Goal: Task Accomplishment & Management: Use online tool/utility

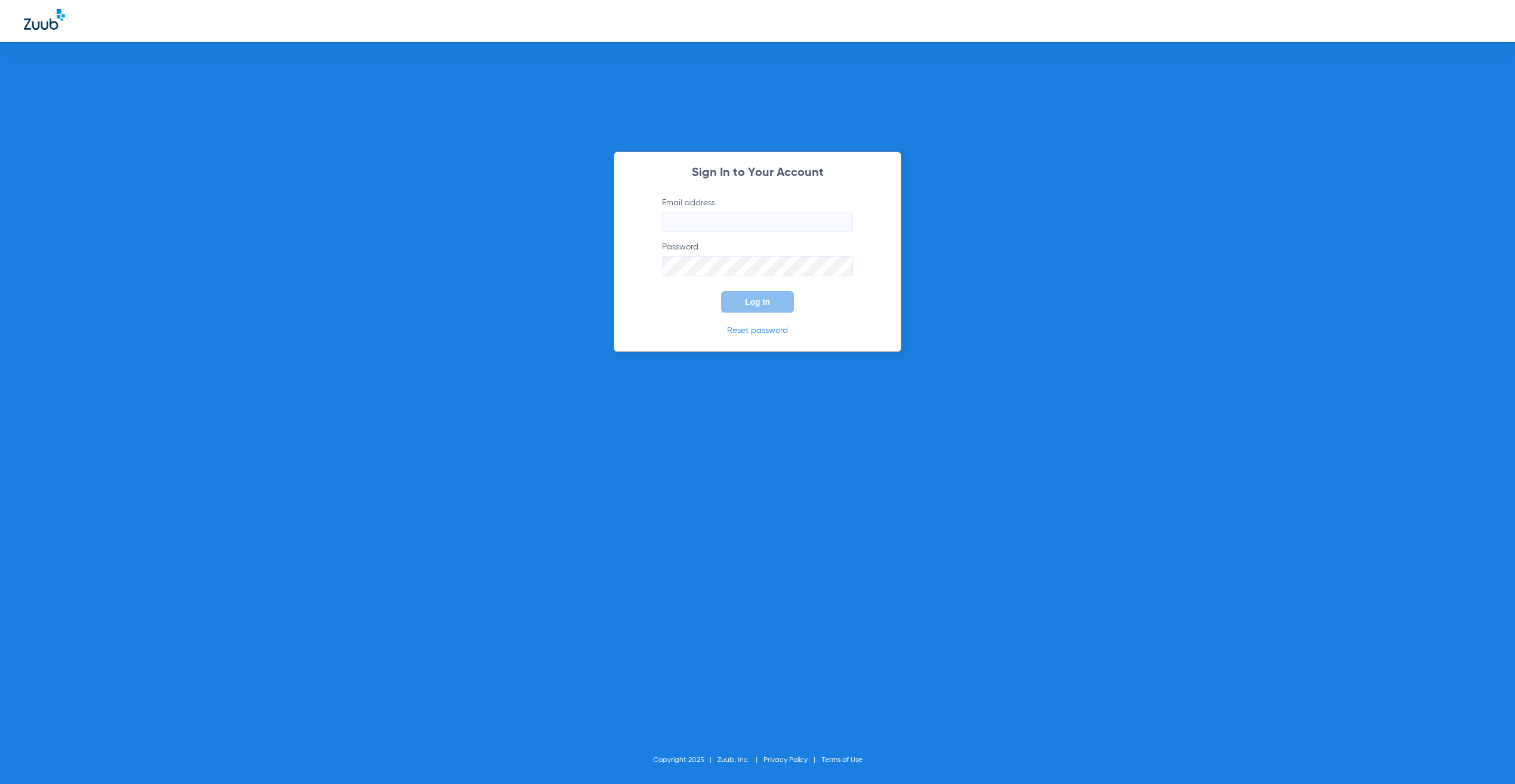
click at [803, 228] on input "Email address" at bounding box center [757, 222] width 191 height 21
type input "[PERSON_NAME][EMAIL_ADDRESS][PERSON_NAME][DOMAIN_NAME]"
click at [777, 294] on button "Log In" at bounding box center [757, 302] width 73 height 22
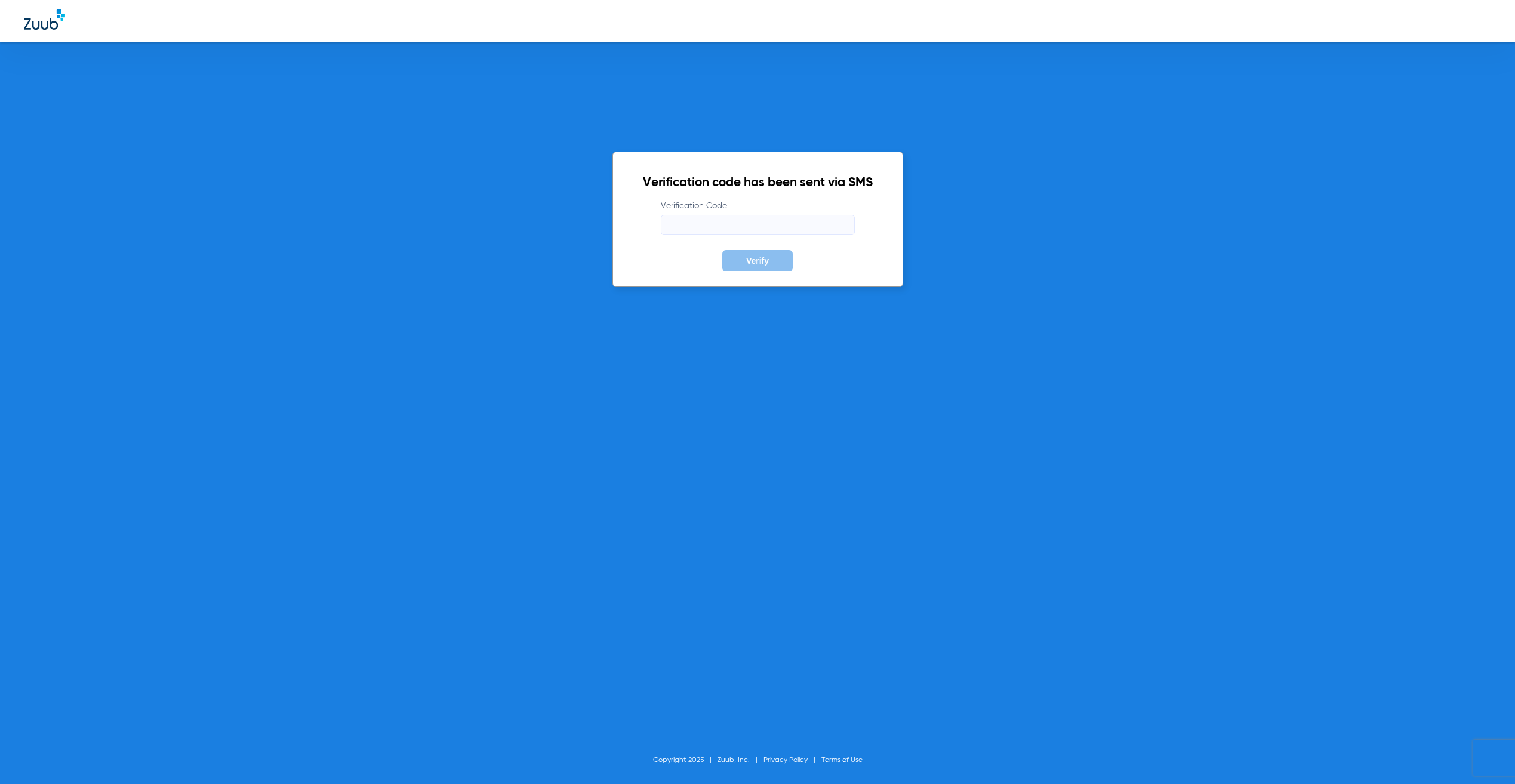
click at [845, 217] on input "Verification Code" at bounding box center [758, 225] width 194 height 21
type input "948941"
click at [722, 250] on button "Verify" at bounding box center [757, 261] width 70 height 22
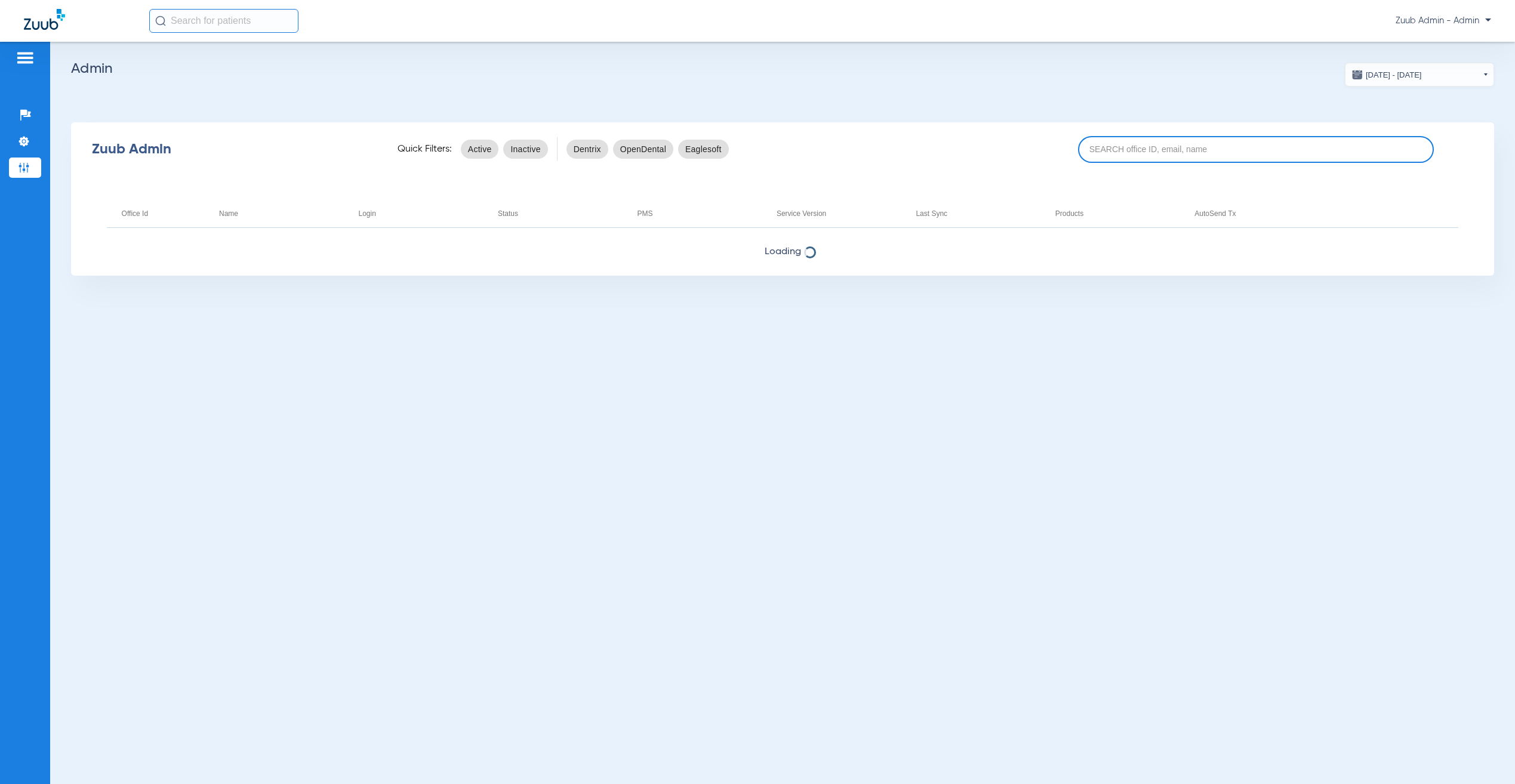
click at [1156, 157] on input at bounding box center [1256, 149] width 356 height 26
paste input "I heard back from our team regarding this issue, and it’s now in the resolution…"
type input "I heard back from our team regarding this issue, and it’s now in the resolution…"
click at [1154, 136] on input "I heard back from our team regarding this issue, and it’s now in the resolution…" at bounding box center [1256, 149] width 356 height 26
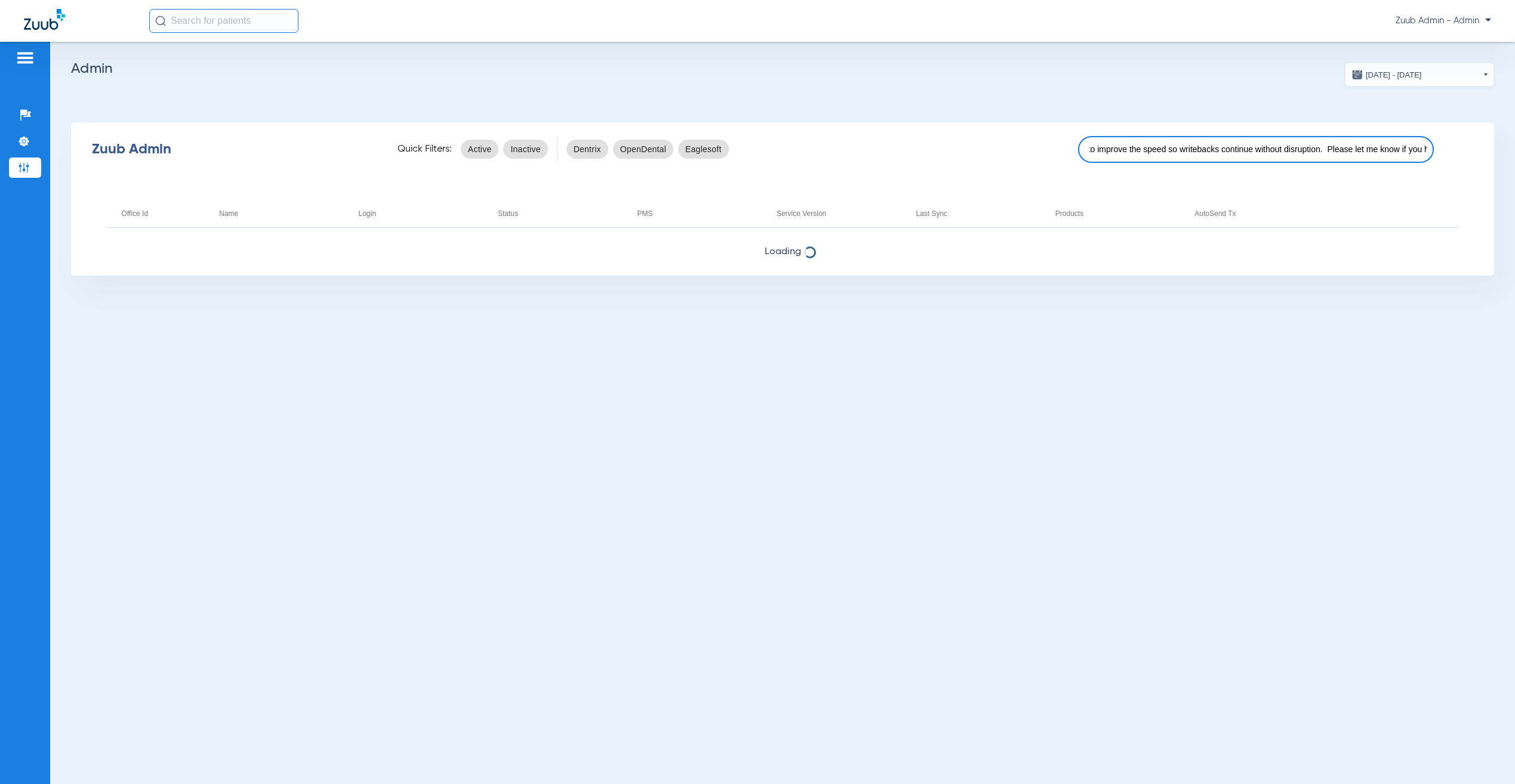
click at [1154, 136] on input "I heard back from our team regarding this issue, and it’s now in the resolution…" at bounding box center [1256, 149] width 356 height 26
click at [1151, 145] on input "I heard back from our team regarding this issue, and it’s now in the resolution…" at bounding box center [1256, 149] width 356 height 26
click at [1150, 146] on input "I heard back from our team regarding this issue, and it’s now in the resolution…" at bounding box center [1256, 149] width 356 height 26
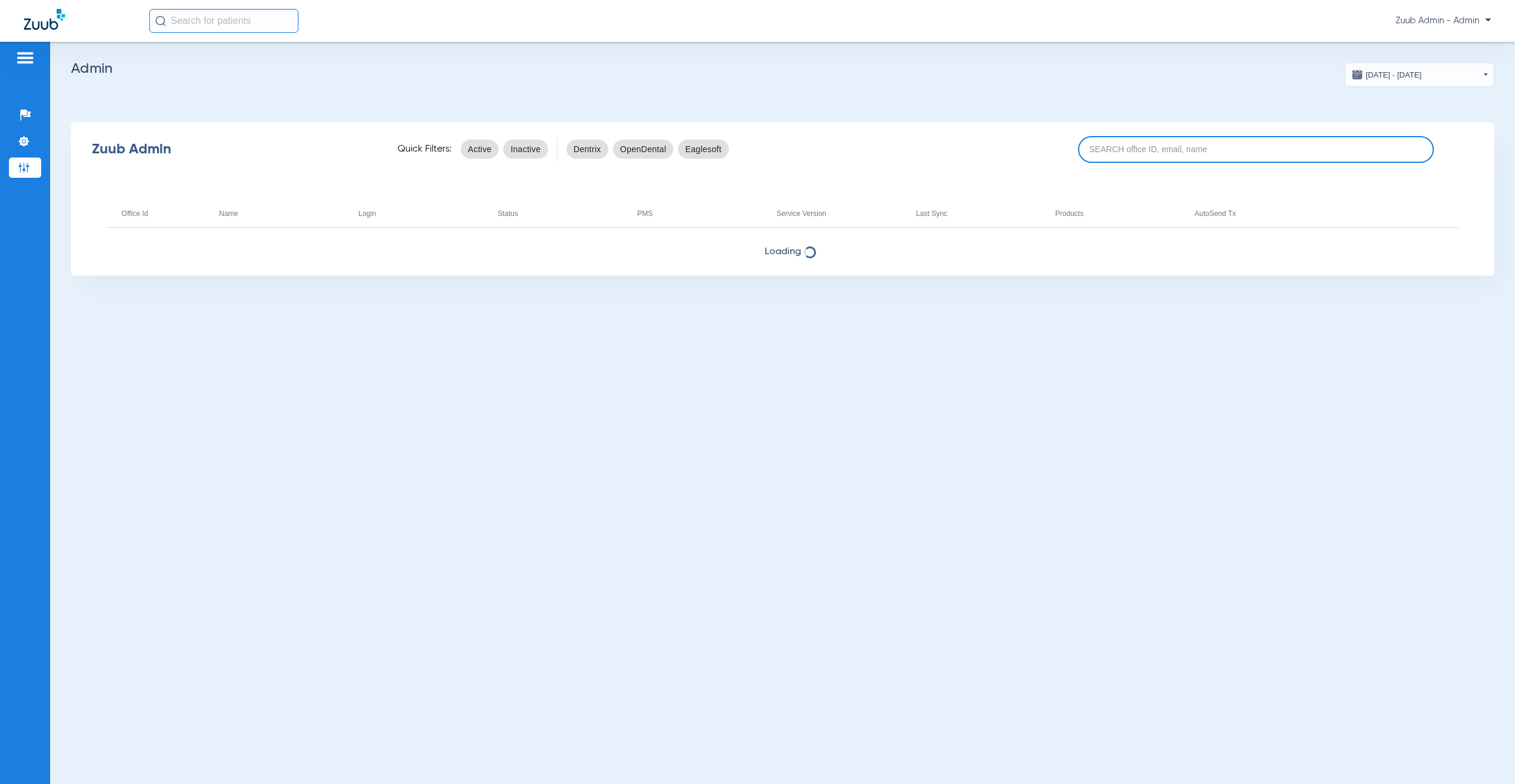
paste input "17007221"
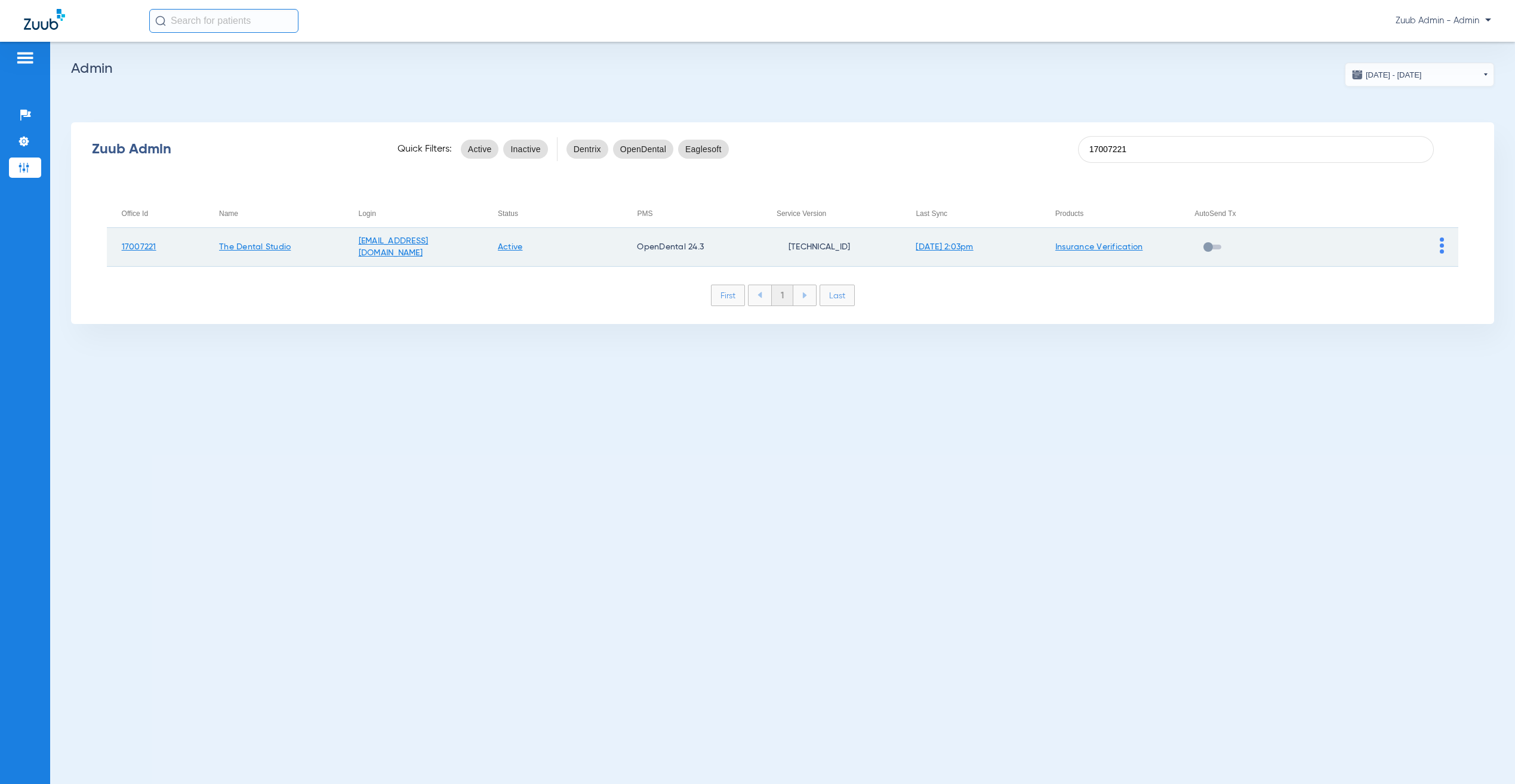
type input "17007221"
click at [1443, 242] on img at bounding box center [1441, 245] width 4 height 16
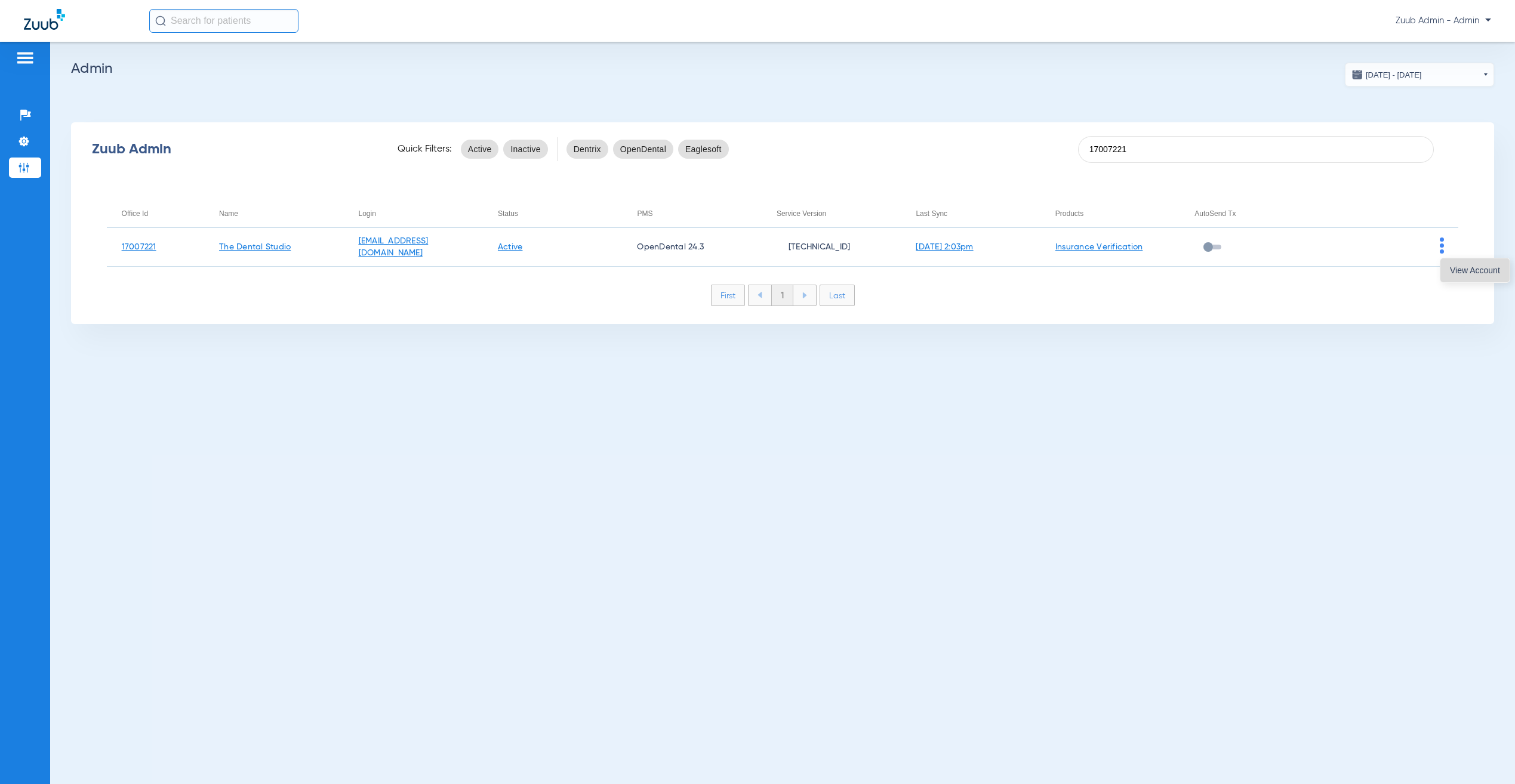
click at [1462, 277] on button "View Account" at bounding box center [1475, 270] width 70 height 24
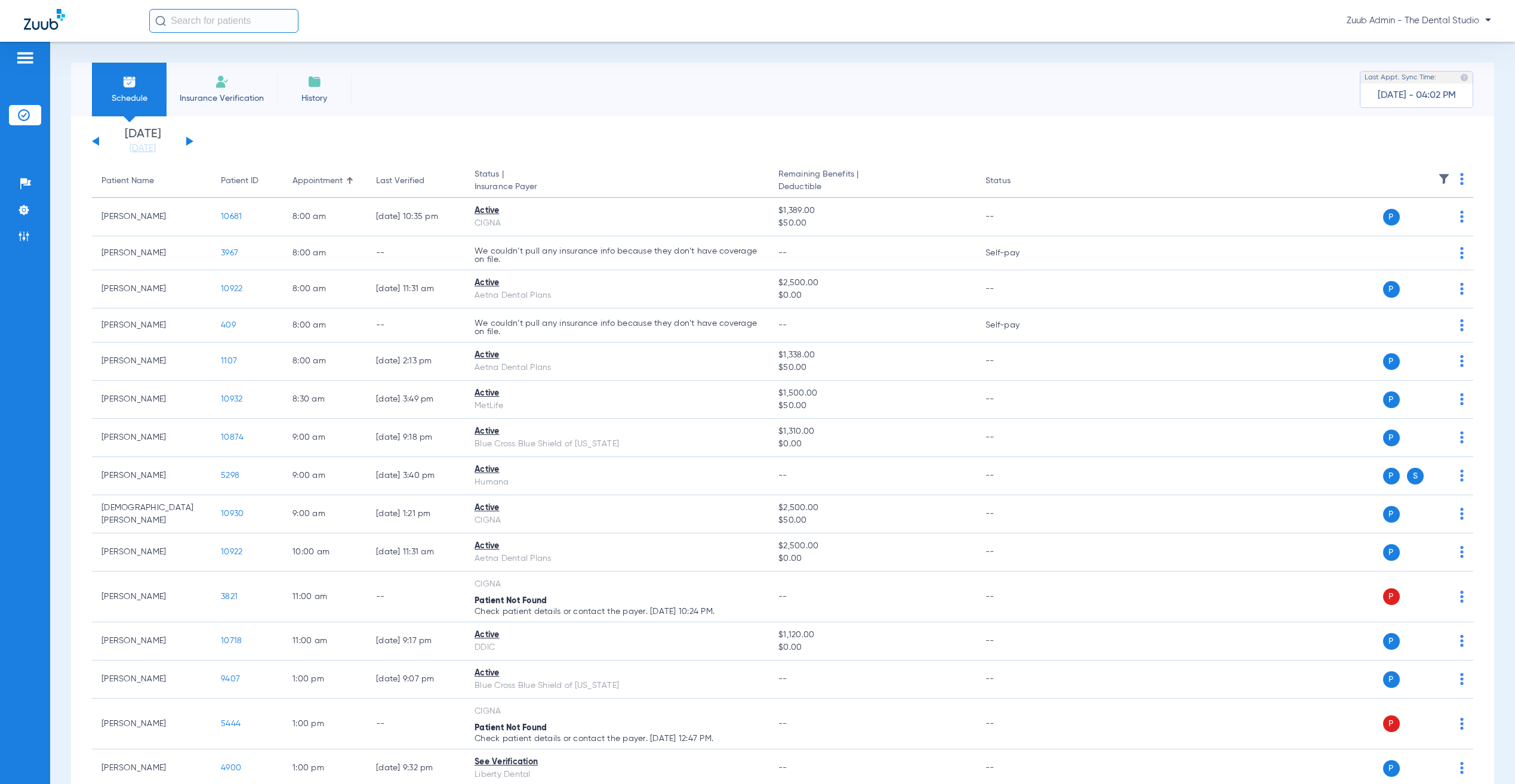
click at [151, 141] on li "[DATE] [DATE]" at bounding box center [142, 141] width 72 height 26
click at [152, 156] on div "[DATE] [DATE] [DATE] [DATE] [DATE] [DATE] [DATE] [DATE] [DATE] [DATE] [DATE] [D…" at bounding box center [783, 599] width 1423 height 964
click at [146, 145] on link "[DATE]" at bounding box center [142, 148] width 72 height 12
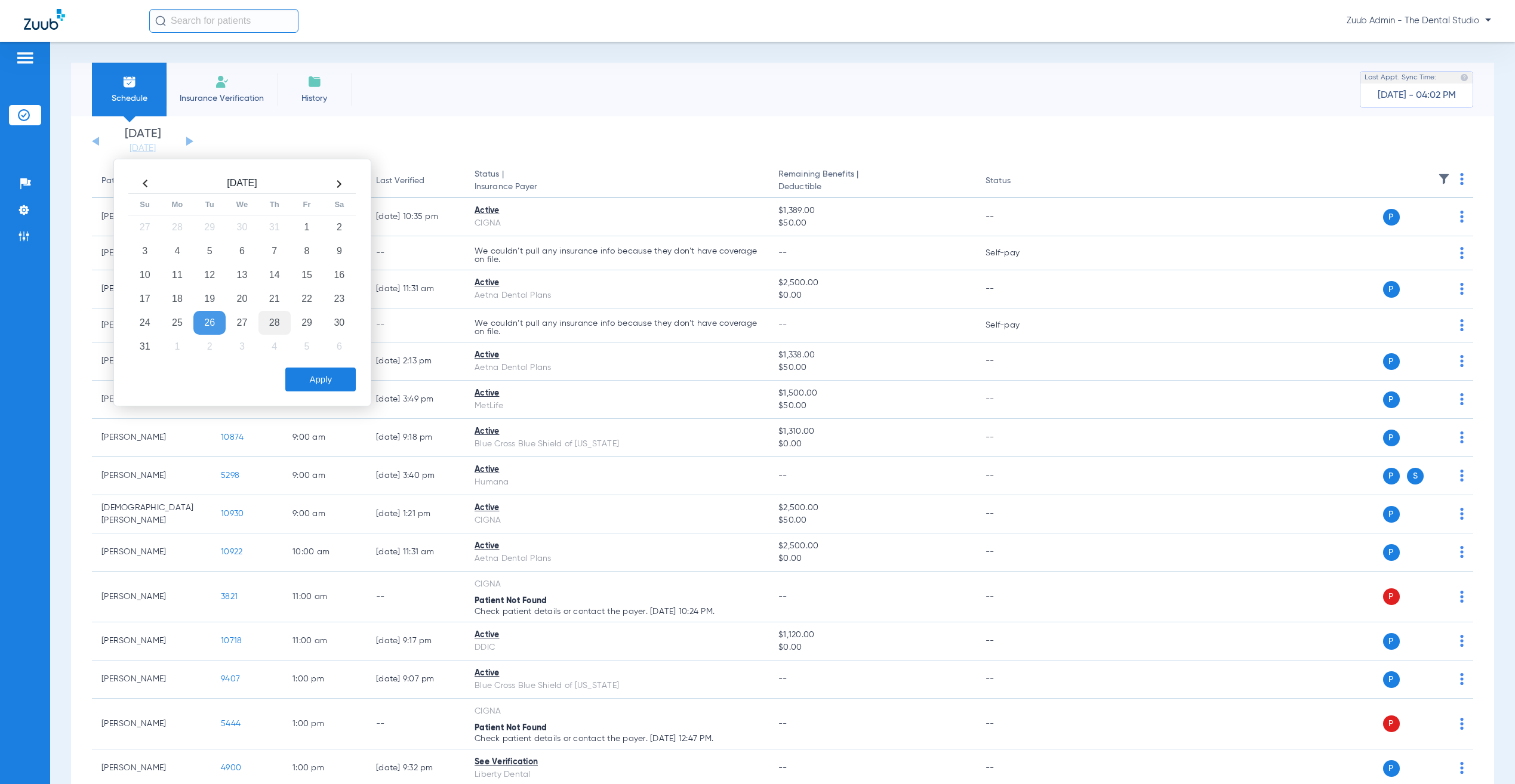
click at [271, 323] on td "28" at bounding box center [274, 323] width 32 height 24
click at [309, 382] on button "Apply" at bounding box center [320, 379] width 70 height 24
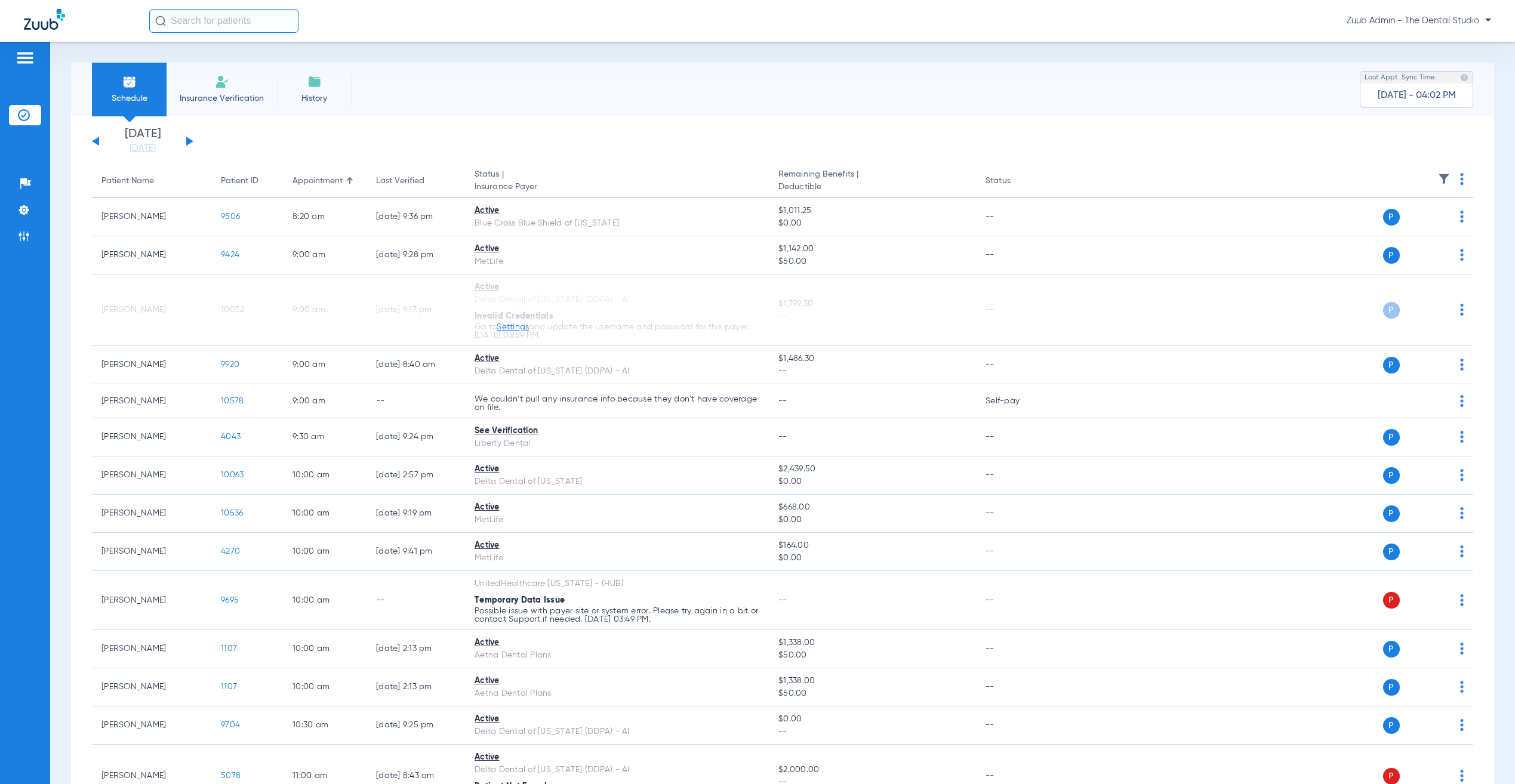
click at [1438, 177] on img at bounding box center [1444, 179] width 12 height 12
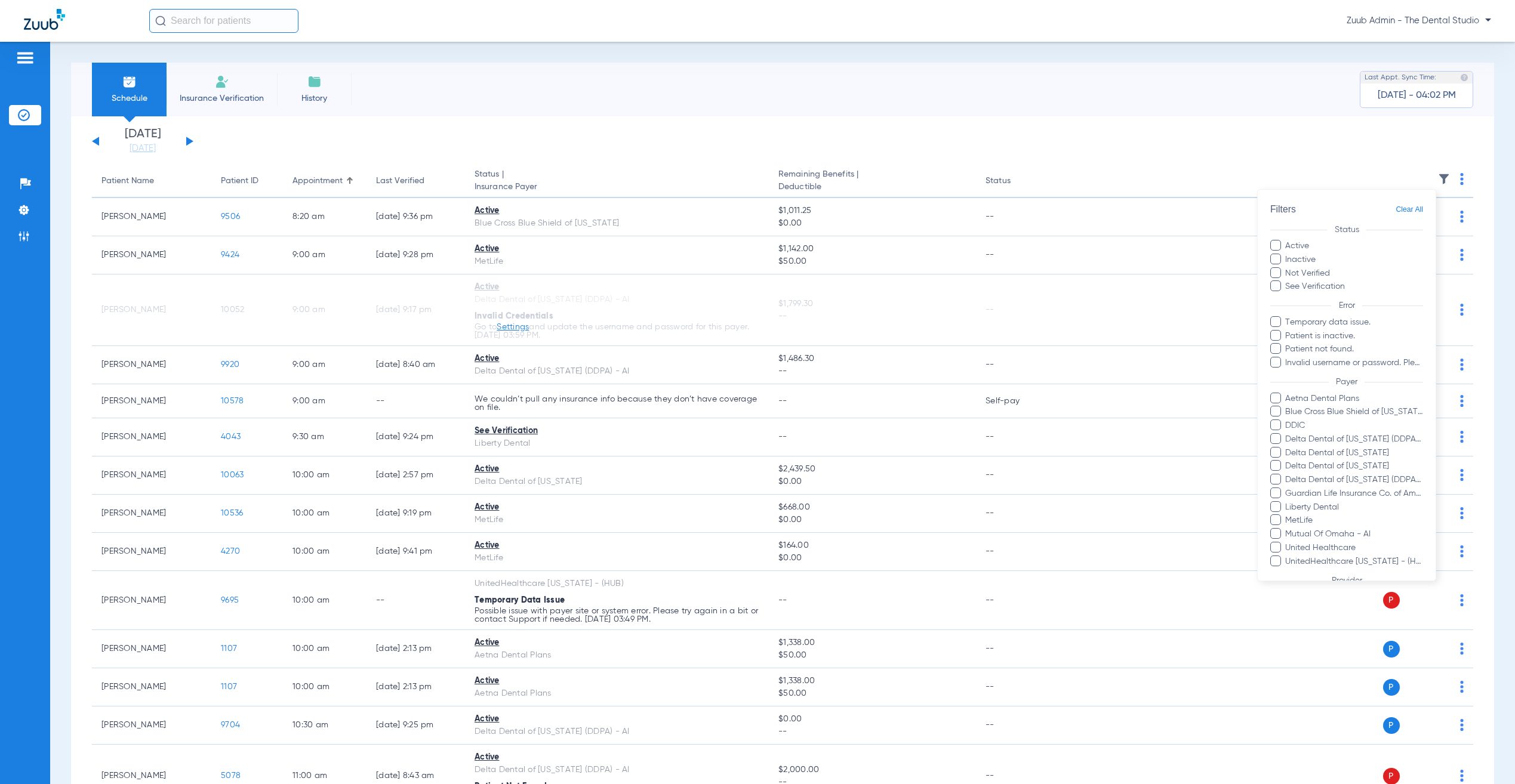
scroll to position [27, 0]
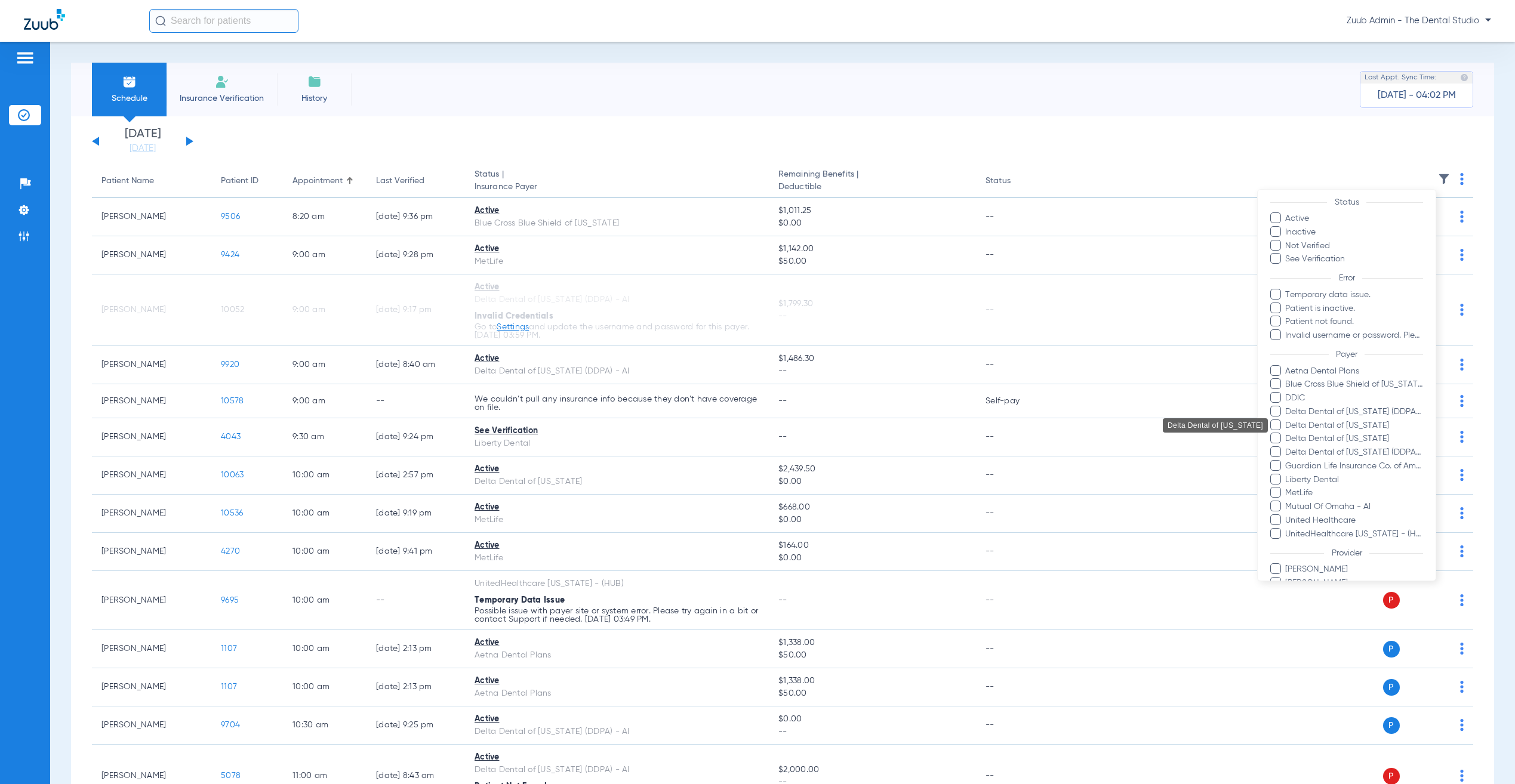
click at [1320, 407] on span "Delta Dental of [US_STATE] (DDPA) - AI" at bounding box center [1354, 412] width 138 height 12
click at [1287, 420] on input "Delta Dental of [US_STATE] (DDPA) - AI" at bounding box center [1287, 420] width 0 height 0
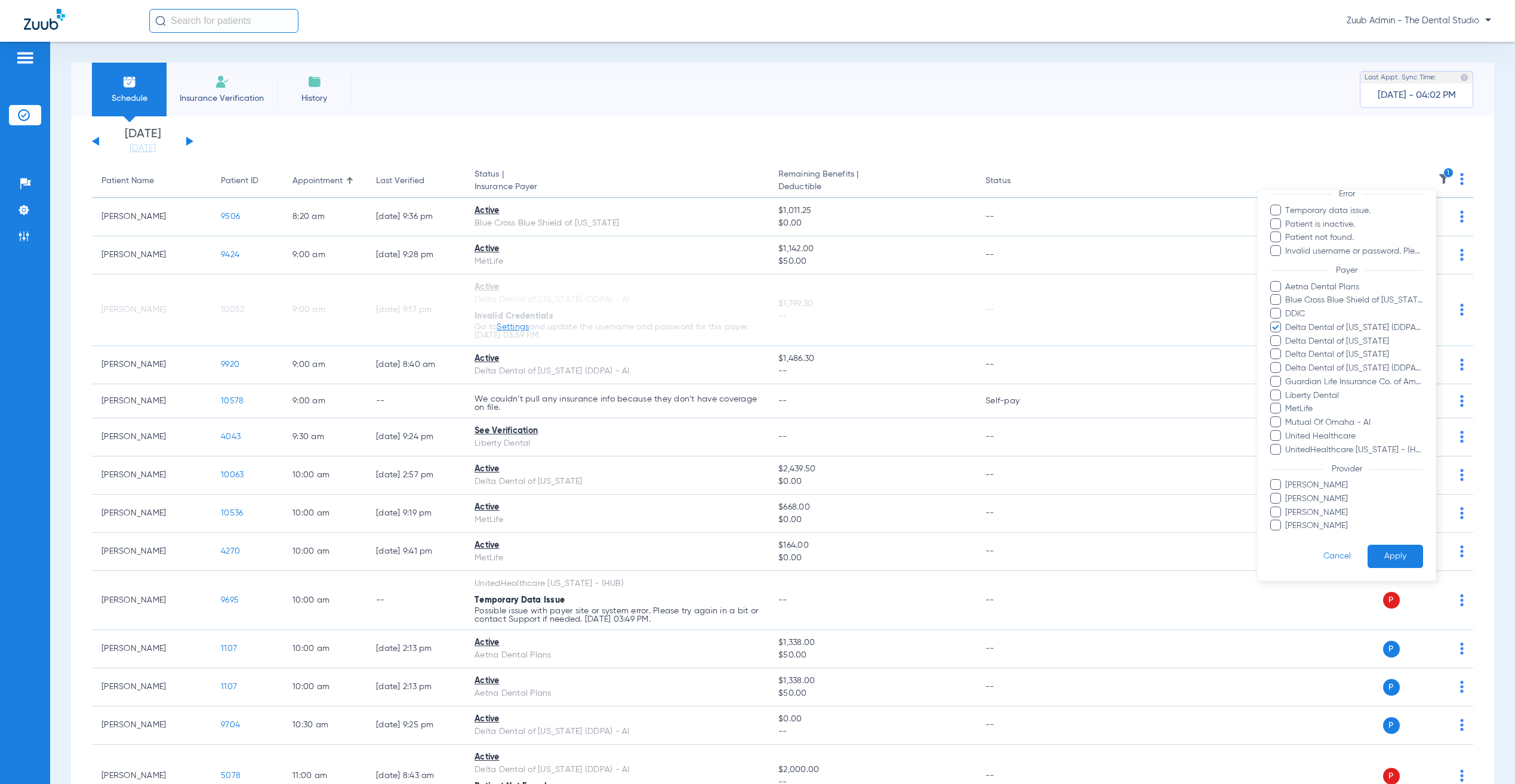
click at [1383, 545] on button "Apply" at bounding box center [1395, 557] width 55 height 23
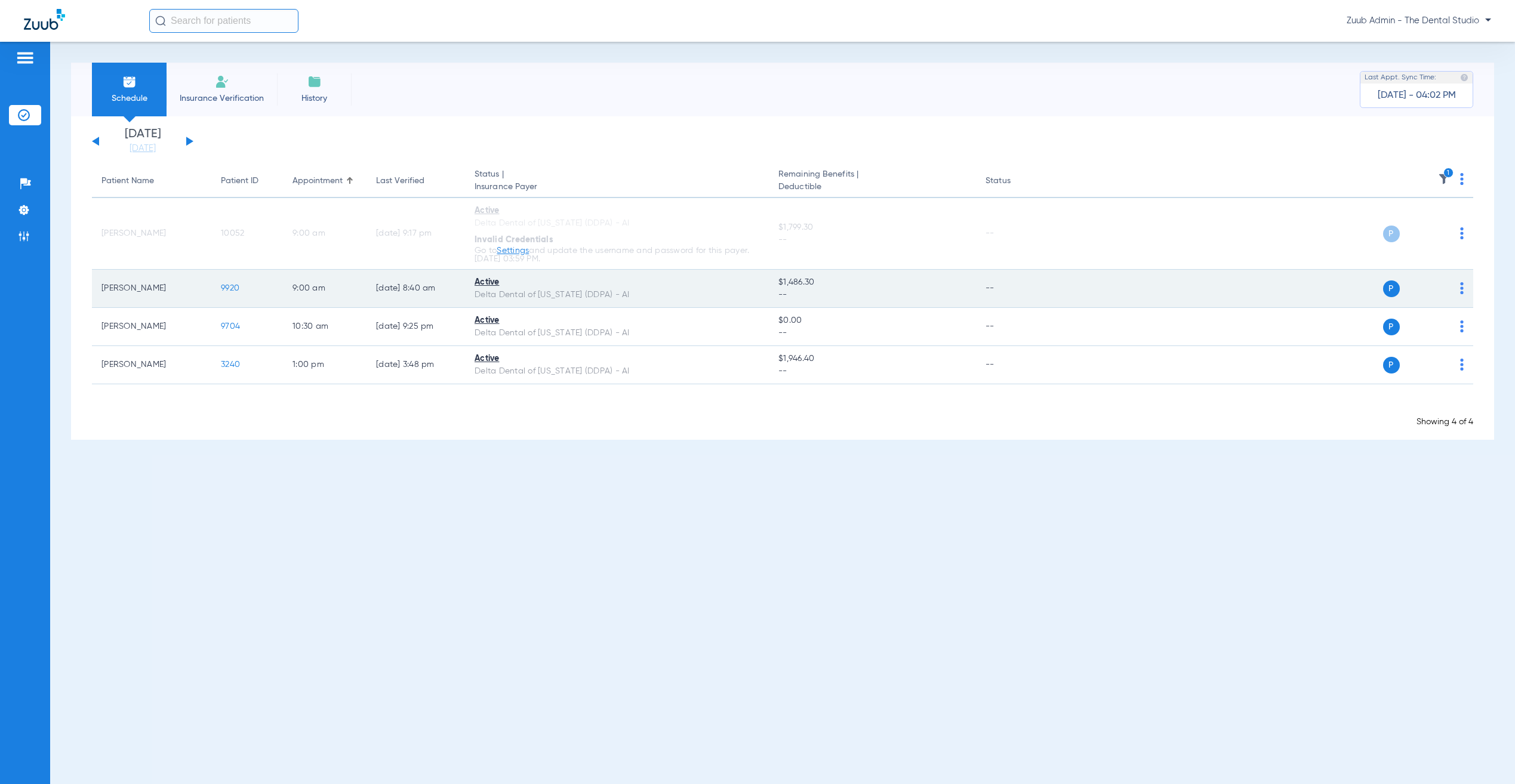
click at [228, 289] on span "9920" at bounding box center [230, 288] width 18 height 8
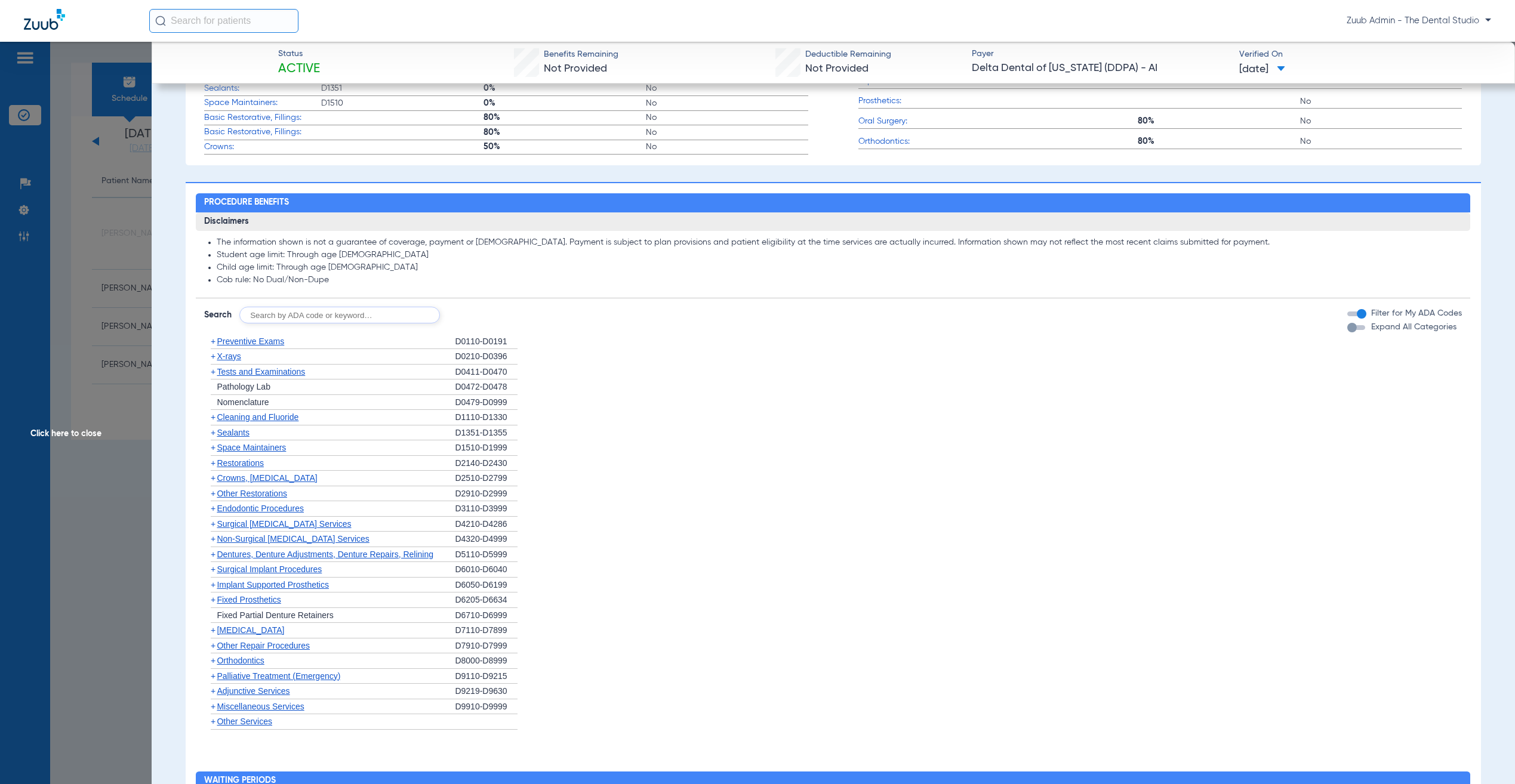
scroll to position [561, 0]
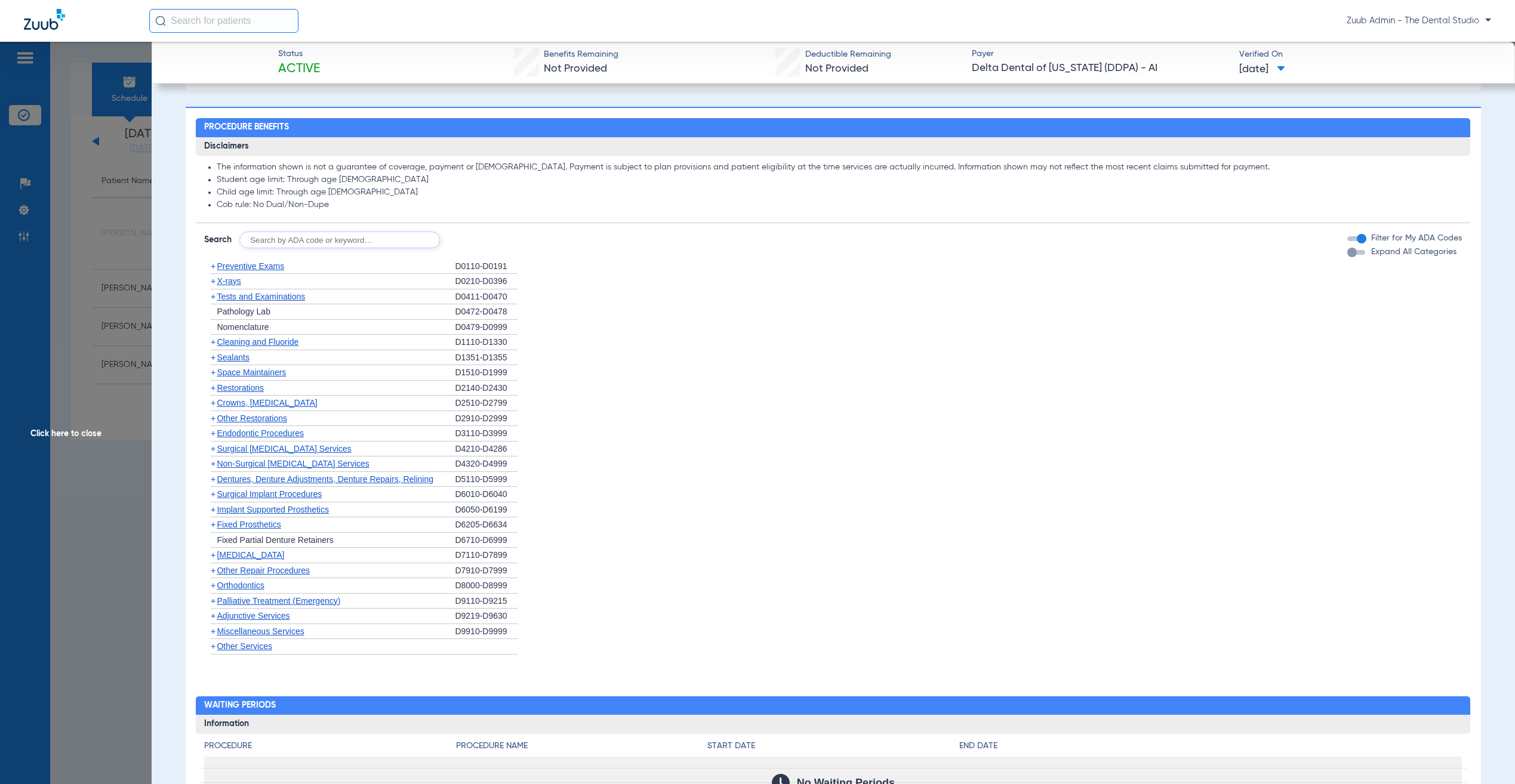
click at [286, 242] on input "text" at bounding box center [339, 240] width 200 height 17
type input "D2393"
click at [481, 232] on button "Search" at bounding box center [484, 240] width 47 height 17
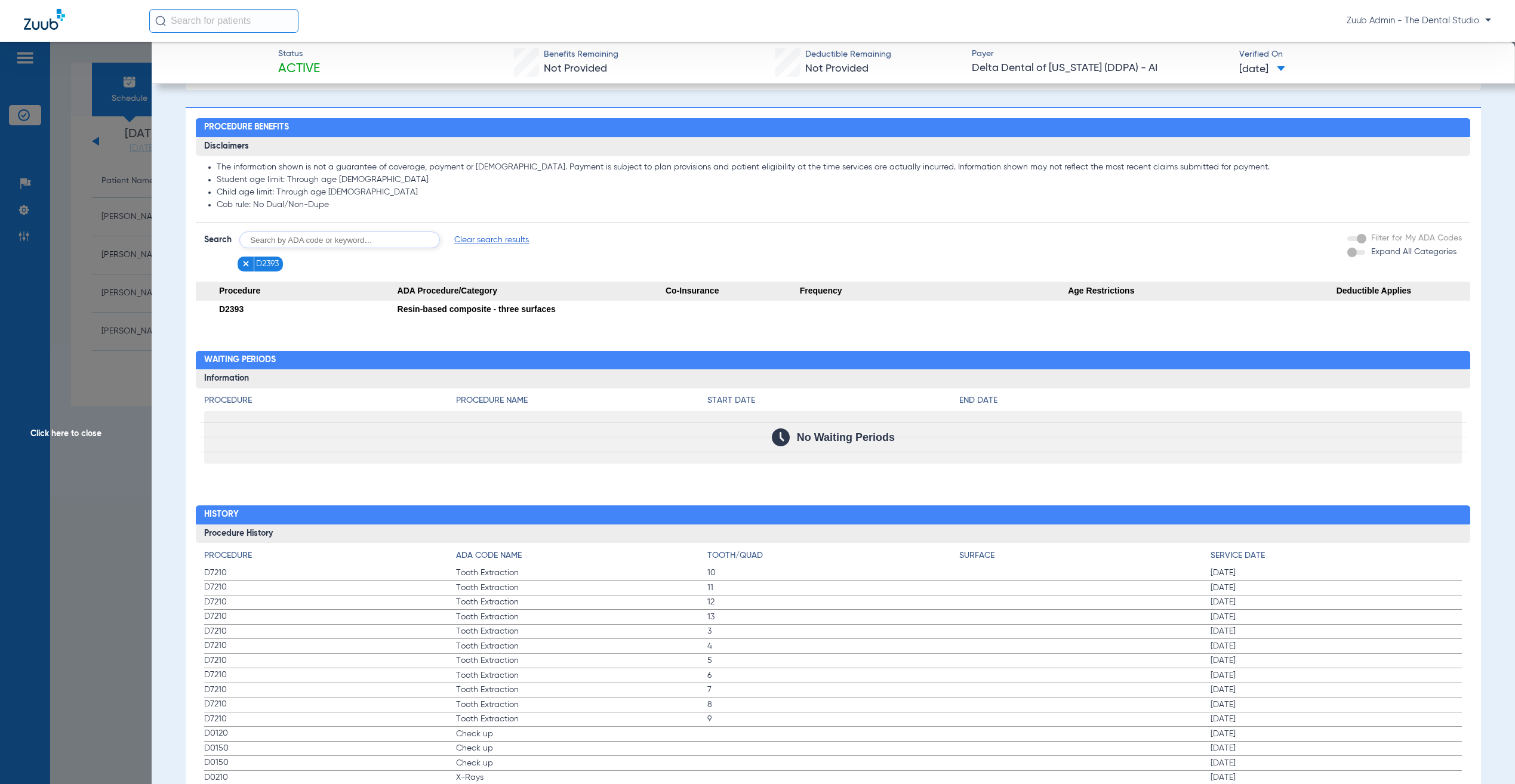
click at [243, 266] on img at bounding box center [246, 264] width 8 height 8
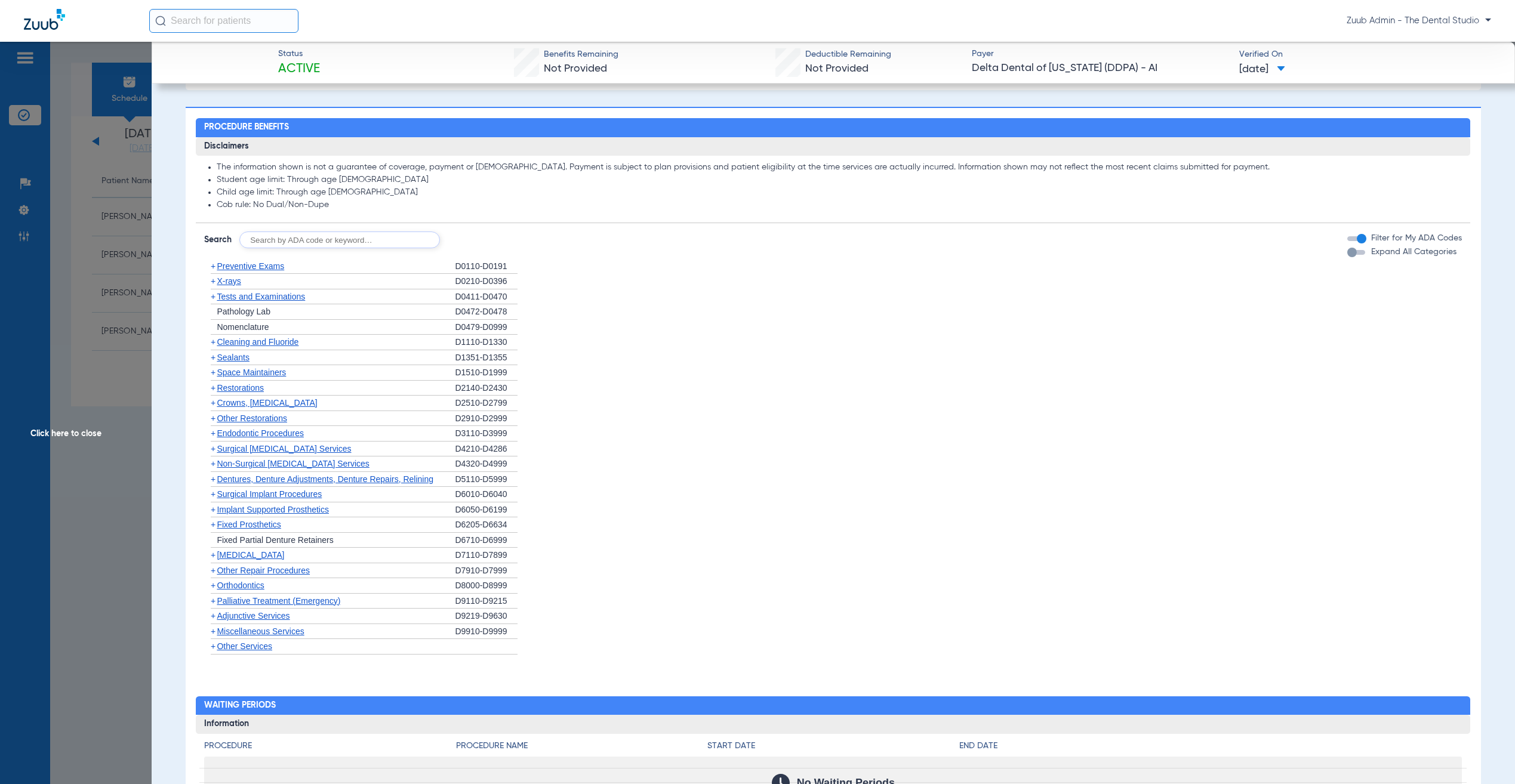
click at [226, 281] on span "X-rays" at bounding box center [228, 281] width 24 height 10
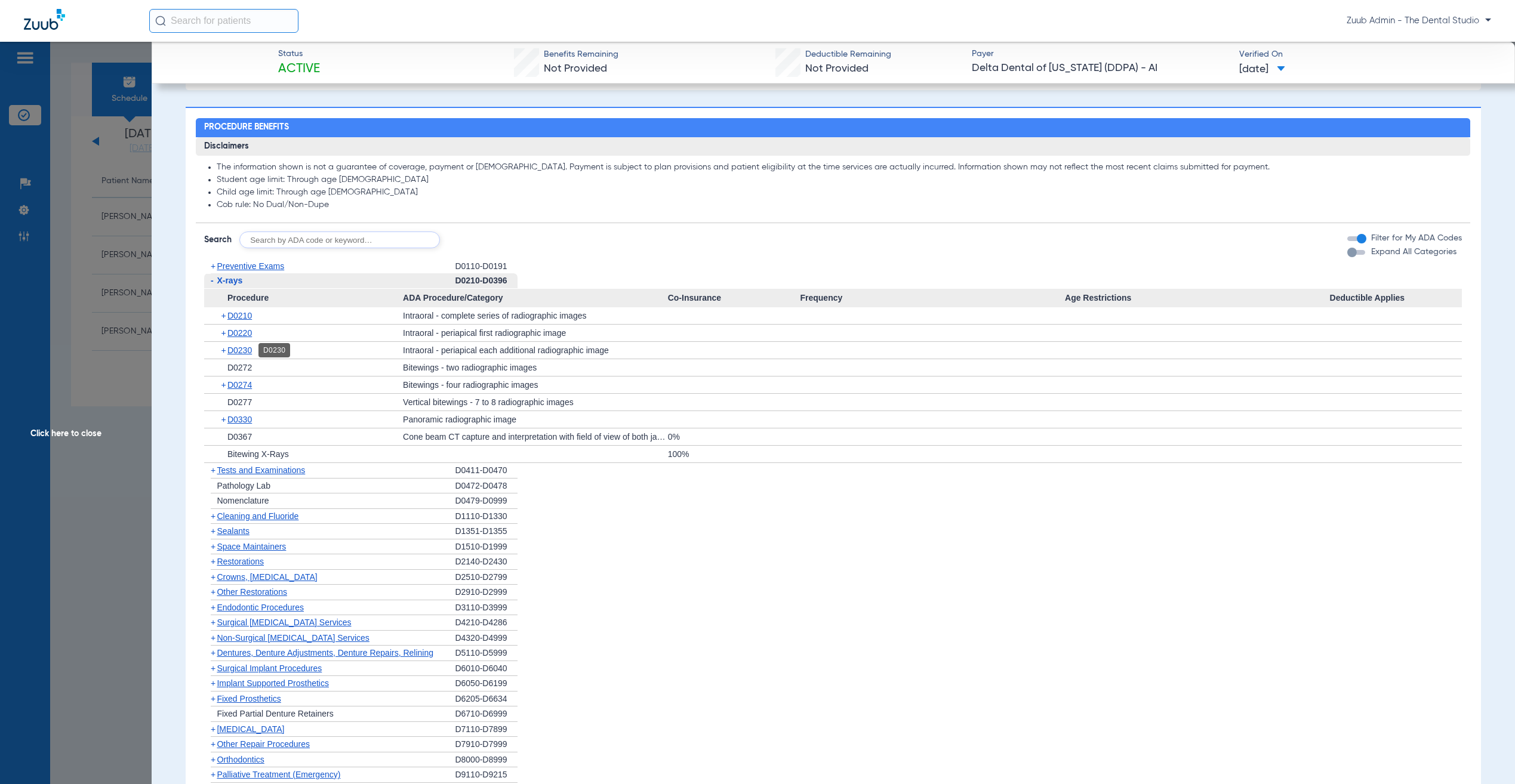
click at [245, 350] on span "D0230" at bounding box center [240, 351] width 25 height 10
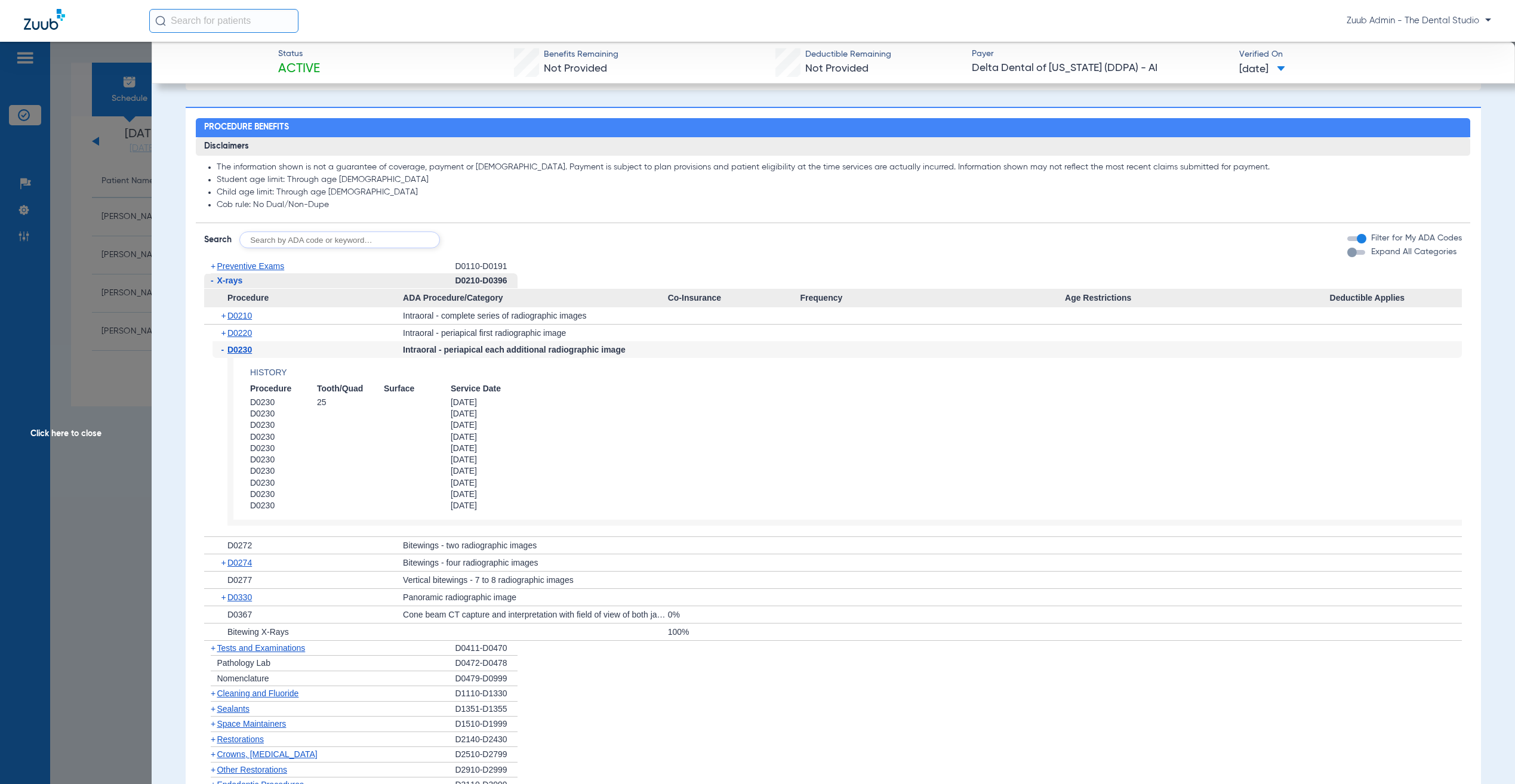
click at [245, 350] on span "D0230" at bounding box center [240, 350] width 25 height 10
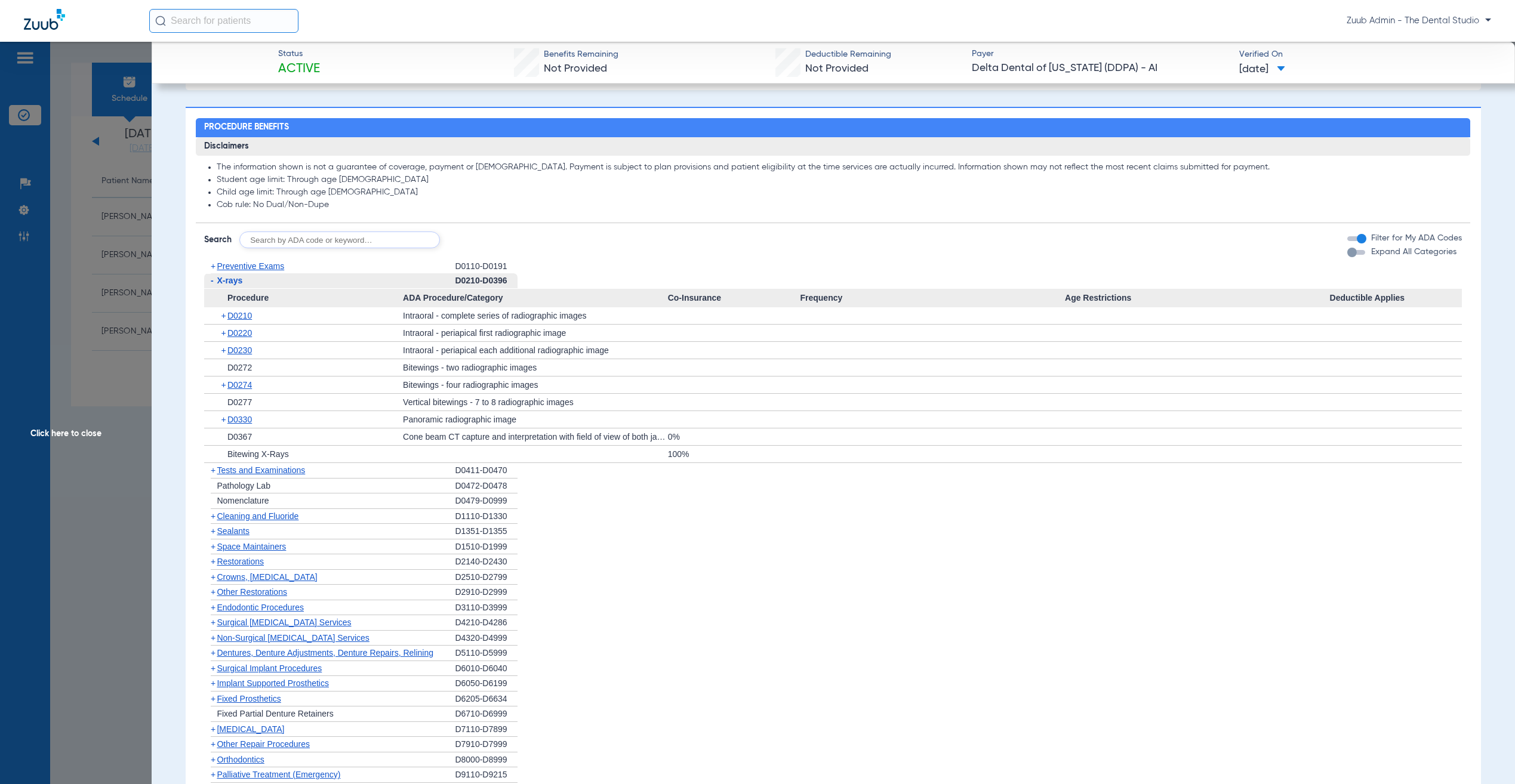
scroll to position [573, 0]
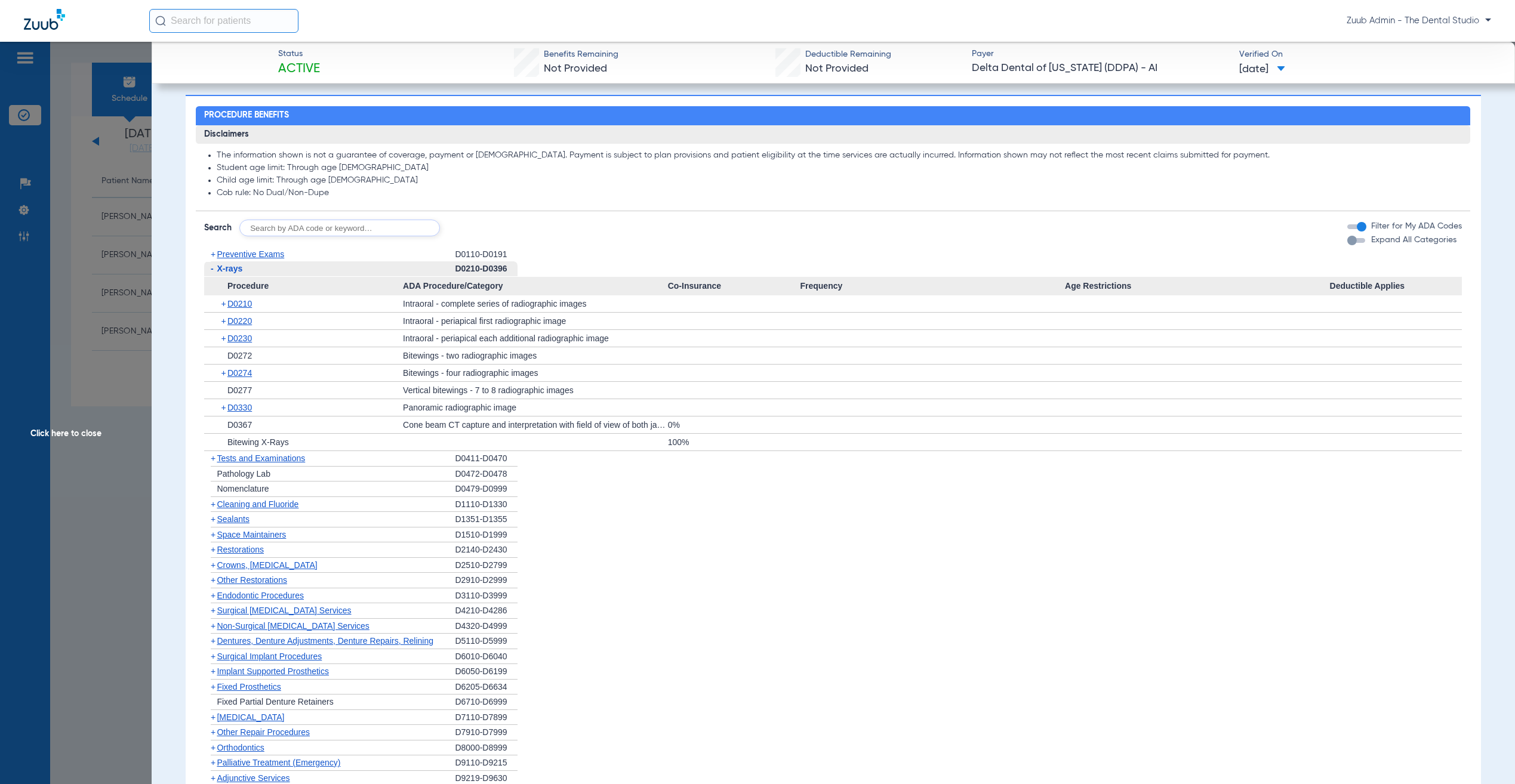
click at [261, 554] on span "Restorations" at bounding box center [240, 550] width 47 height 10
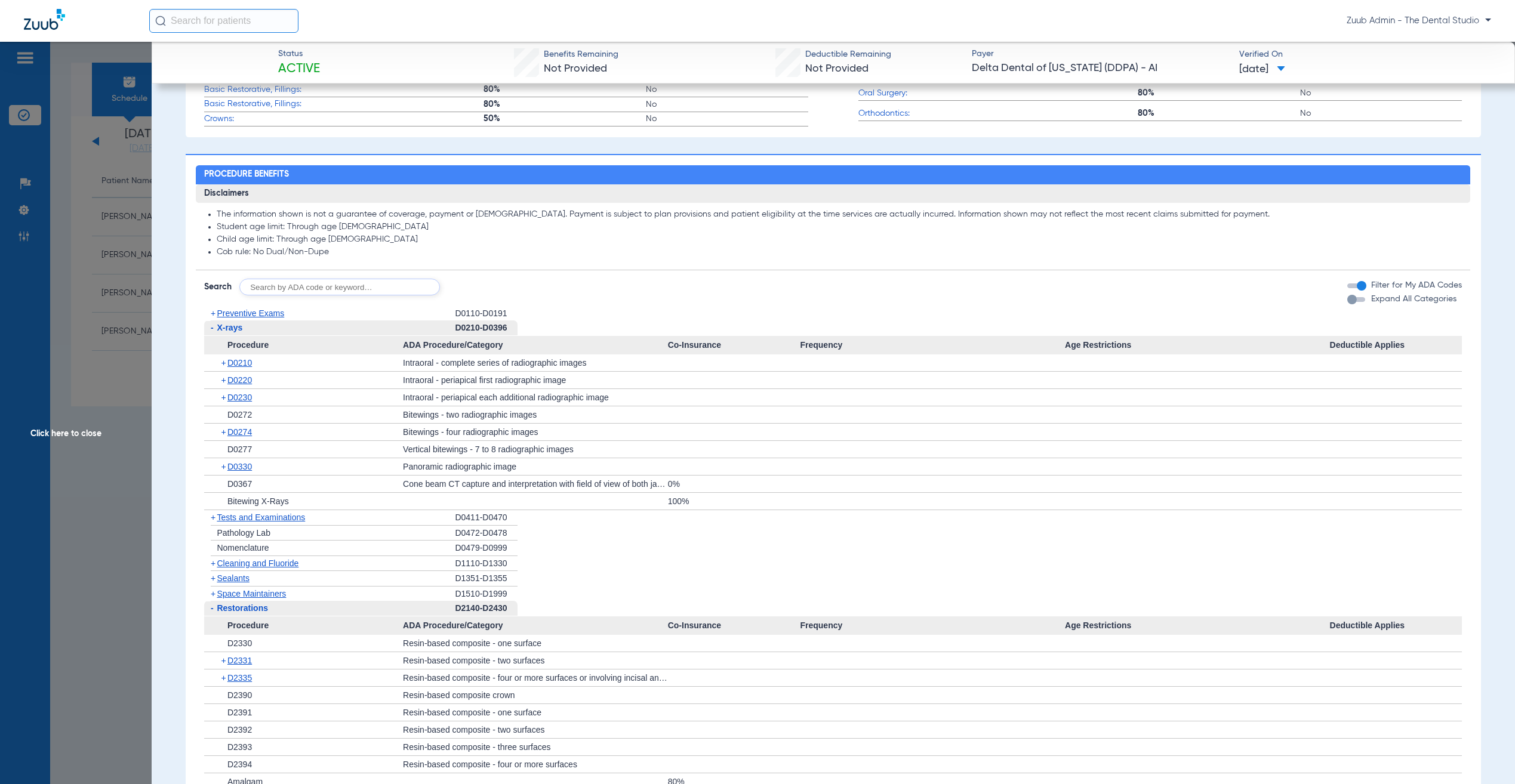
scroll to position [0, 0]
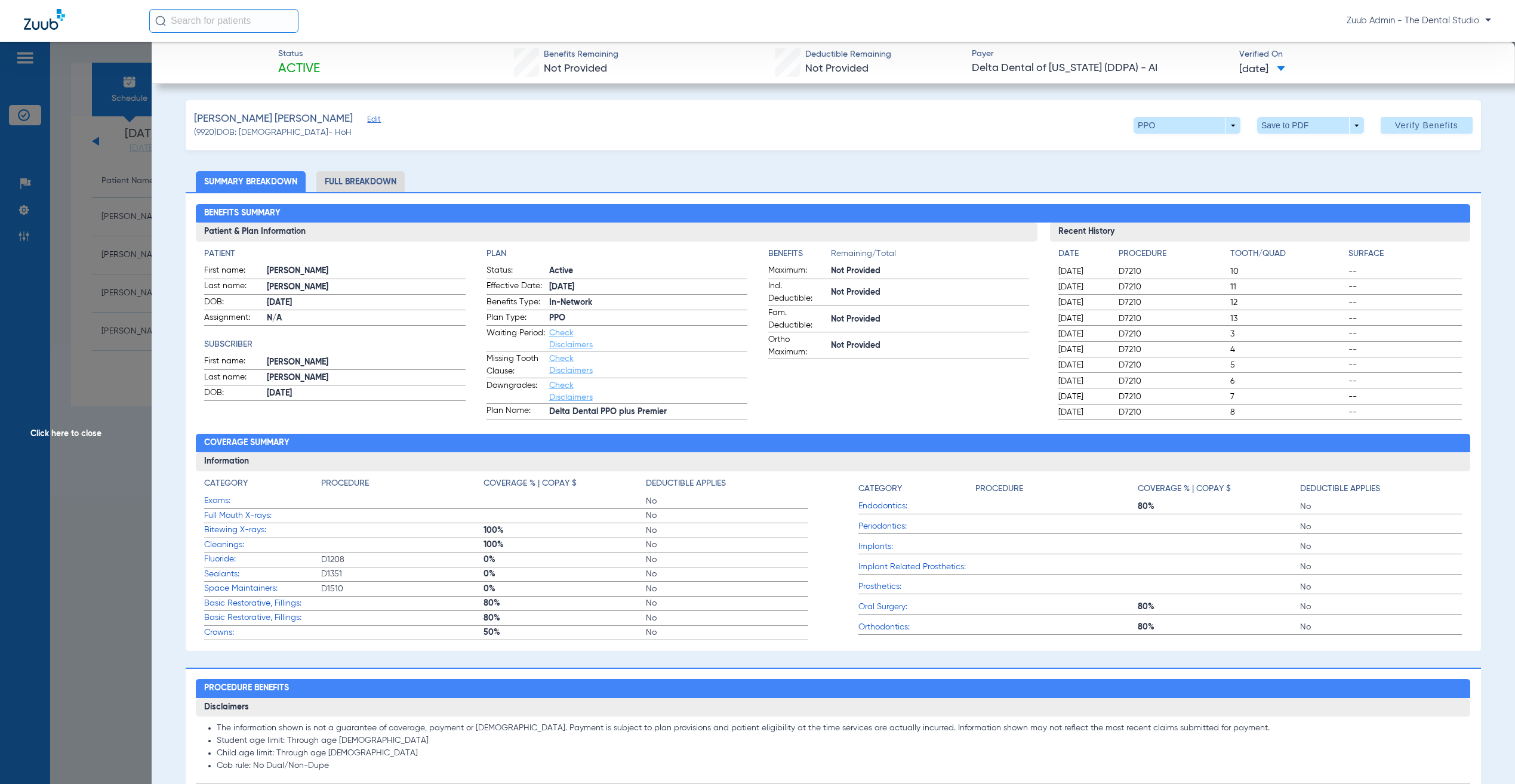
click at [118, 201] on span "Click here to close" at bounding box center [75, 433] width 151 height 784
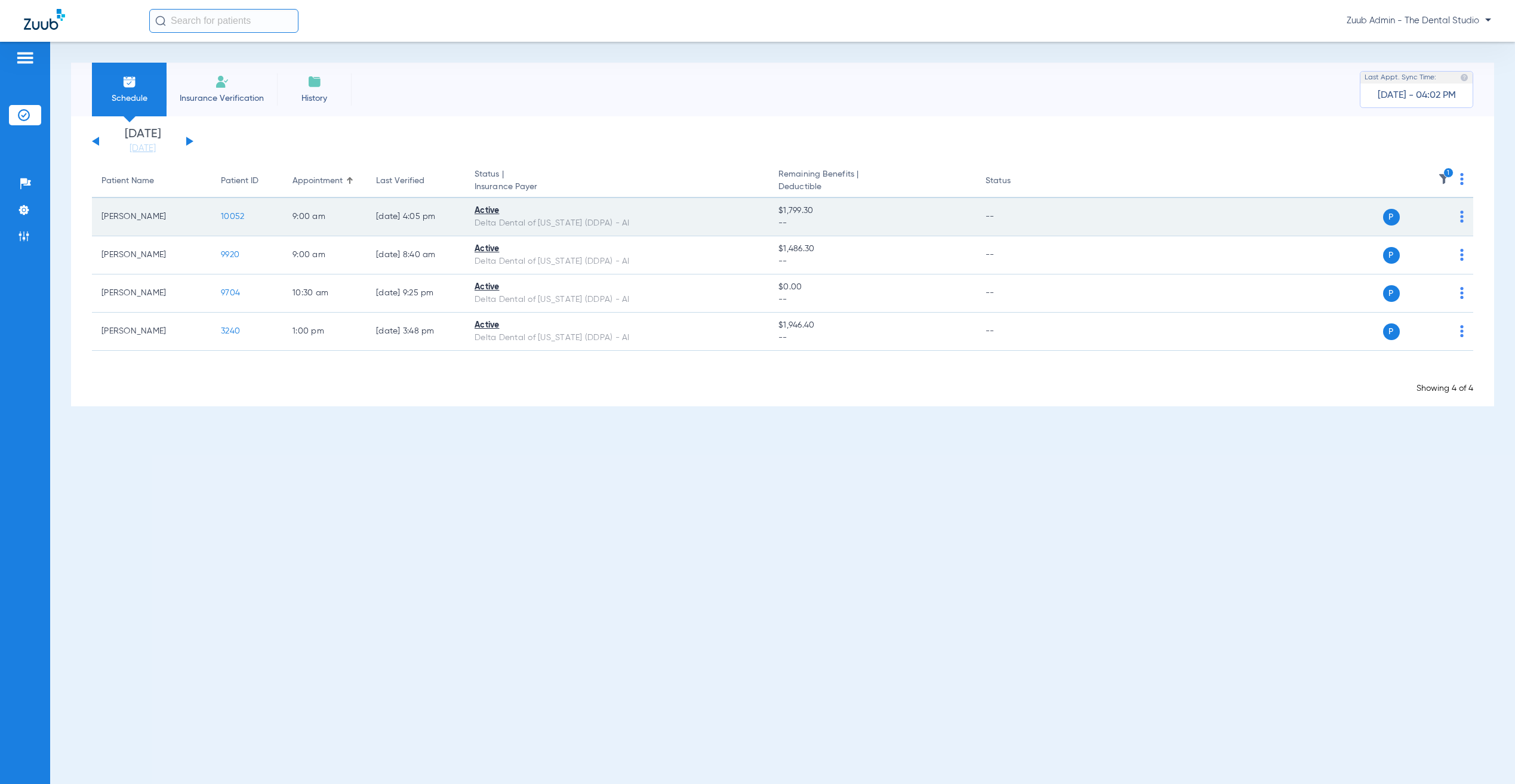
click at [224, 215] on span "10052" at bounding box center [233, 217] width 23 height 8
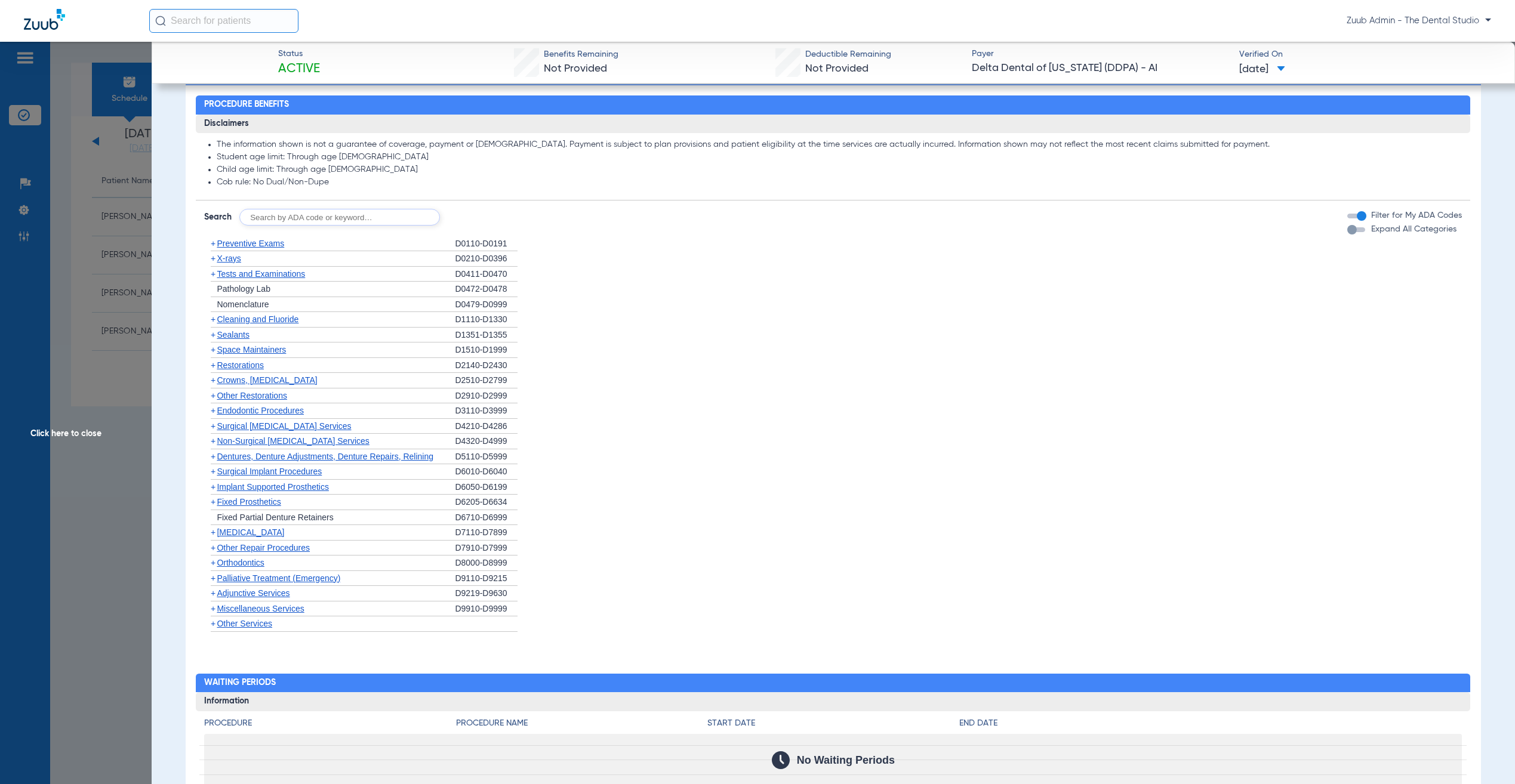
scroll to position [596, 0]
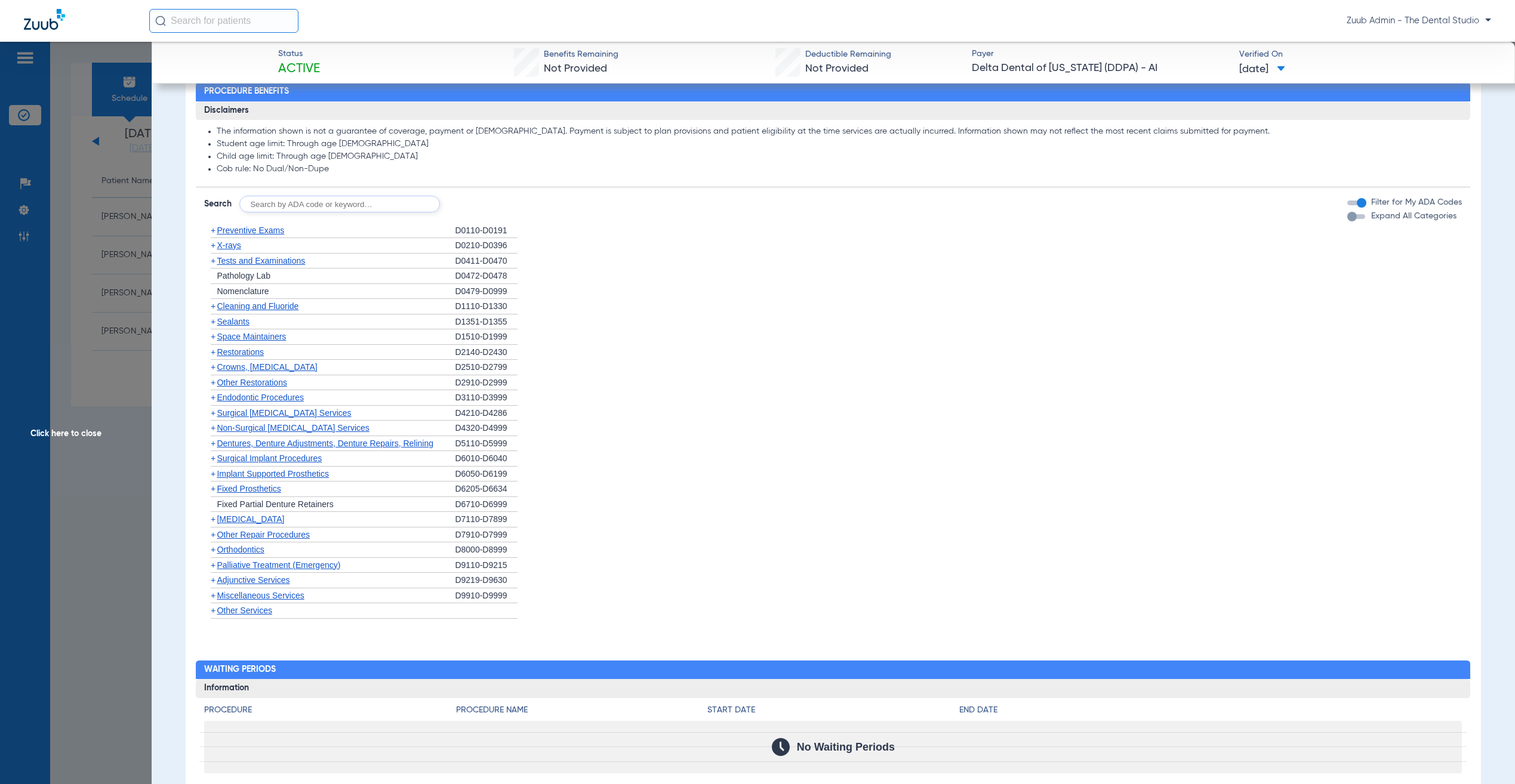
click at [228, 353] on span "Restorations" at bounding box center [240, 352] width 47 height 10
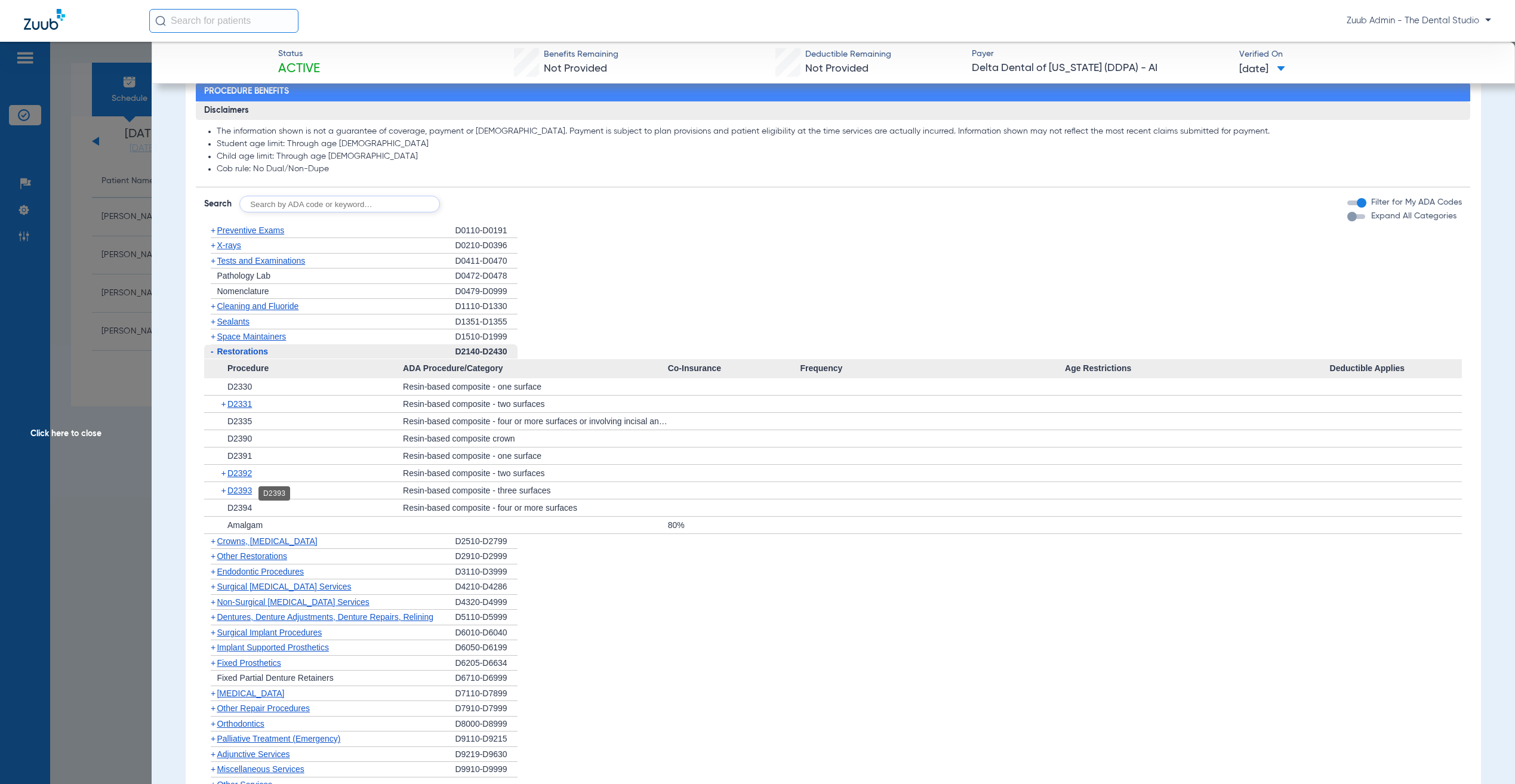
click at [242, 492] on span "D2393" at bounding box center [240, 490] width 25 height 10
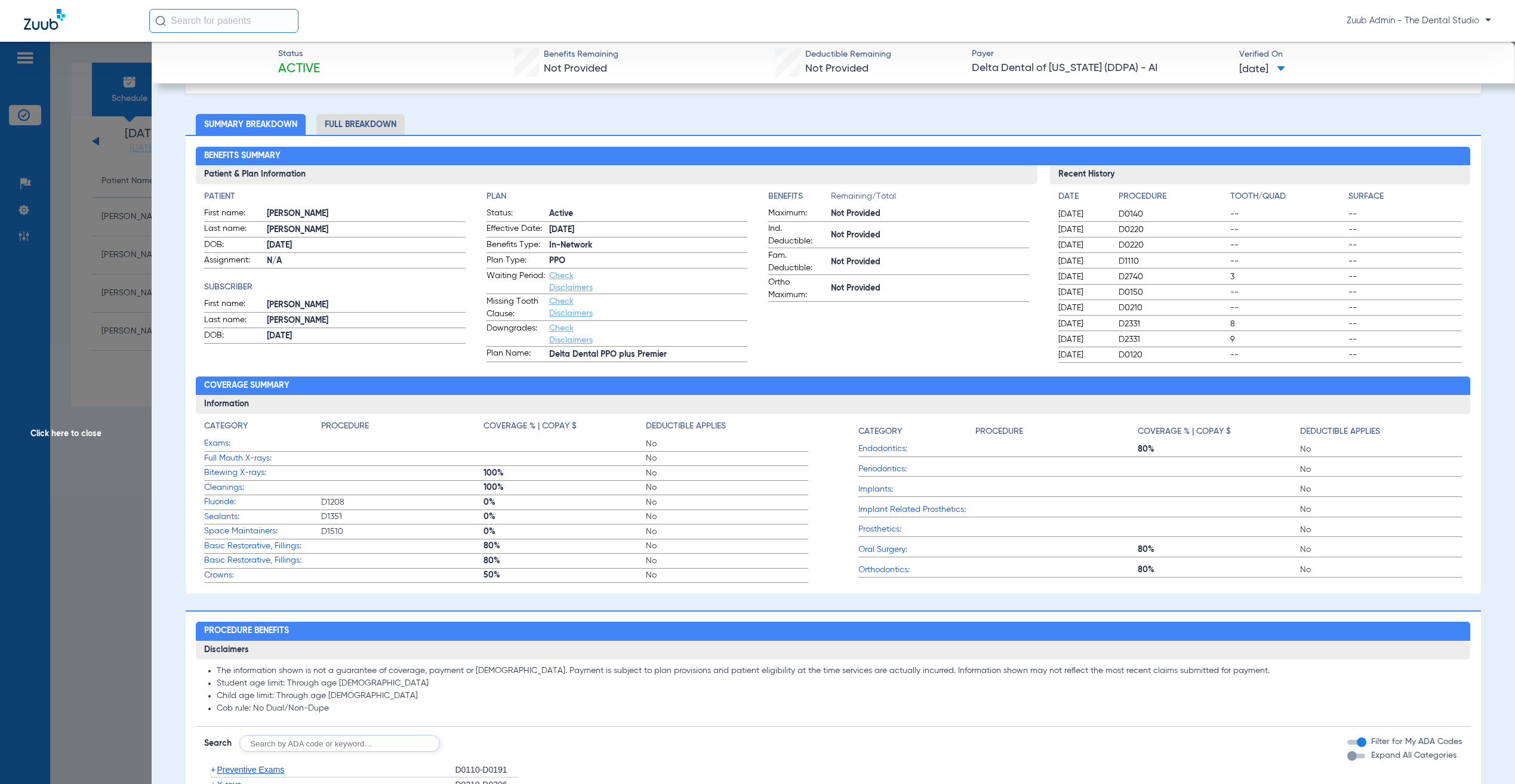
scroll to position [0, 0]
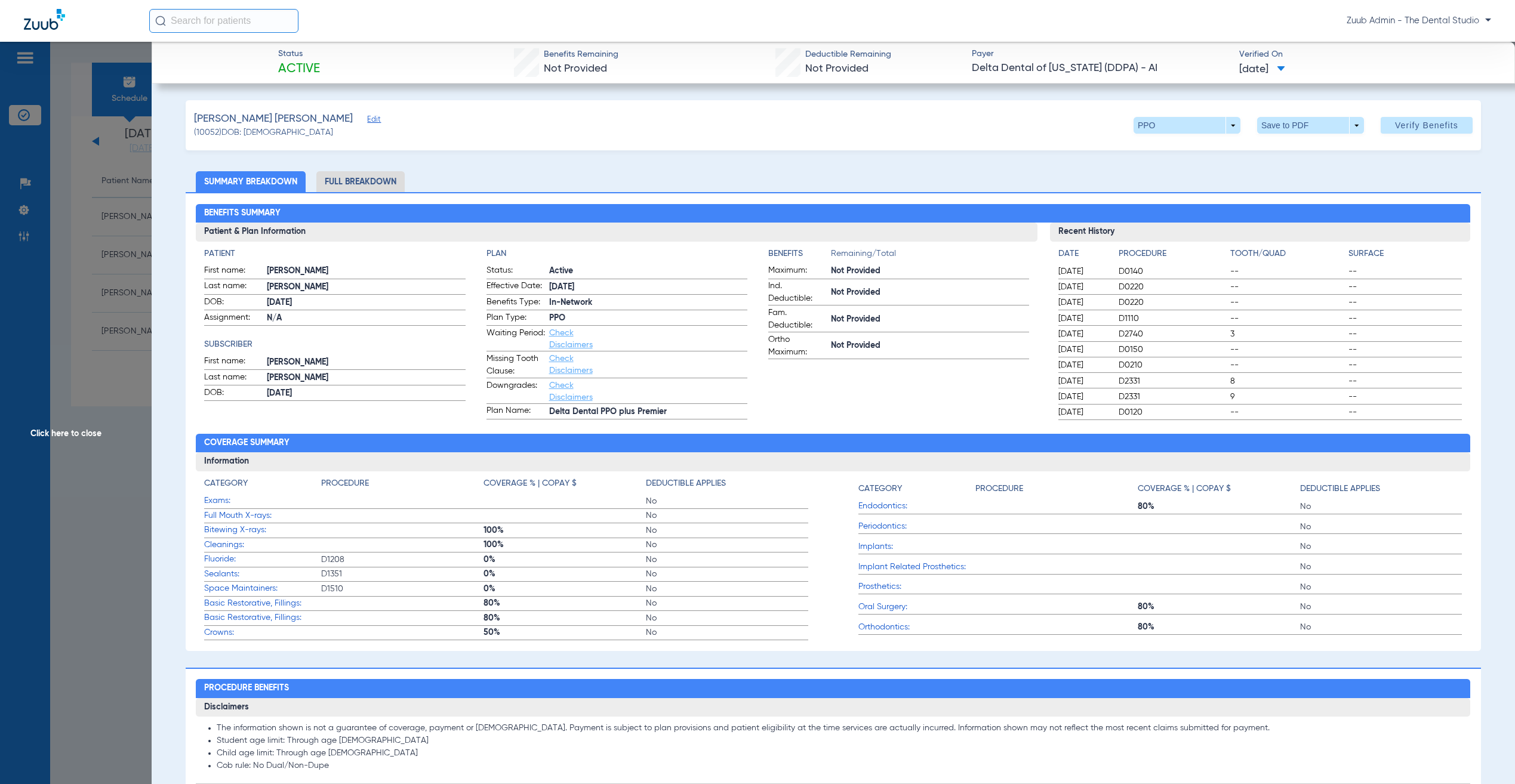
click at [367, 121] on span "Edit" at bounding box center [372, 121] width 11 height 12
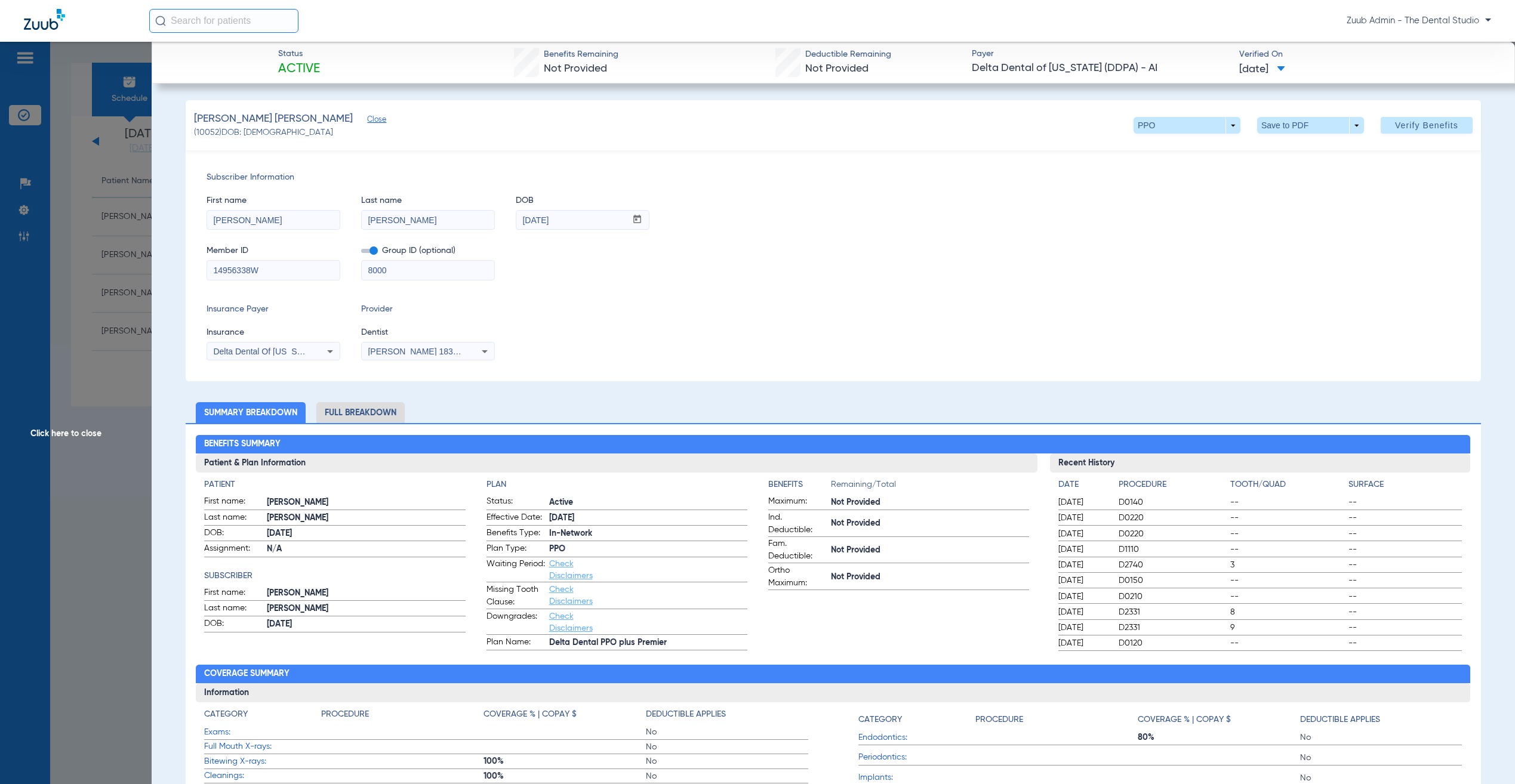
click at [49, 241] on span "Click here to close" at bounding box center [75, 433] width 151 height 784
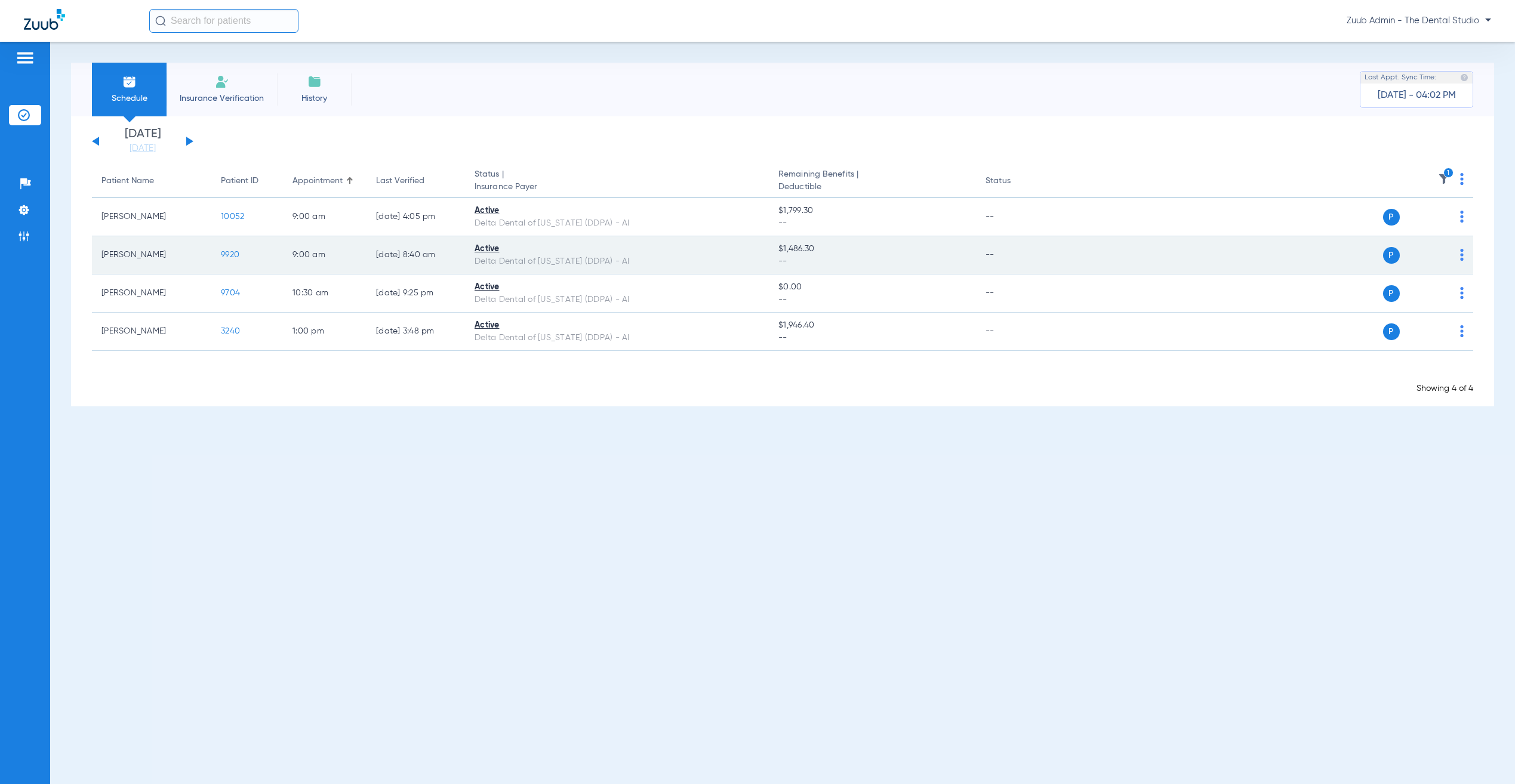
click at [227, 254] on span "9920" at bounding box center [230, 255] width 18 height 8
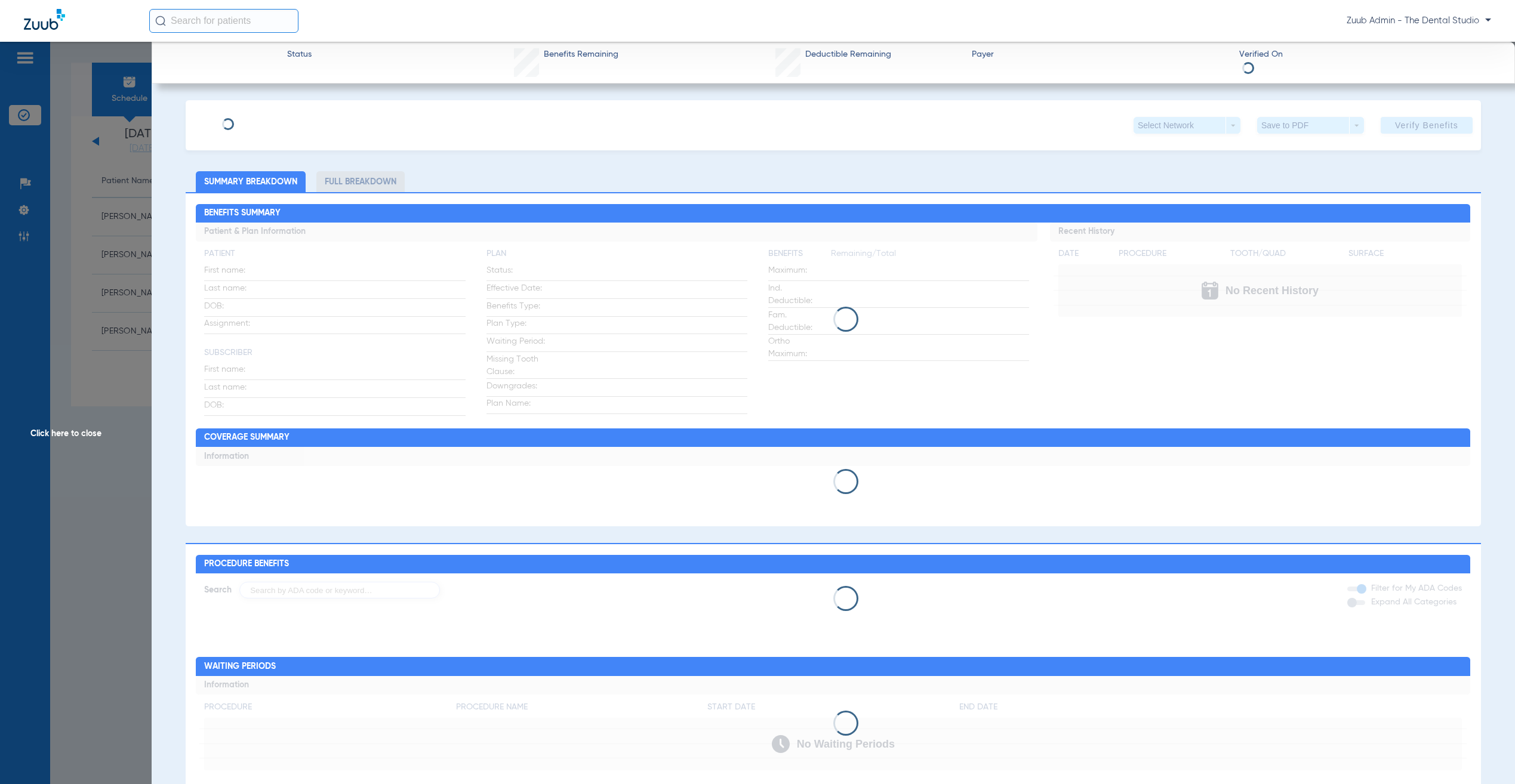
type input "[PERSON_NAME]"
type input "[DATE]"
type input "14300434W"
type input "8000"
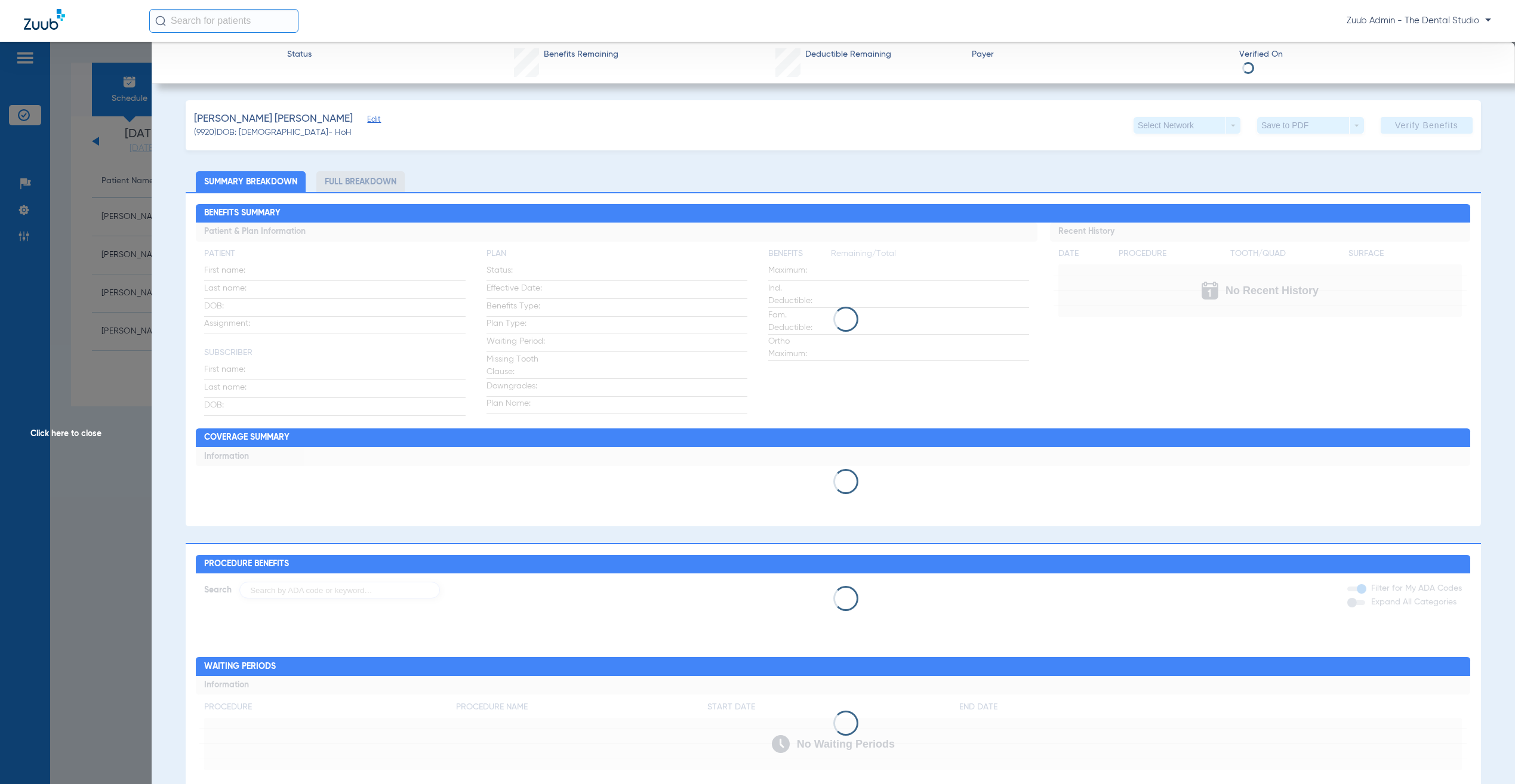
click at [367, 121] on span "Edit" at bounding box center [372, 121] width 11 height 12
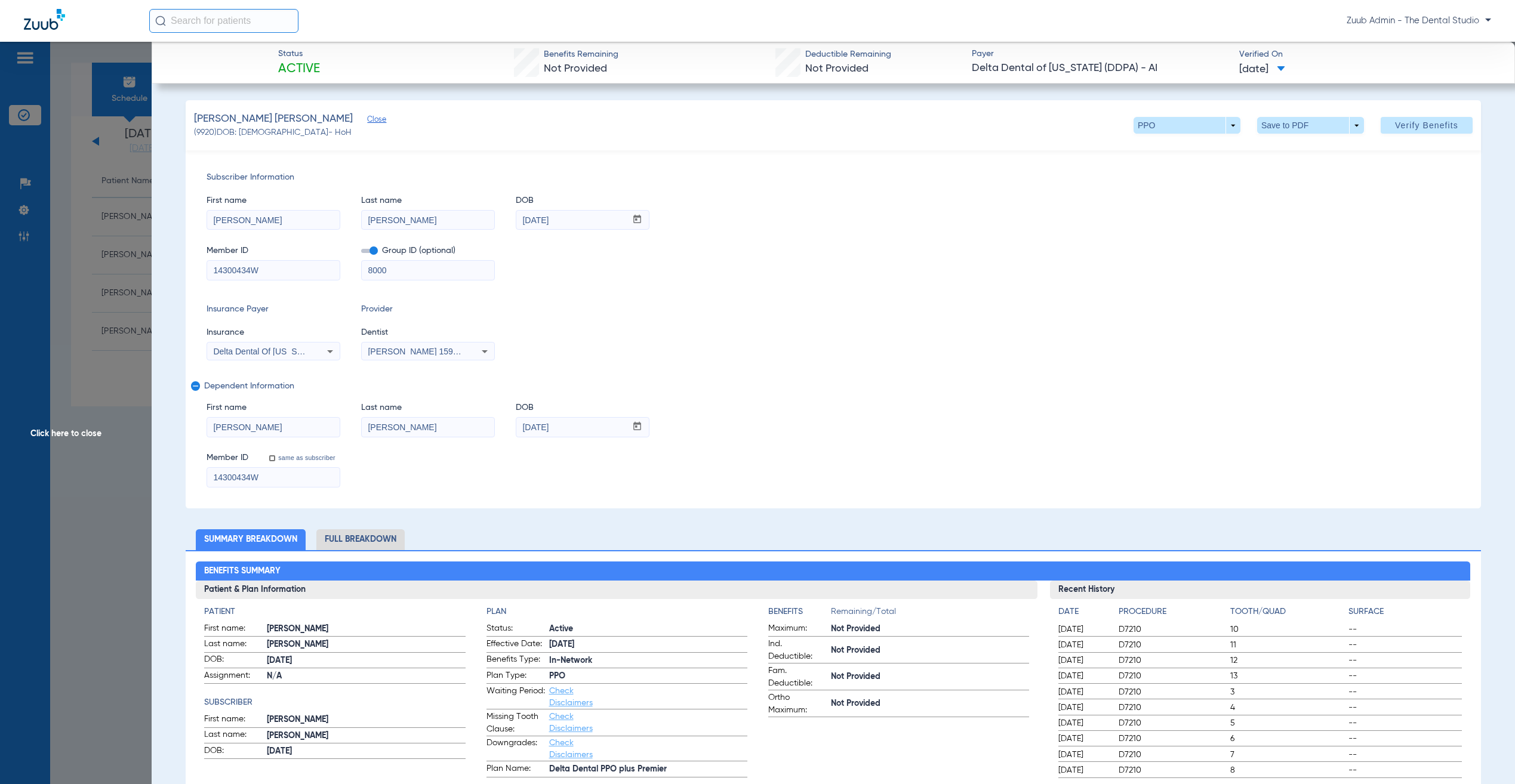
click at [128, 224] on span "Click here to close" at bounding box center [75, 433] width 151 height 784
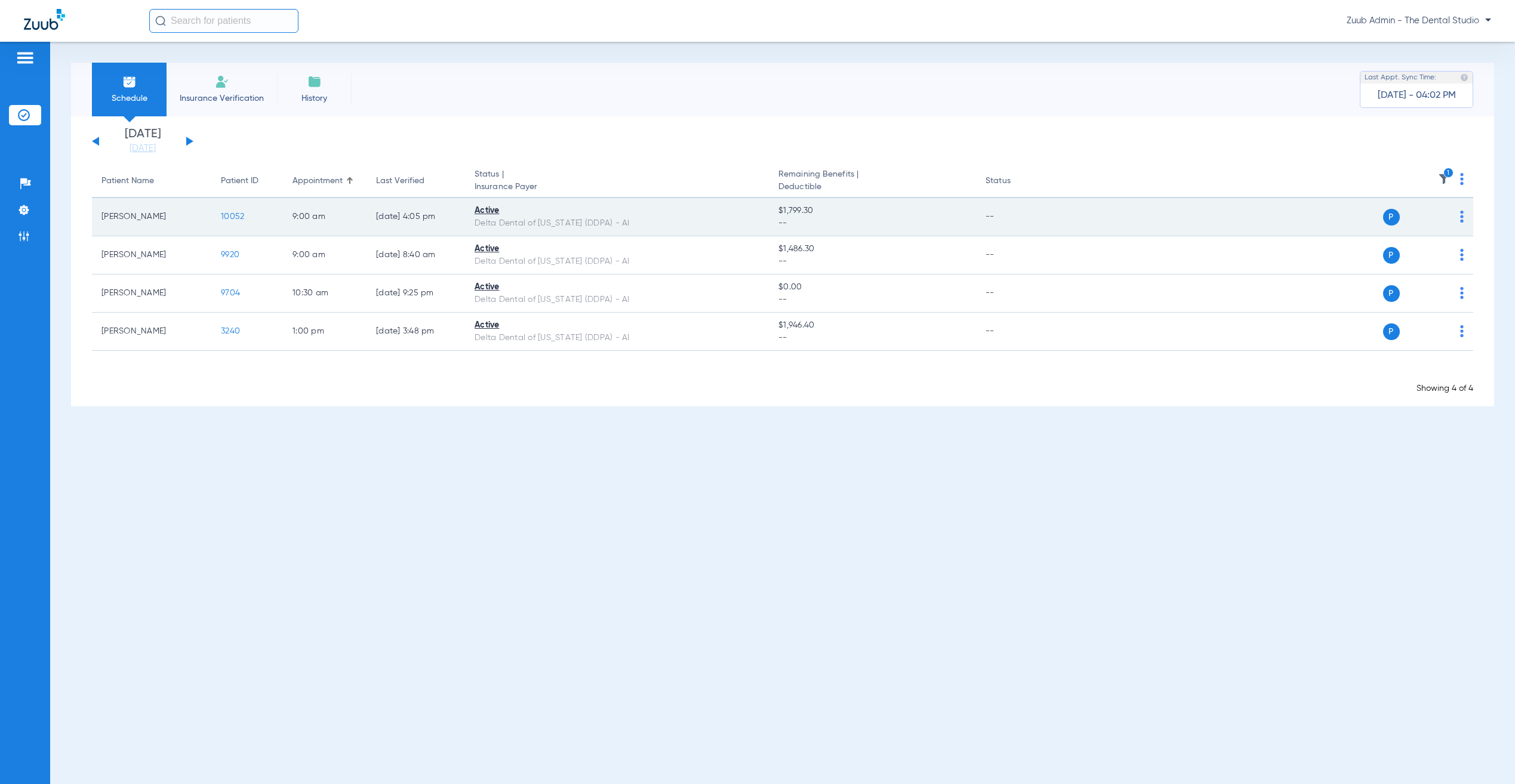
click at [237, 213] on span "10052" at bounding box center [233, 217] width 23 height 8
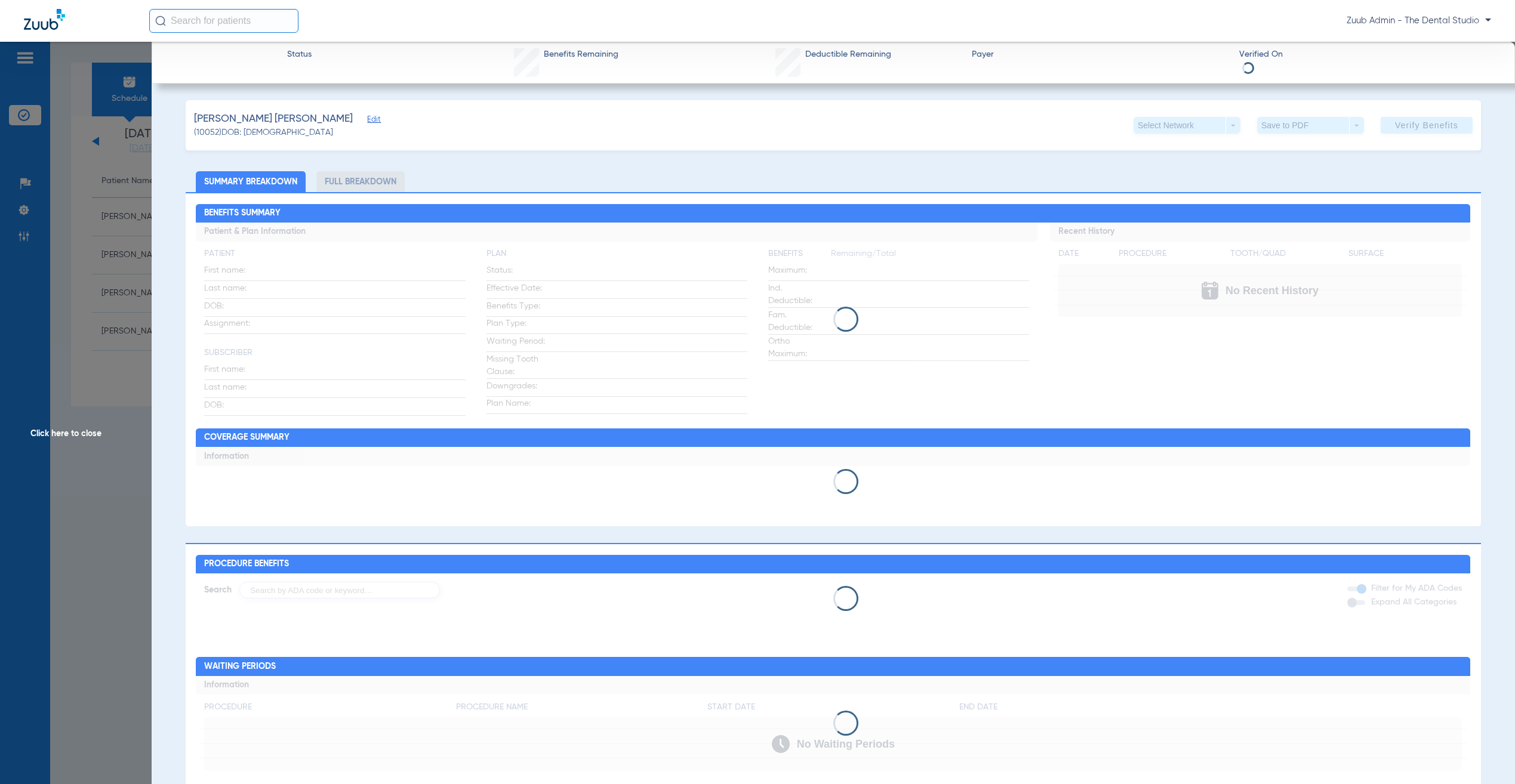
type input "[PERSON_NAME]"
type input "[DATE]"
type input "14956338W"
type input "8000"
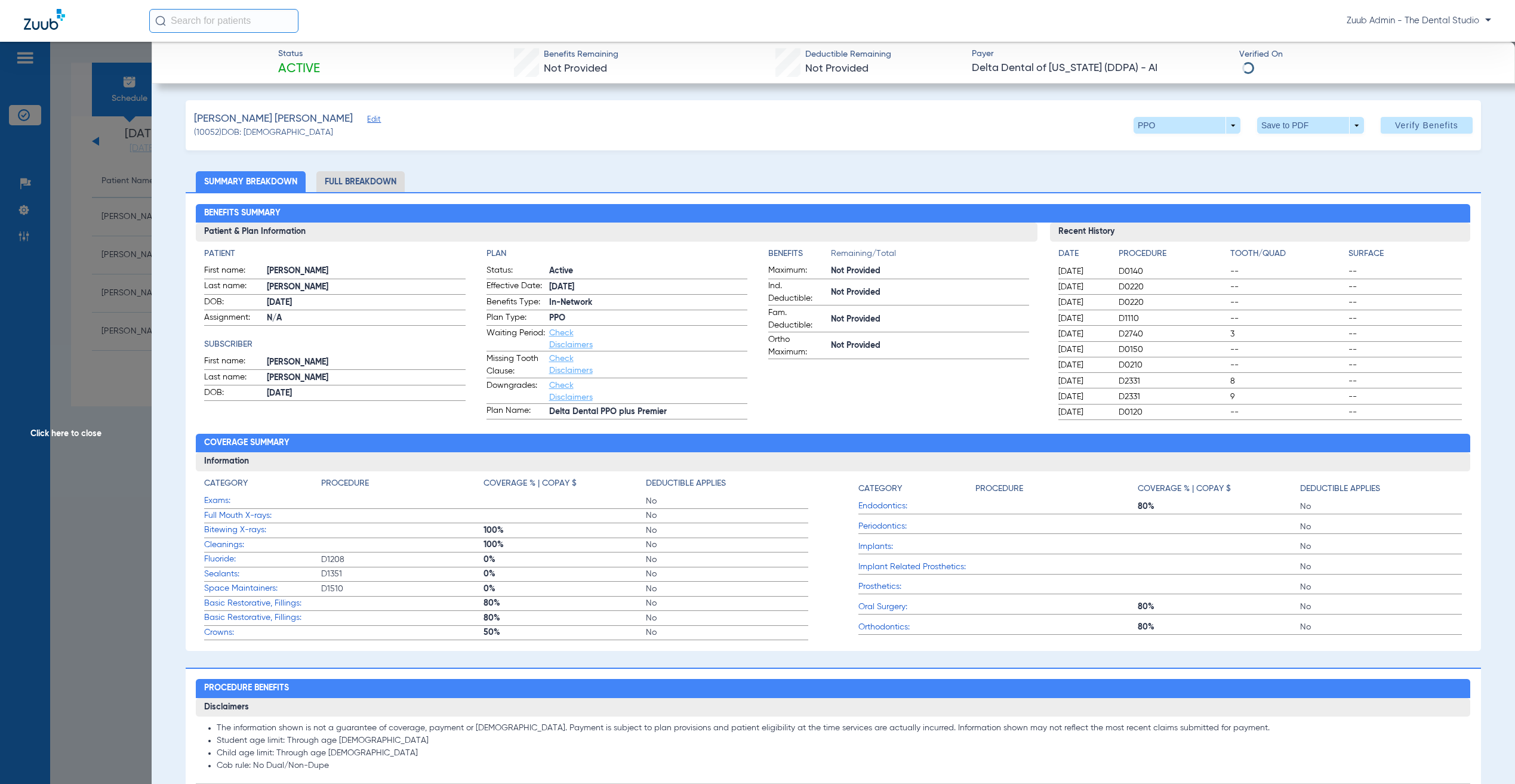
click at [367, 118] on span "Edit" at bounding box center [372, 121] width 11 height 12
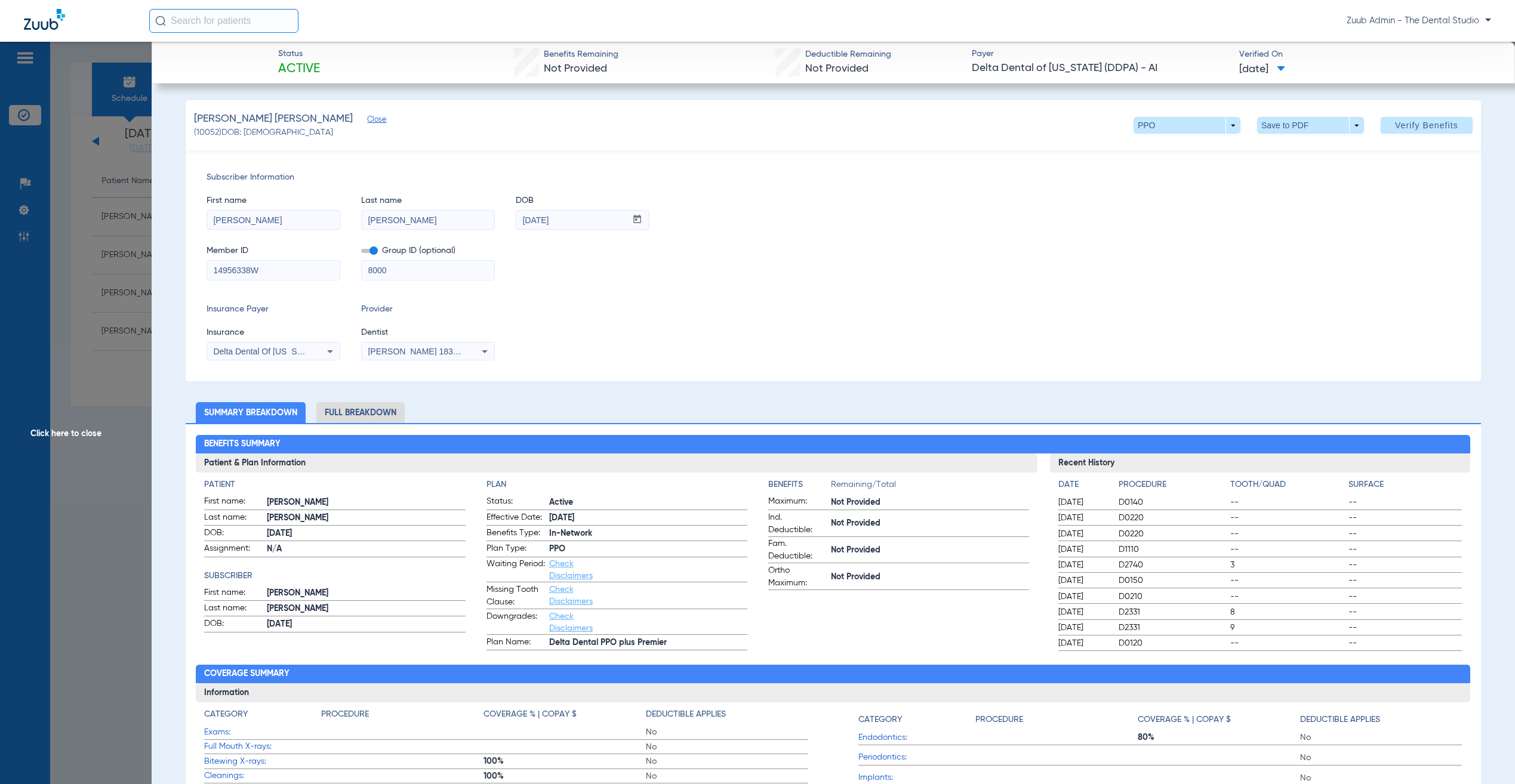
click at [367, 408] on li "Full Breakdown" at bounding box center [360, 412] width 89 height 21
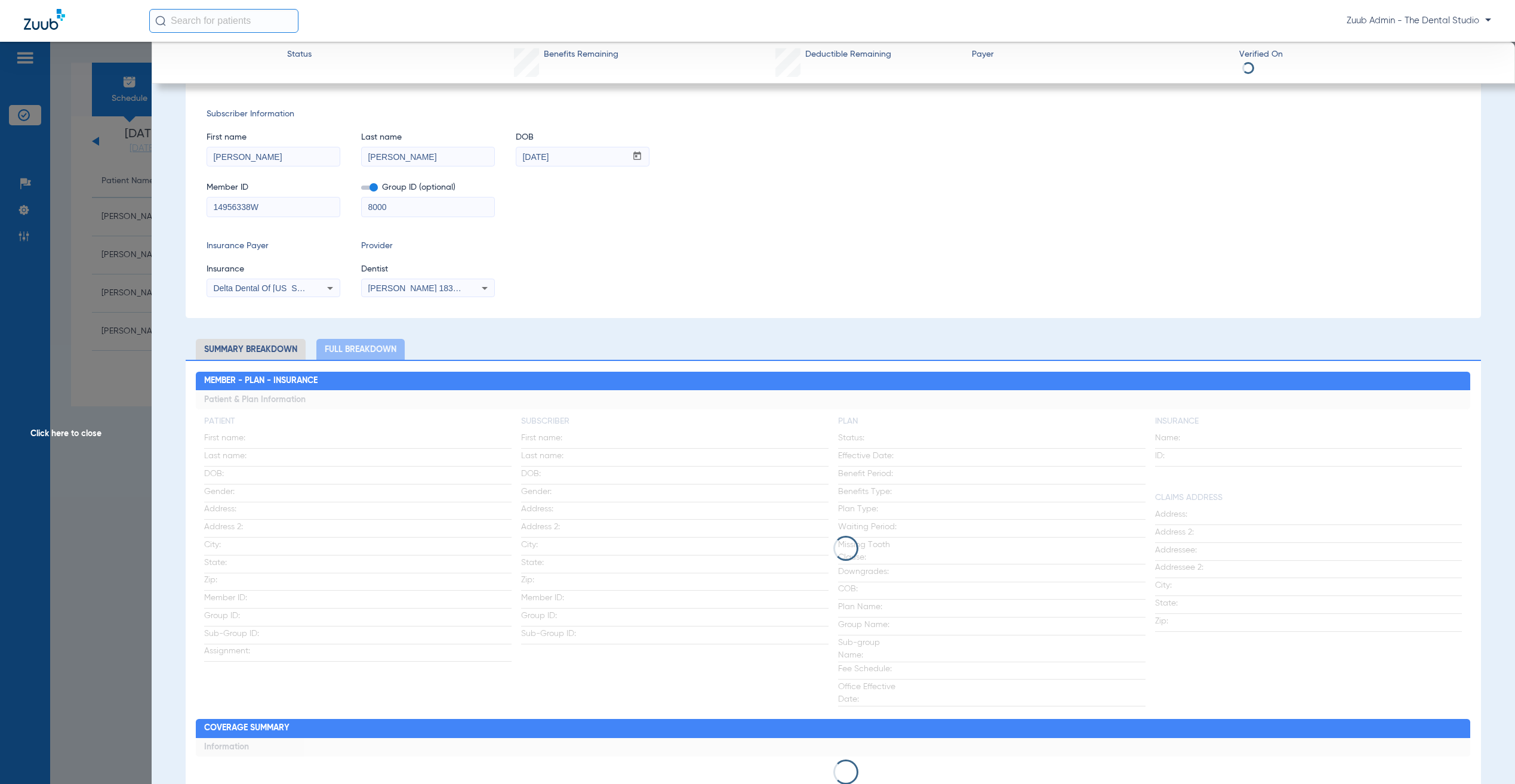
scroll to position [75, 0]
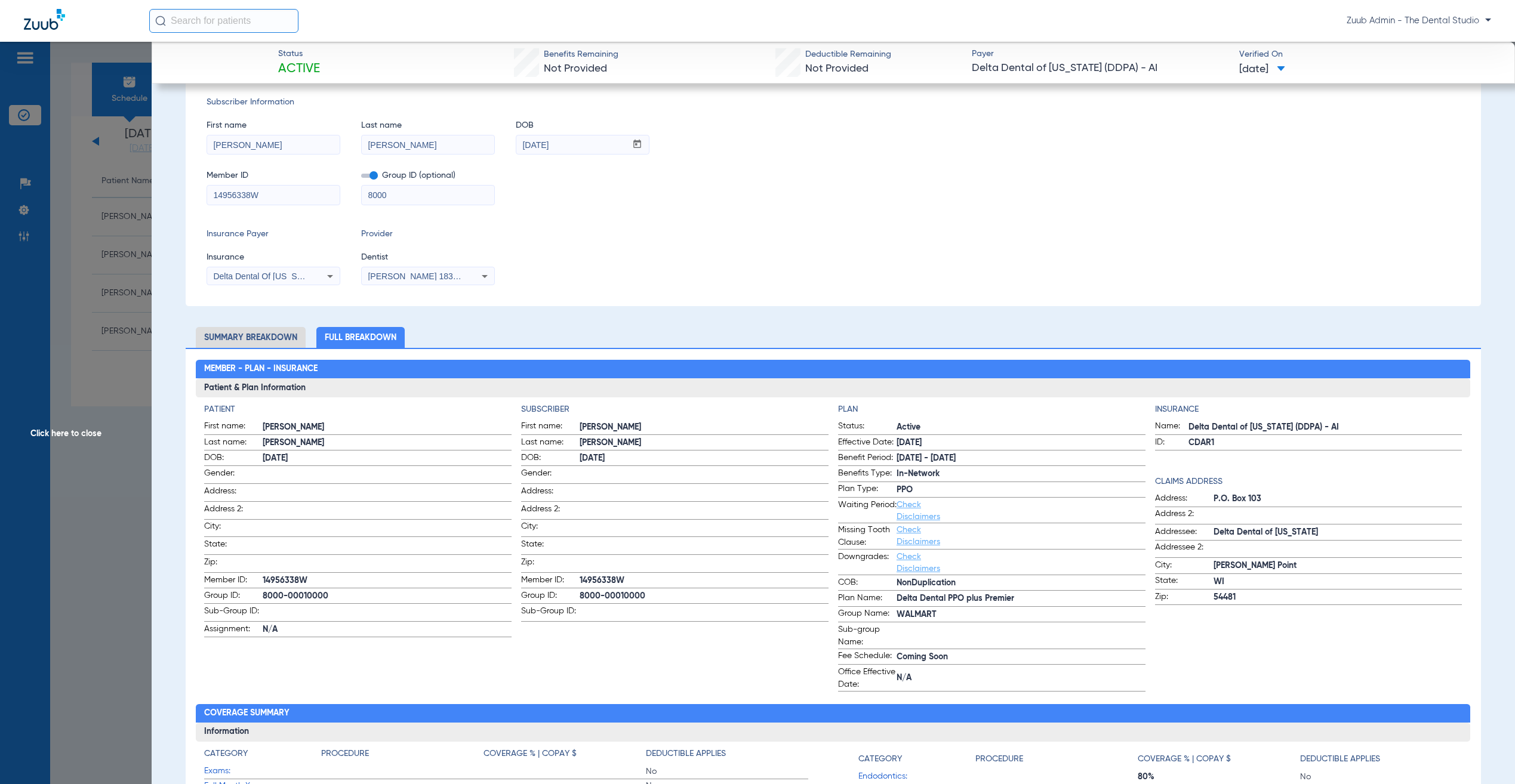
click at [50, 294] on span "Click here to close" at bounding box center [75, 433] width 151 height 784
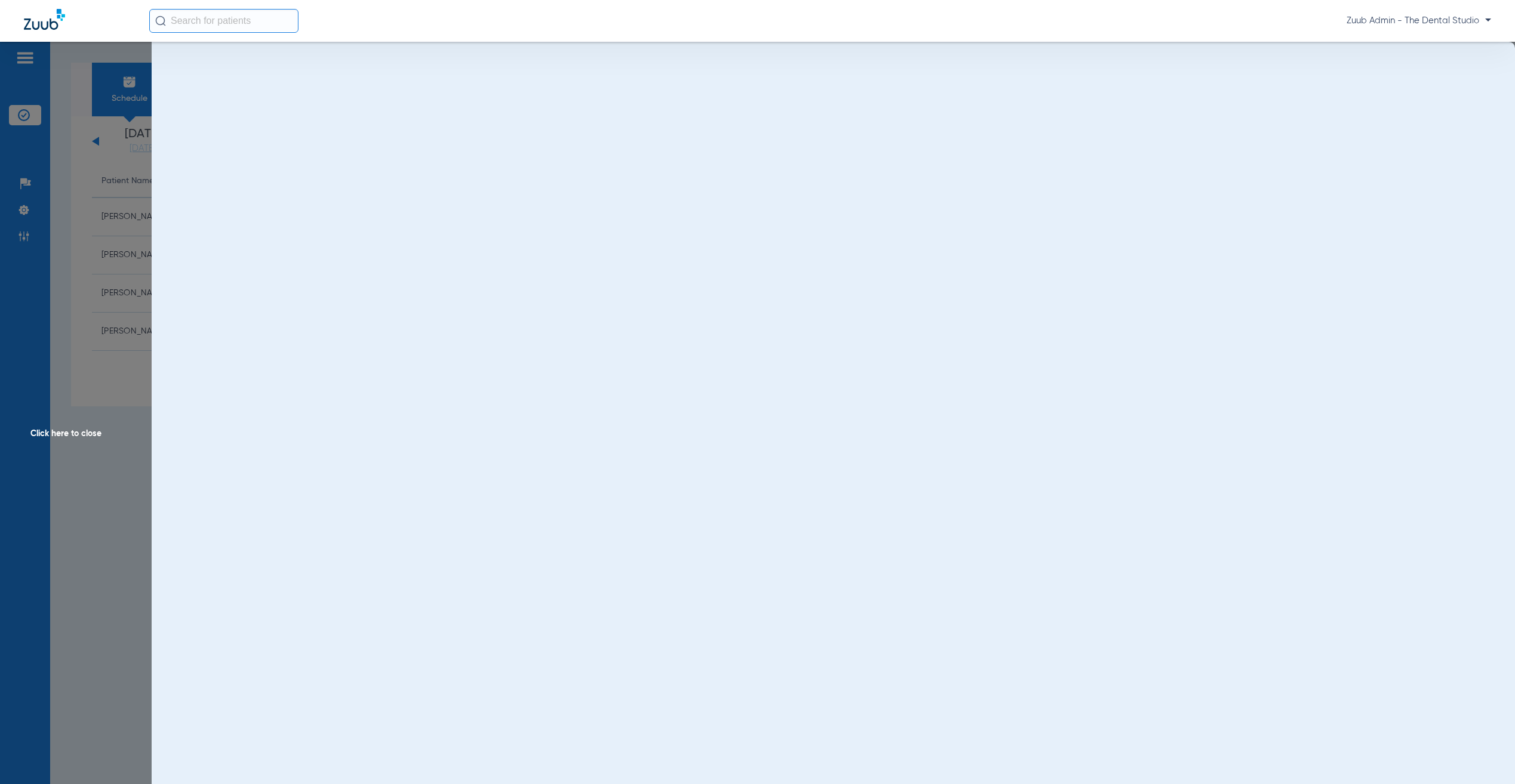
scroll to position [0, 0]
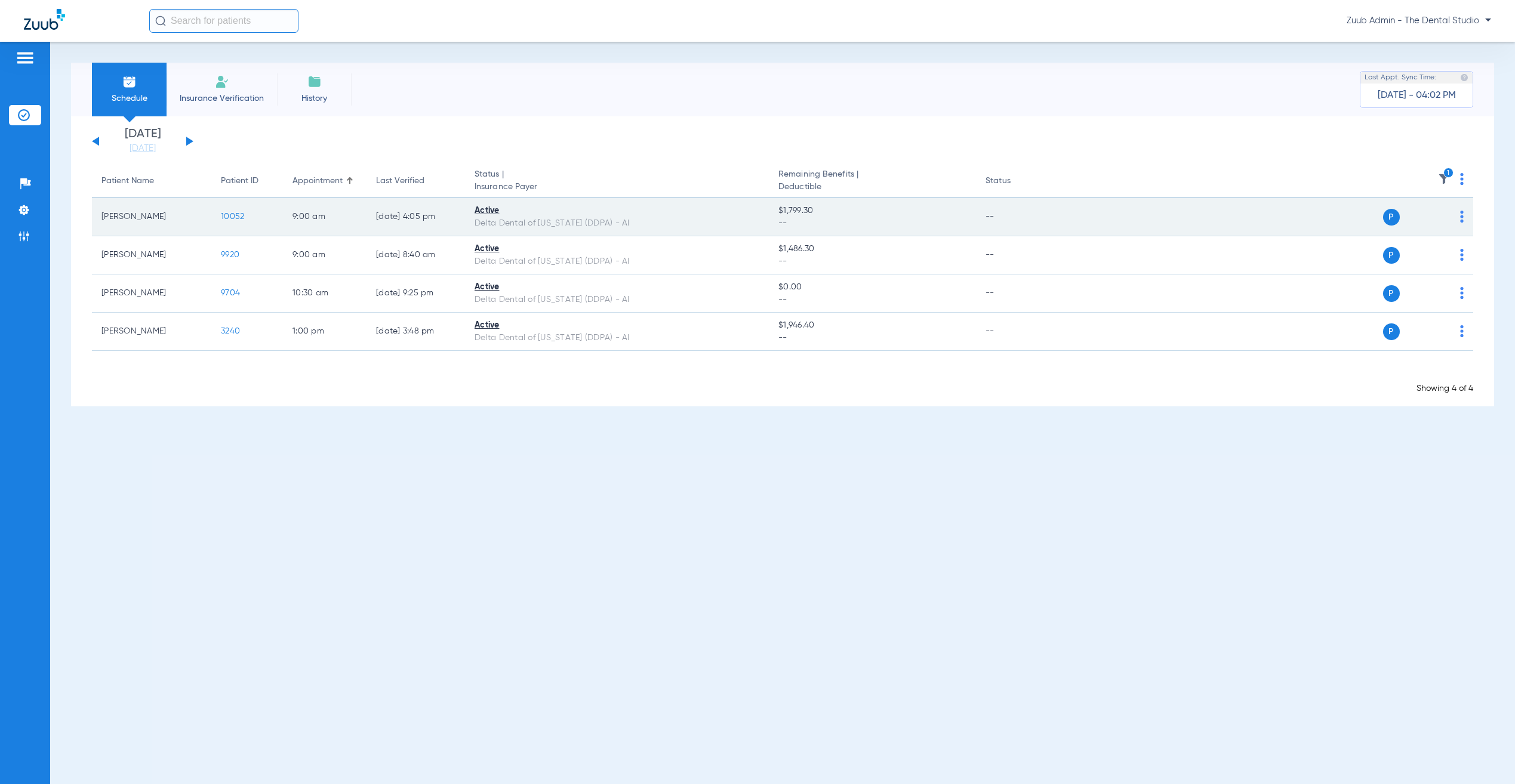
click at [228, 215] on span "10052" at bounding box center [233, 217] width 23 height 8
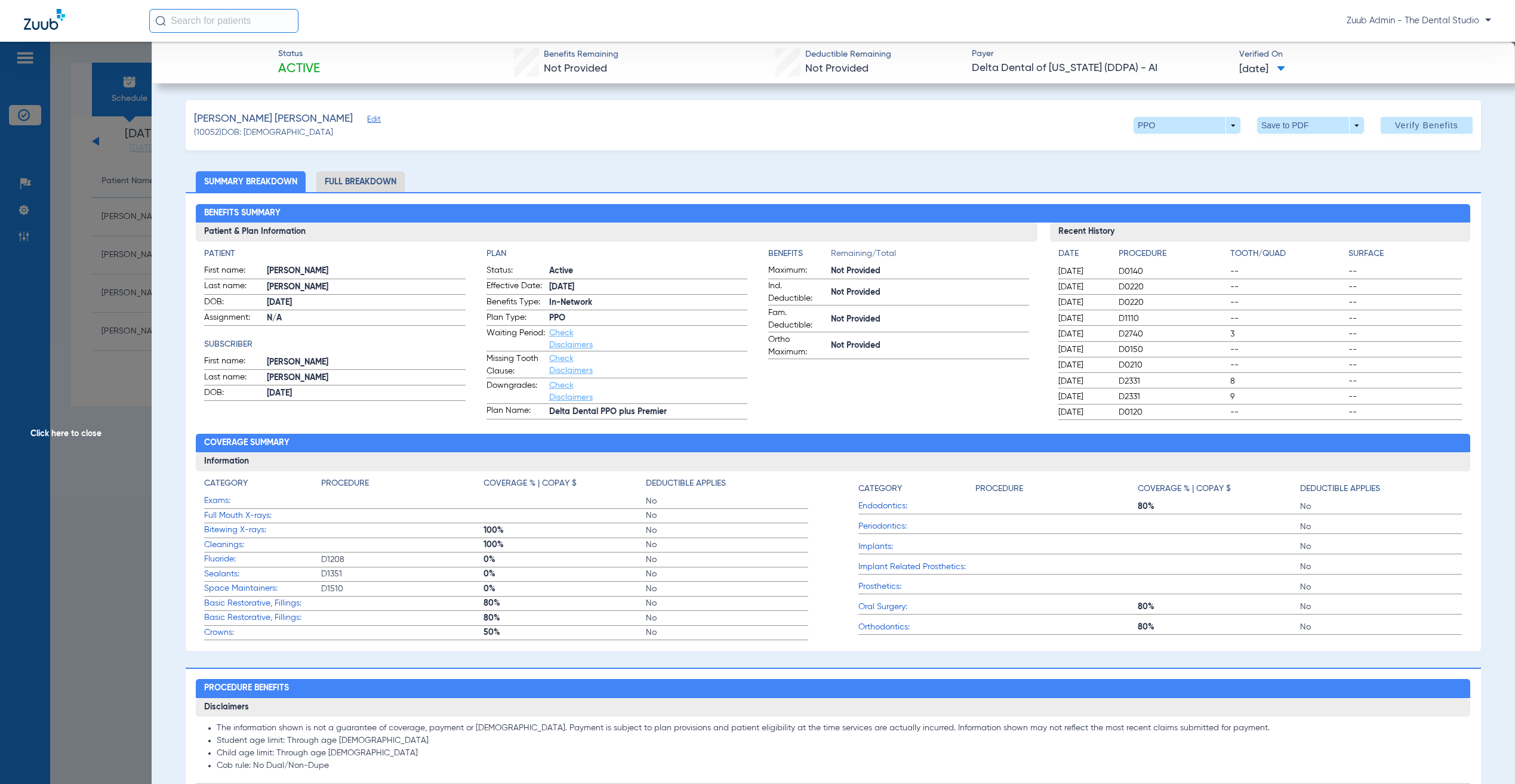
click at [335, 185] on li "Full Breakdown" at bounding box center [360, 181] width 89 height 21
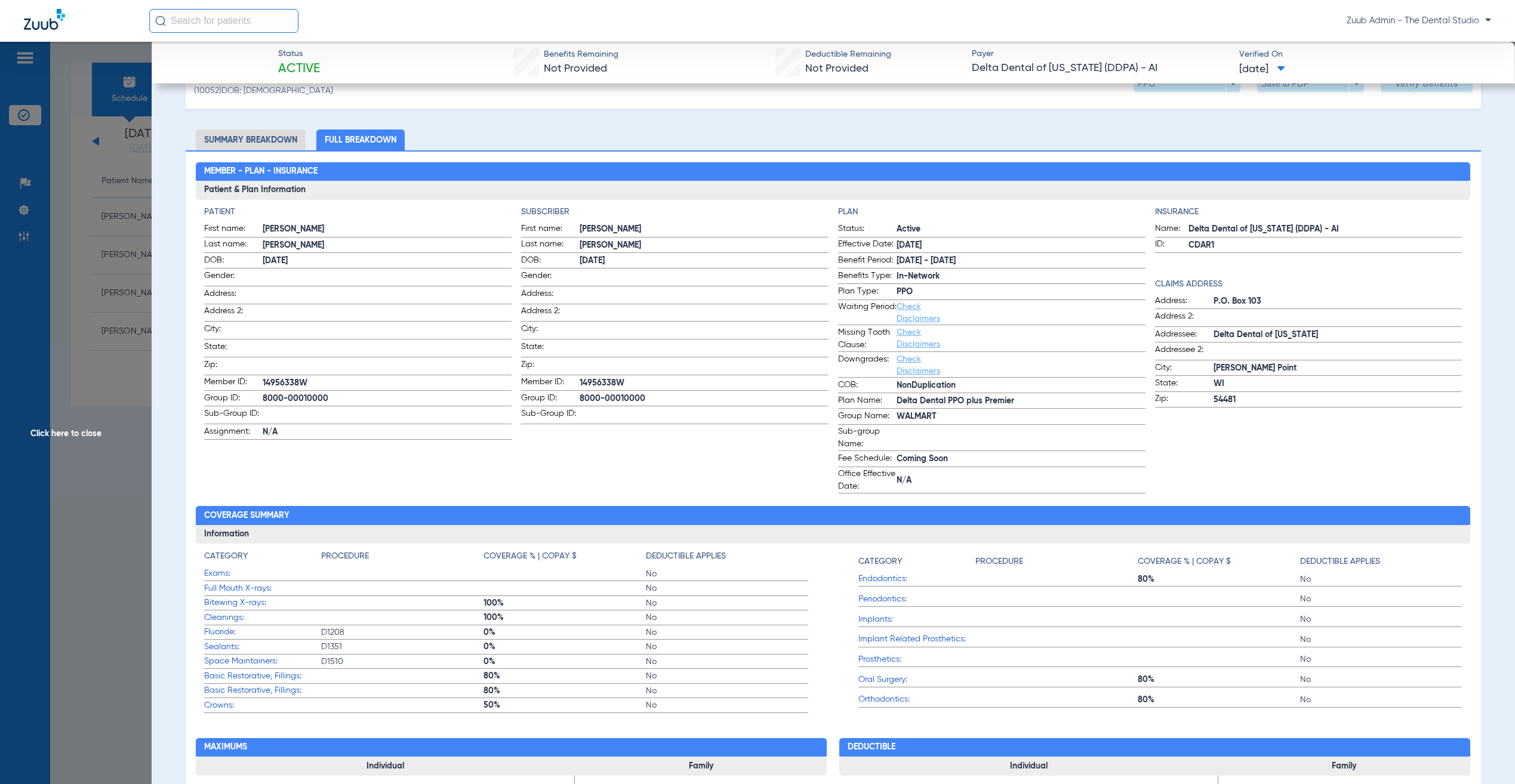
scroll to position [3, 0]
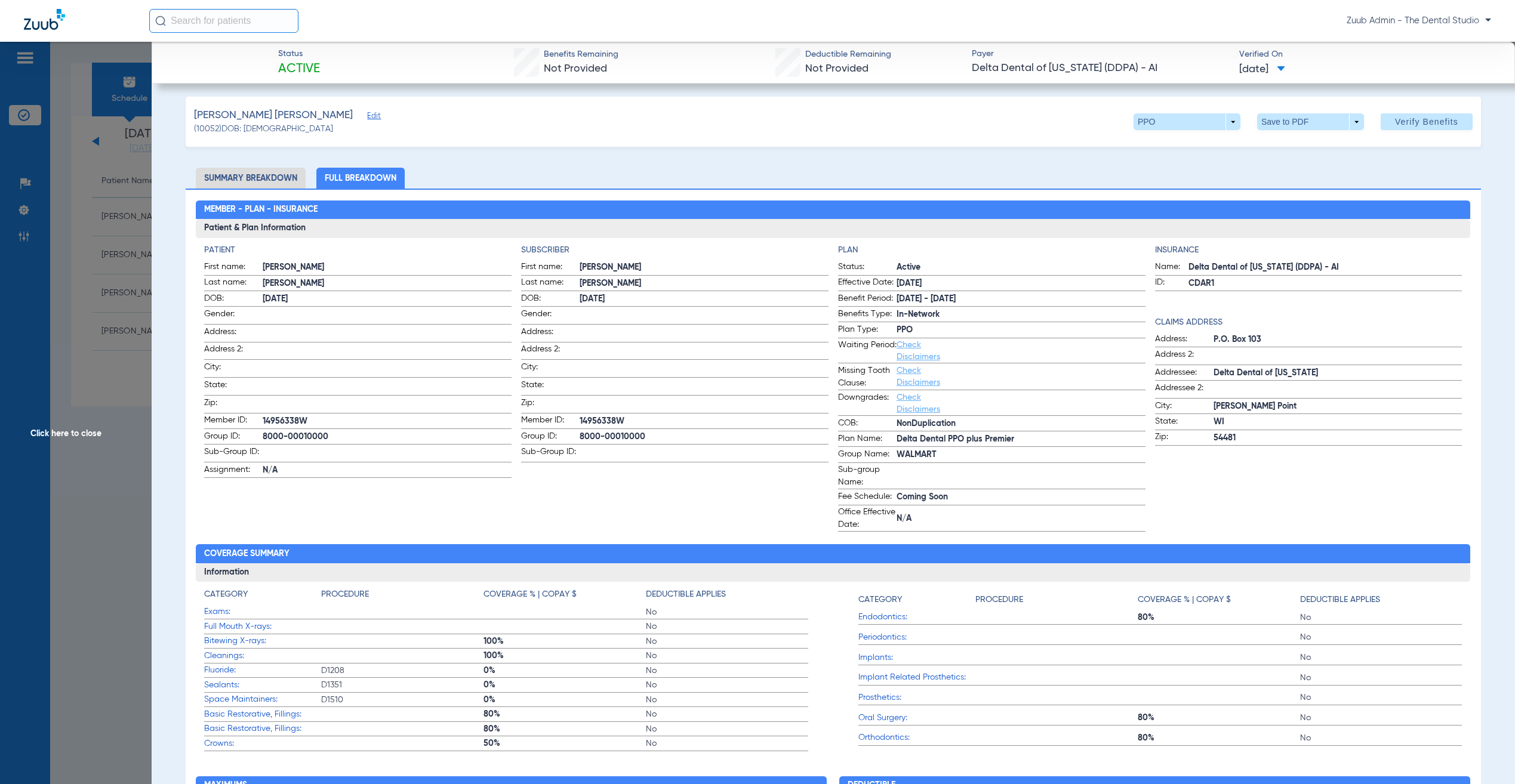
click at [66, 165] on span "Click here to close" at bounding box center [75, 433] width 151 height 784
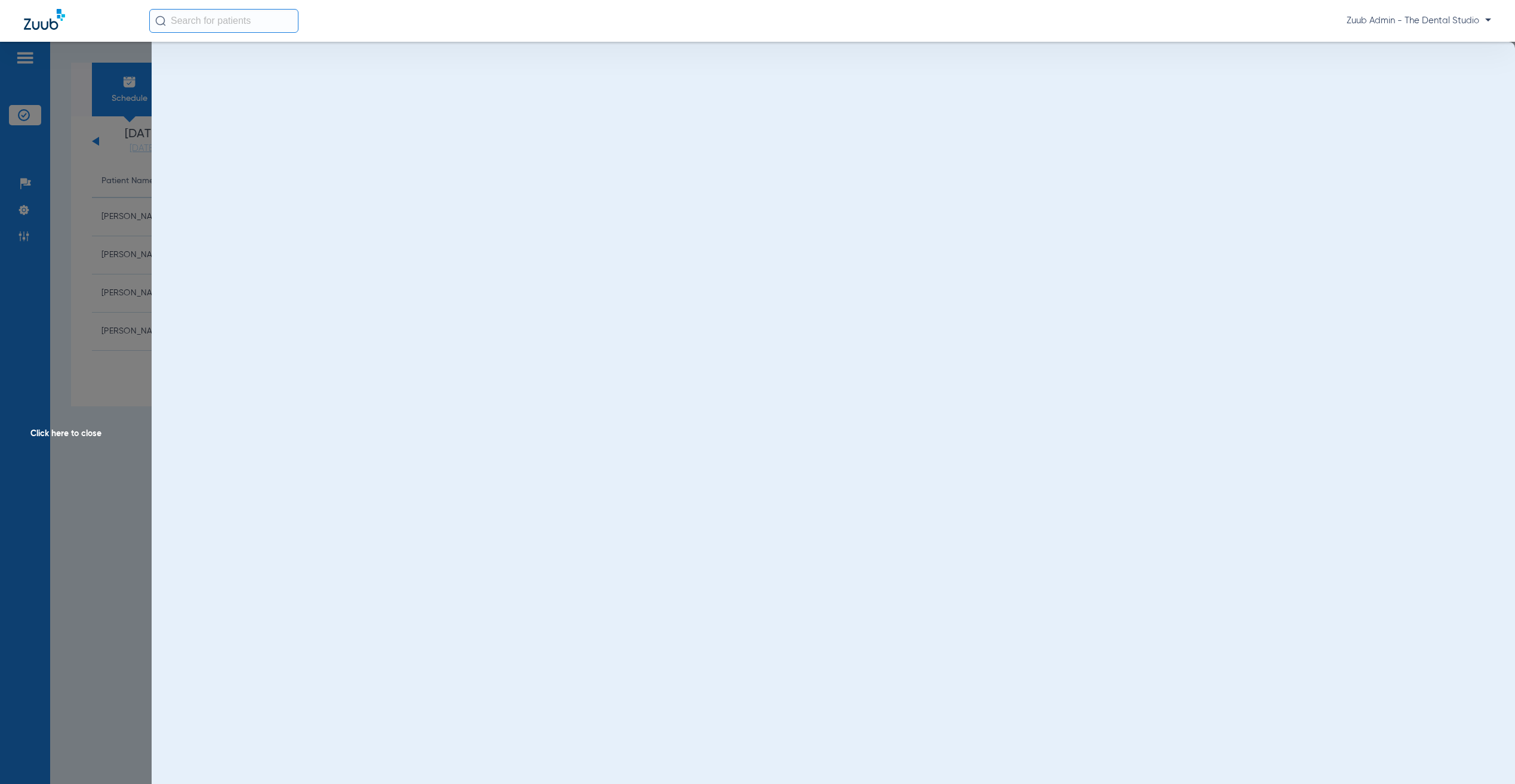
scroll to position [0, 0]
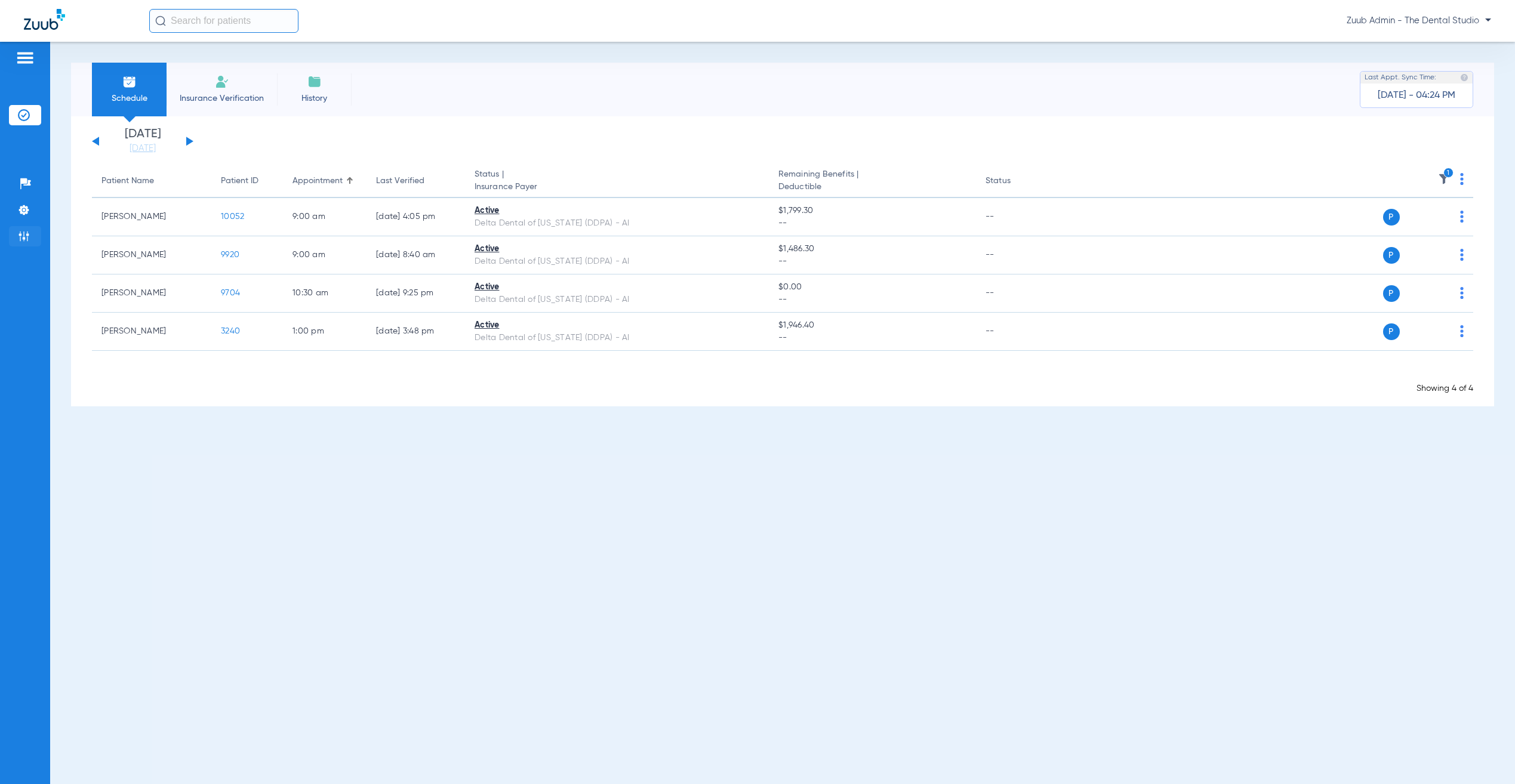
click at [29, 236] on img at bounding box center [24, 236] width 12 height 12
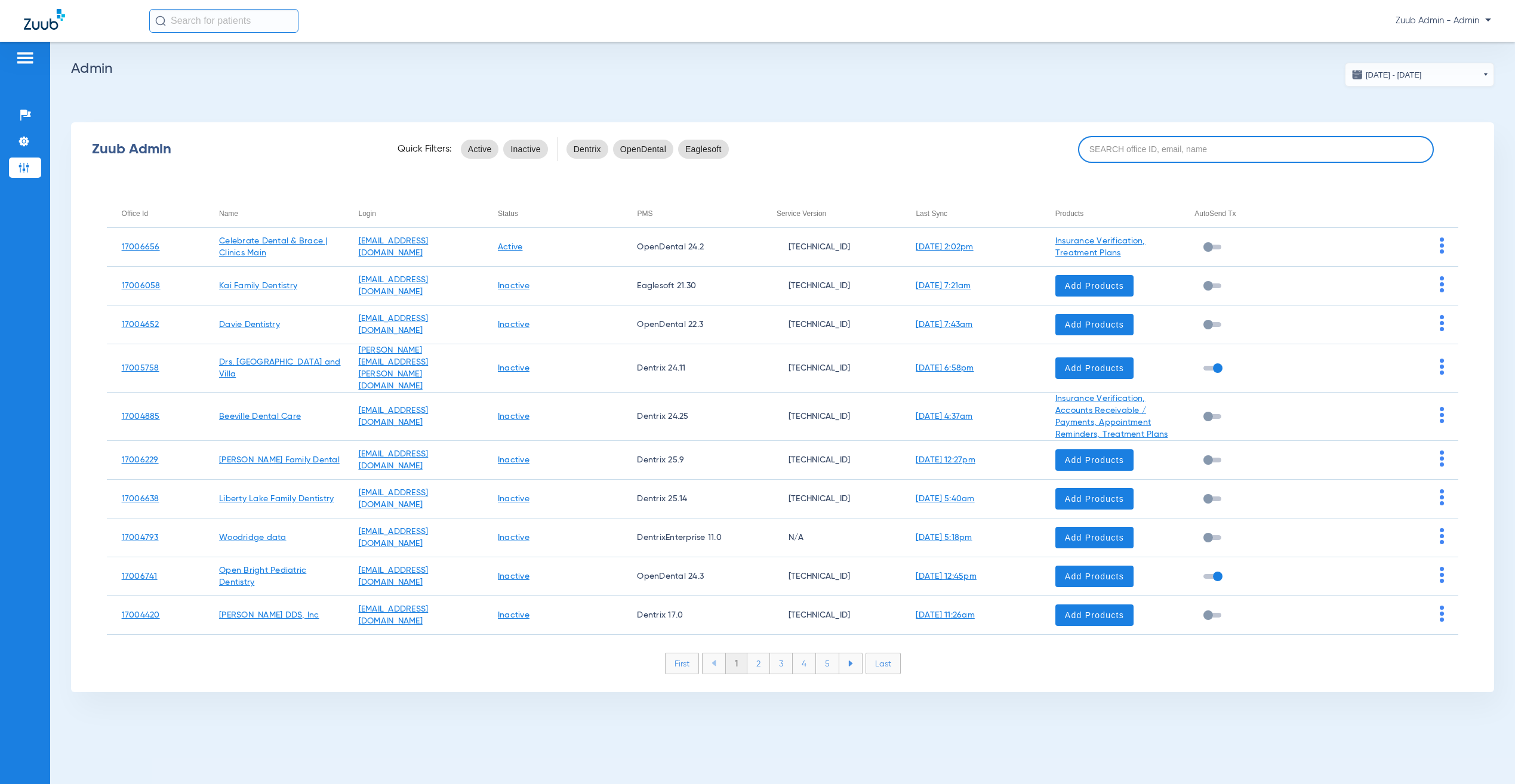
click at [1191, 138] on input at bounding box center [1256, 149] width 356 height 26
click at [1108, 146] on input at bounding box center [1256, 149] width 356 height 26
paste input "17007229"
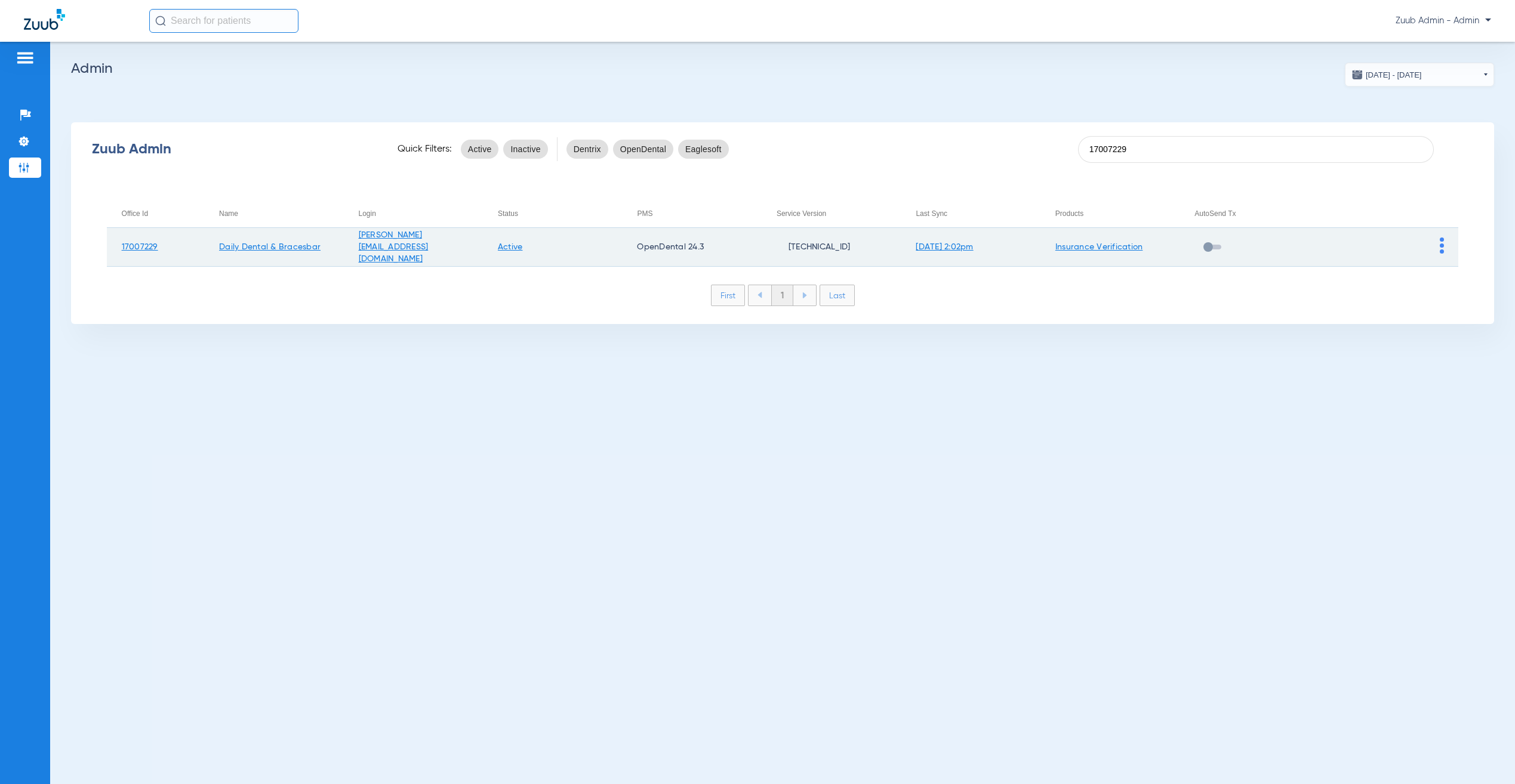
type input "17007229"
click at [1442, 245] on img at bounding box center [1441, 245] width 4 height 16
click at [1448, 270] on button "View Account" at bounding box center [1475, 270] width 70 height 24
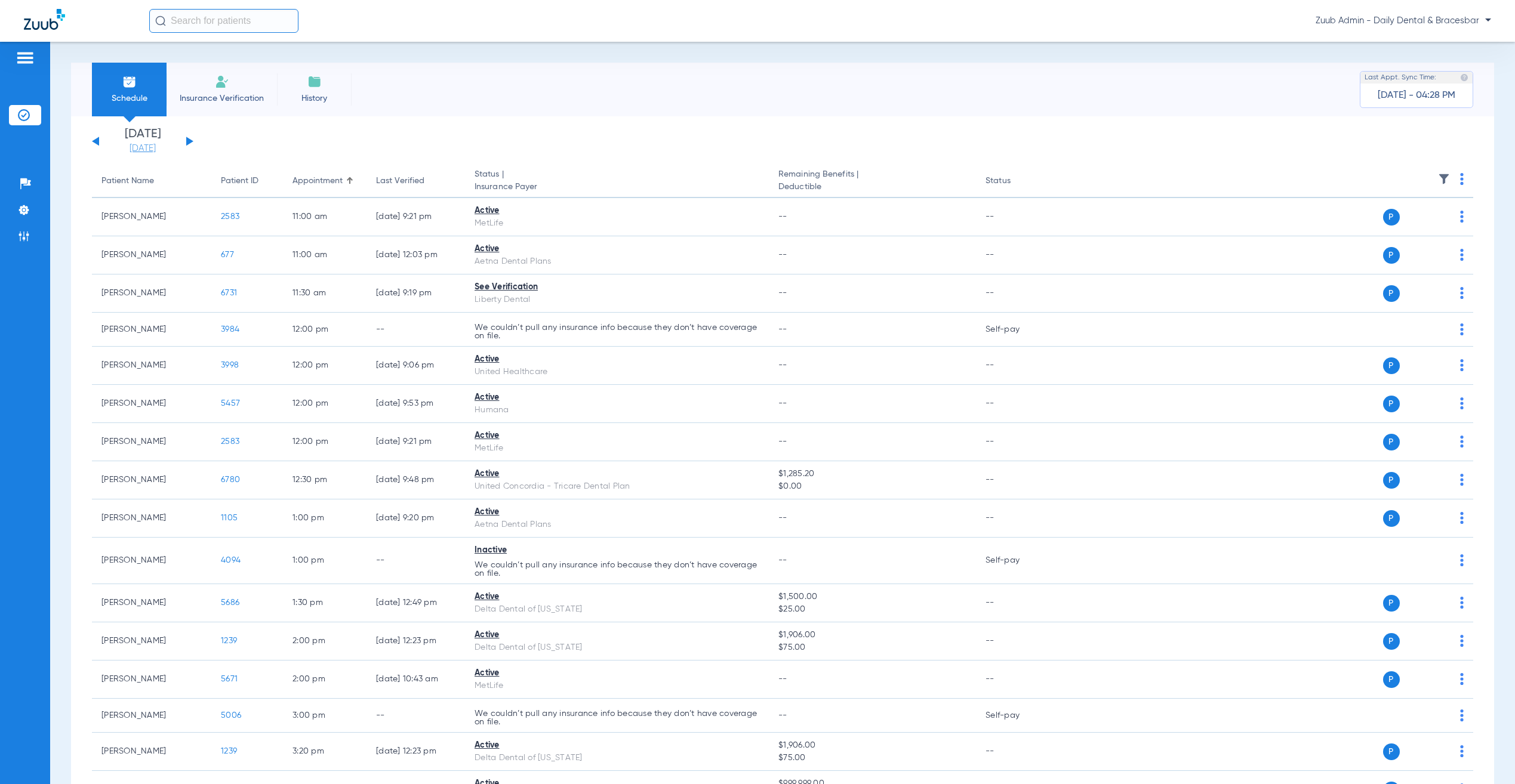
click at [166, 149] on link "[DATE]" at bounding box center [142, 148] width 72 height 12
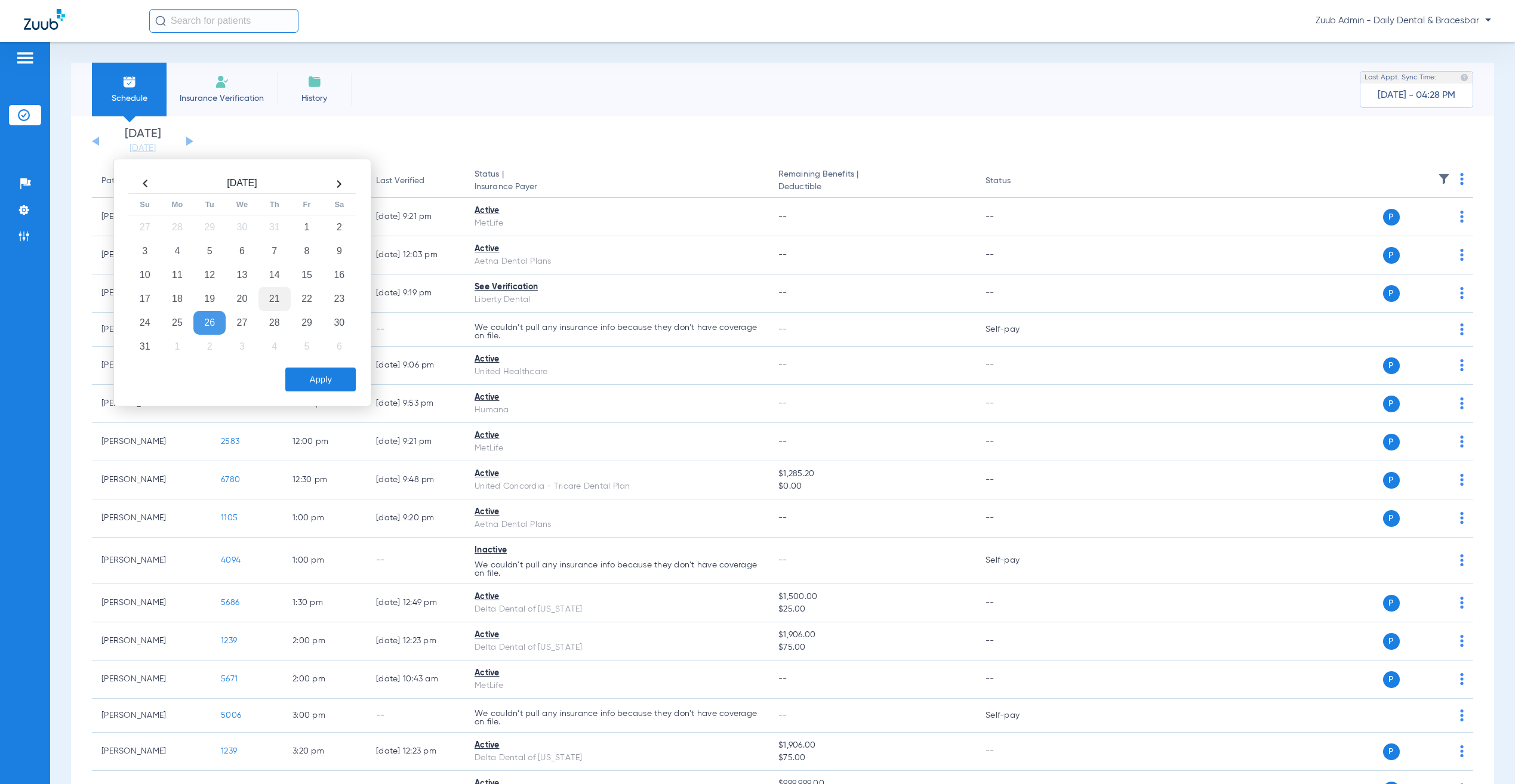
click at [268, 309] on td "21" at bounding box center [274, 299] width 32 height 24
click at [261, 328] on td "28" at bounding box center [274, 323] width 32 height 24
click at [318, 381] on button "Apply" at bounding box center [320, 379] width 70 height 24
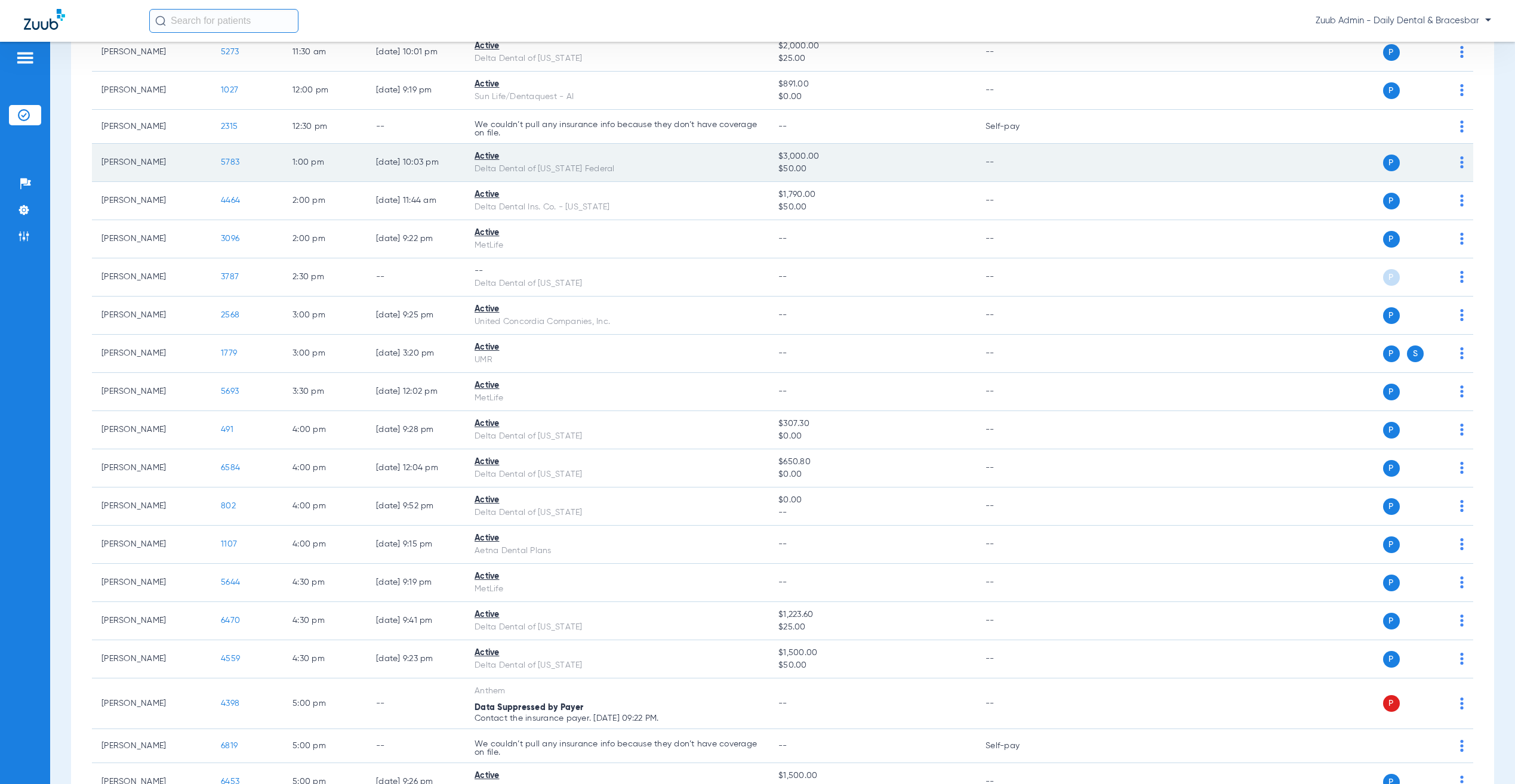
scroll to position [122, 0]
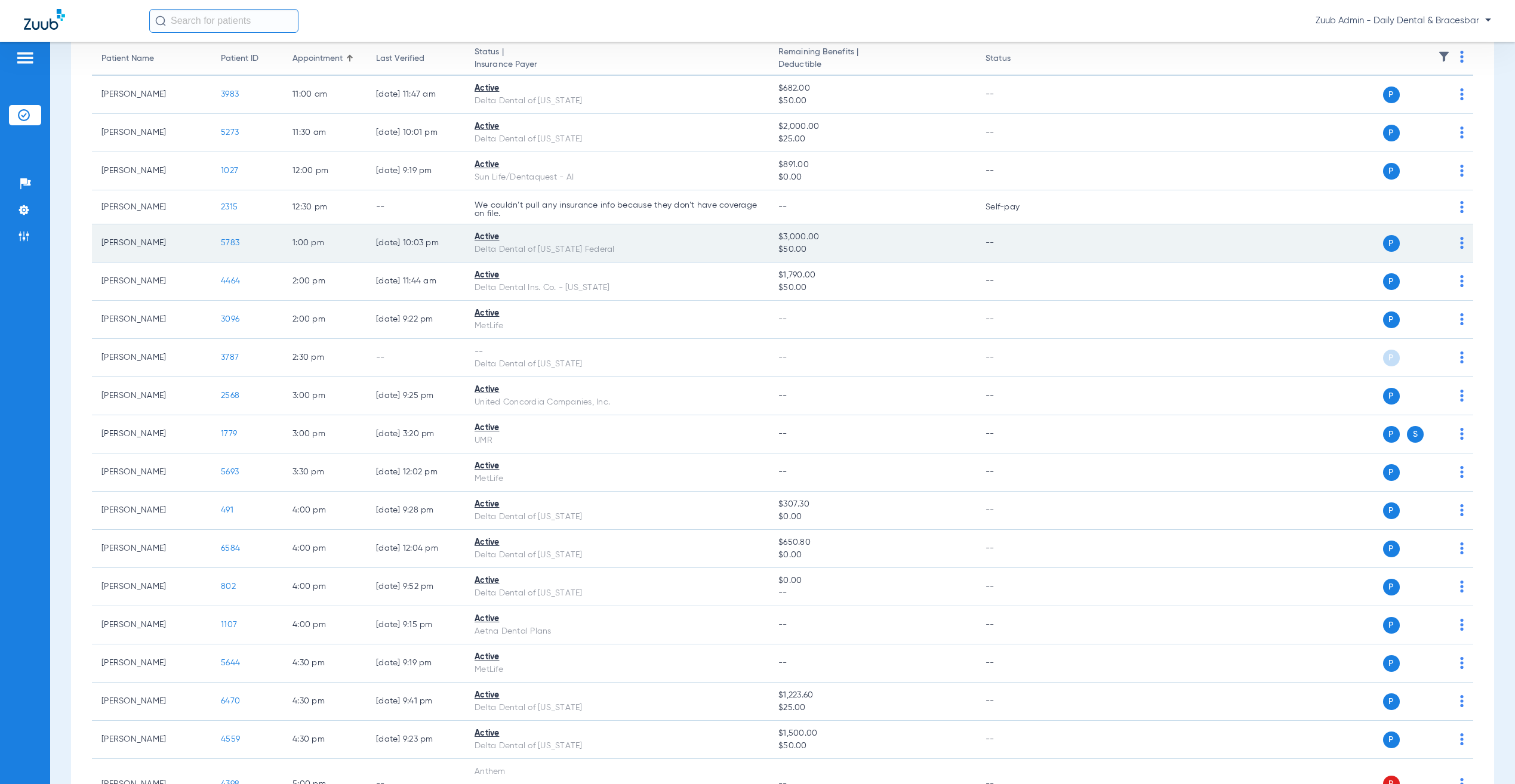
click at [1460, 242] on img at bounding box center [1462, 242] width 3 height 12
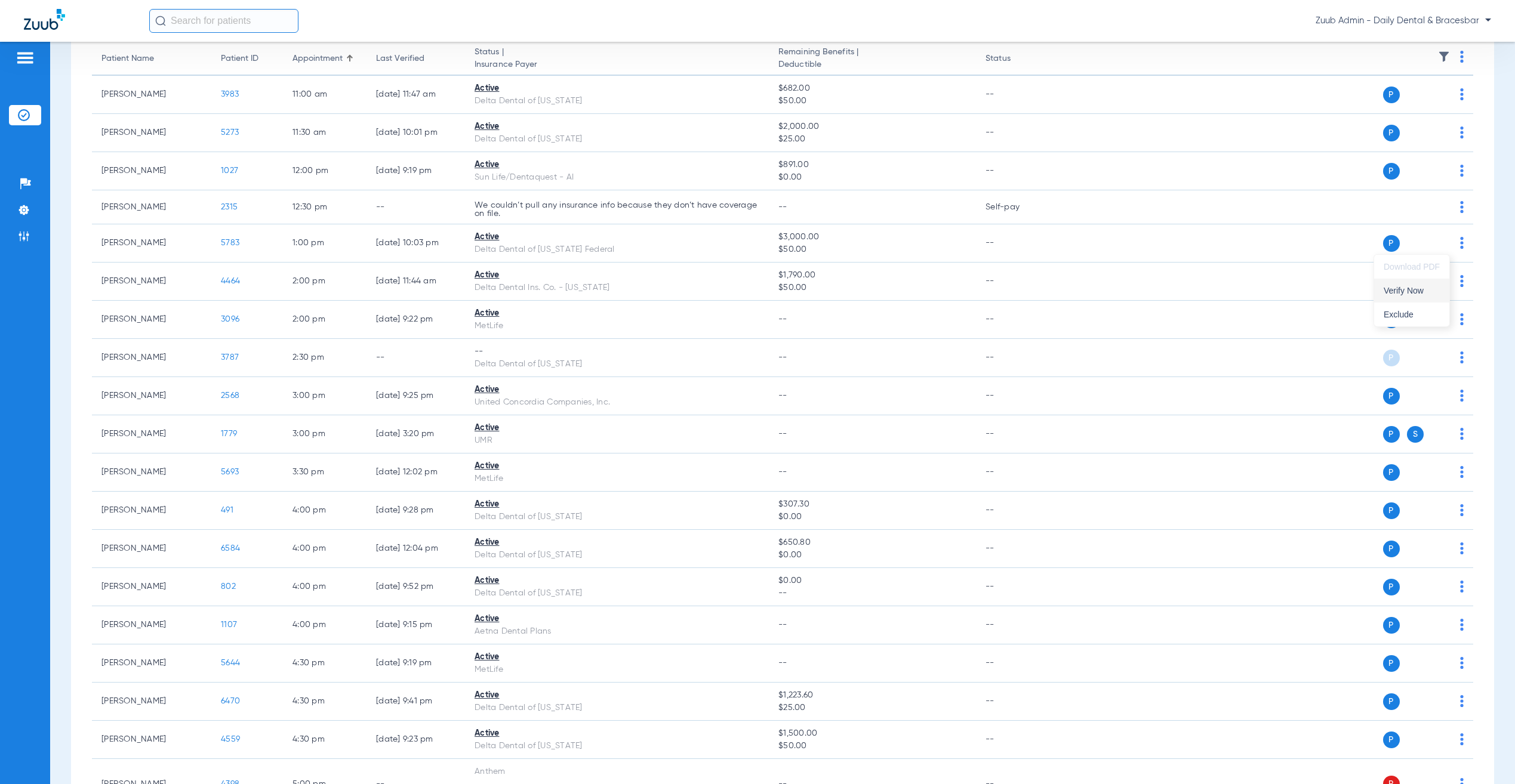
click at [1426, 284] on button "Verify Now" at bounding box center [1412, 290] width 75 height 24
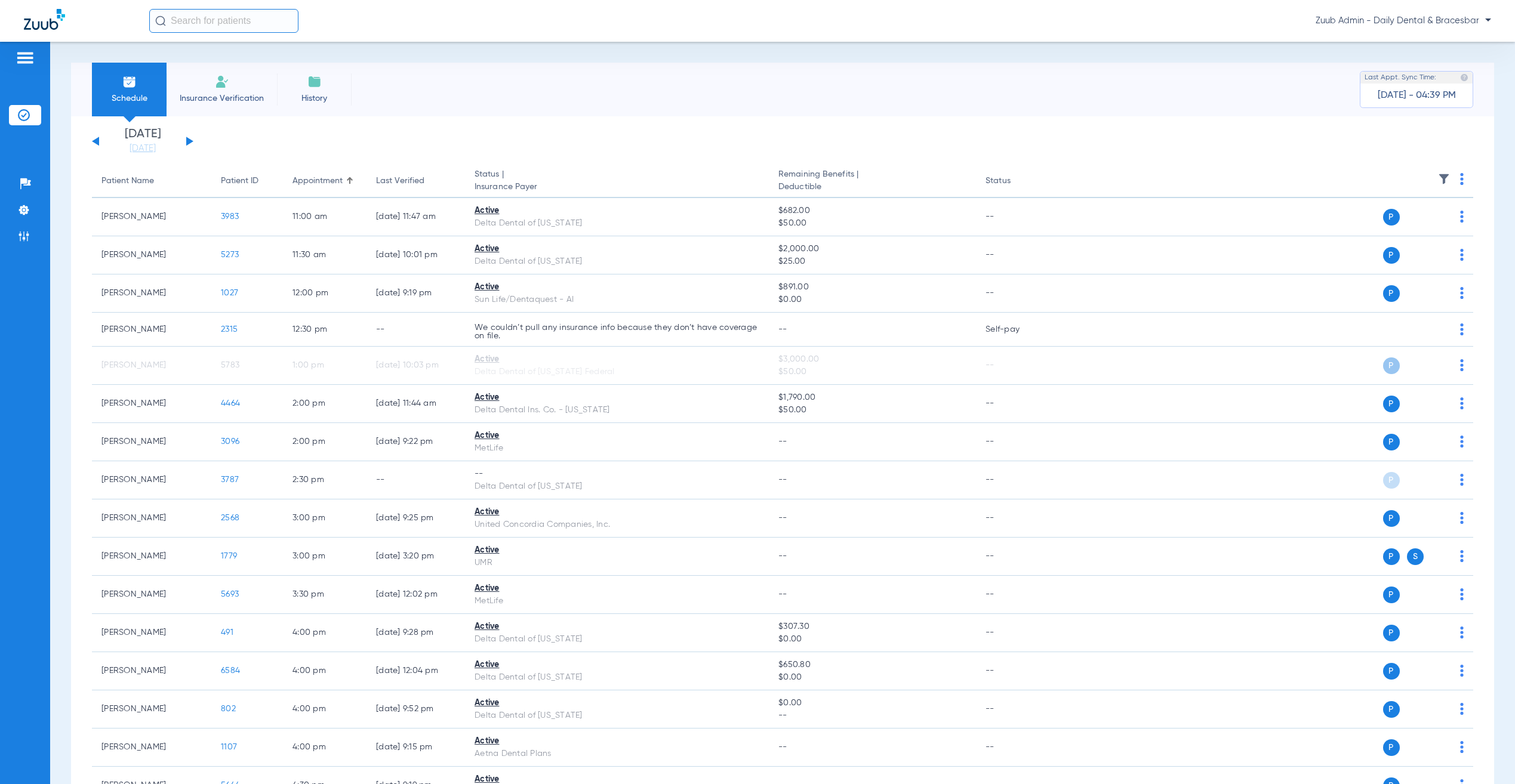
click at [191, 137] on div "[DATE] [DATE] [DATE] [DATE] [DATE] [DATE] [DATE] [DATE] [DATE] [DATE] [DATE] [D…" at bounding box center [142, 141] width 102 height 26
click at [189, 140] on button at bounding box center [189, 141] width 7 height 9
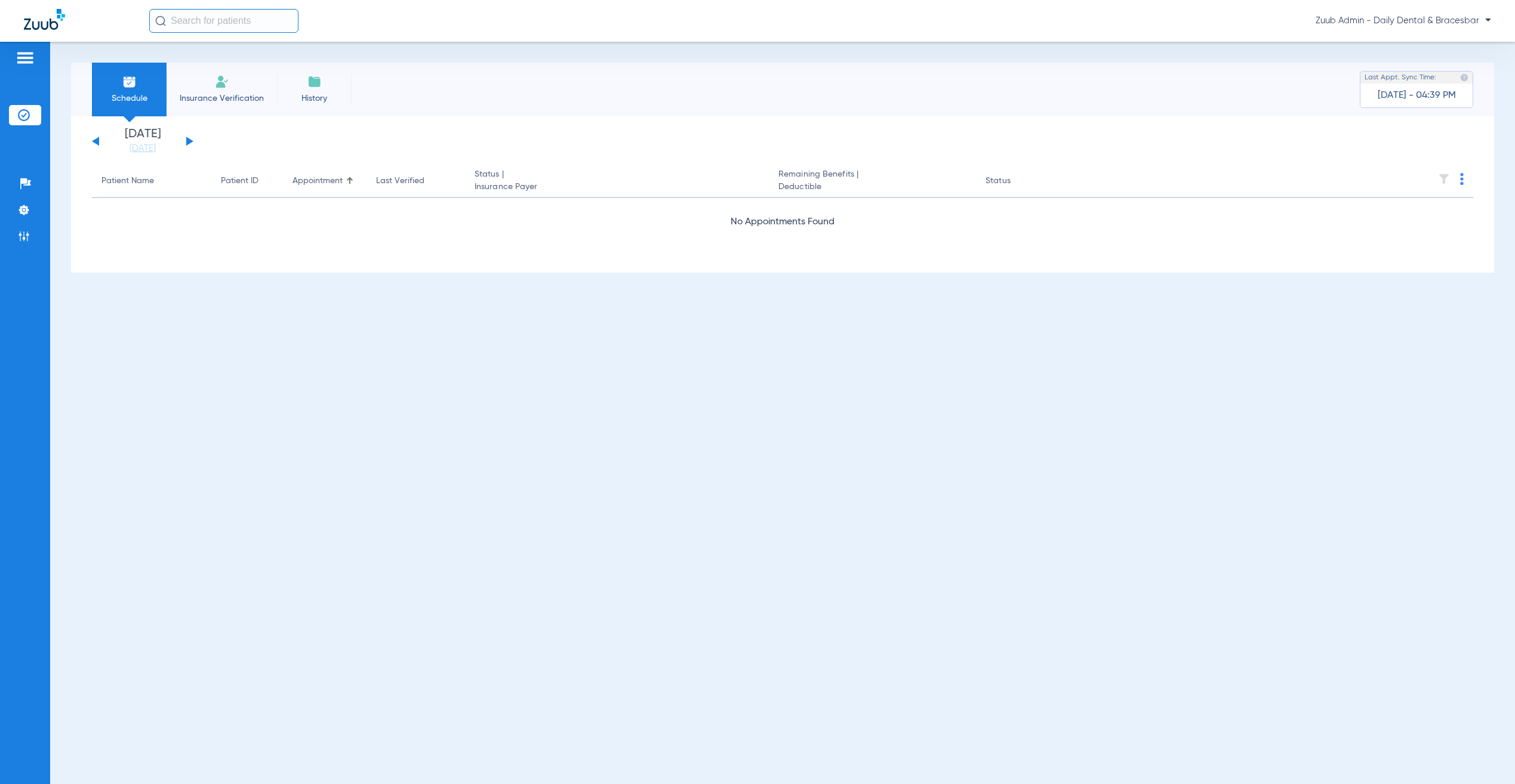
click at [96, 139] on button at bounding box center [95, 141] width 7 height 9
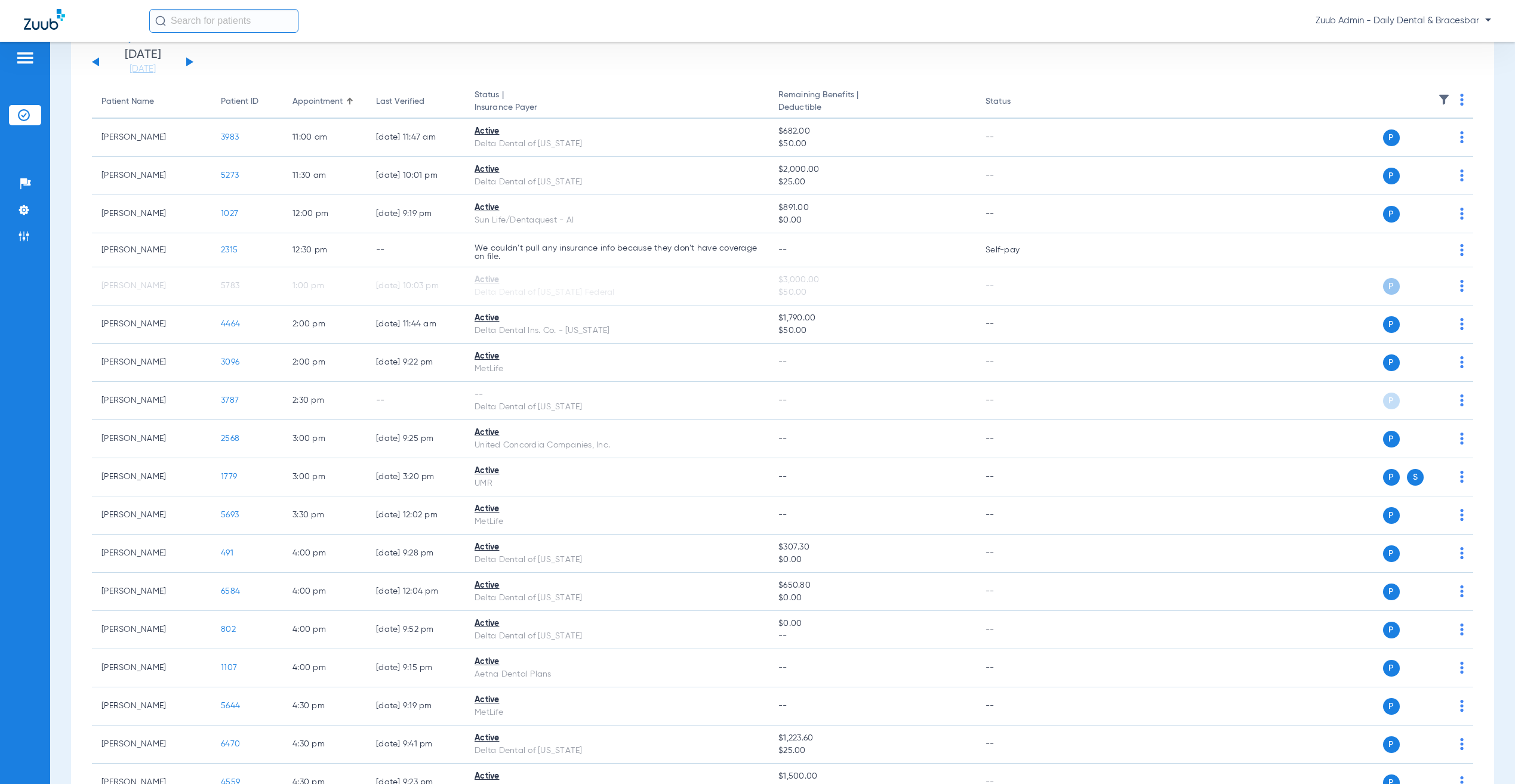
scroll to position [81, 0]
click at [188, 60] on button at bounding box center [189, 60] width 7 height 9
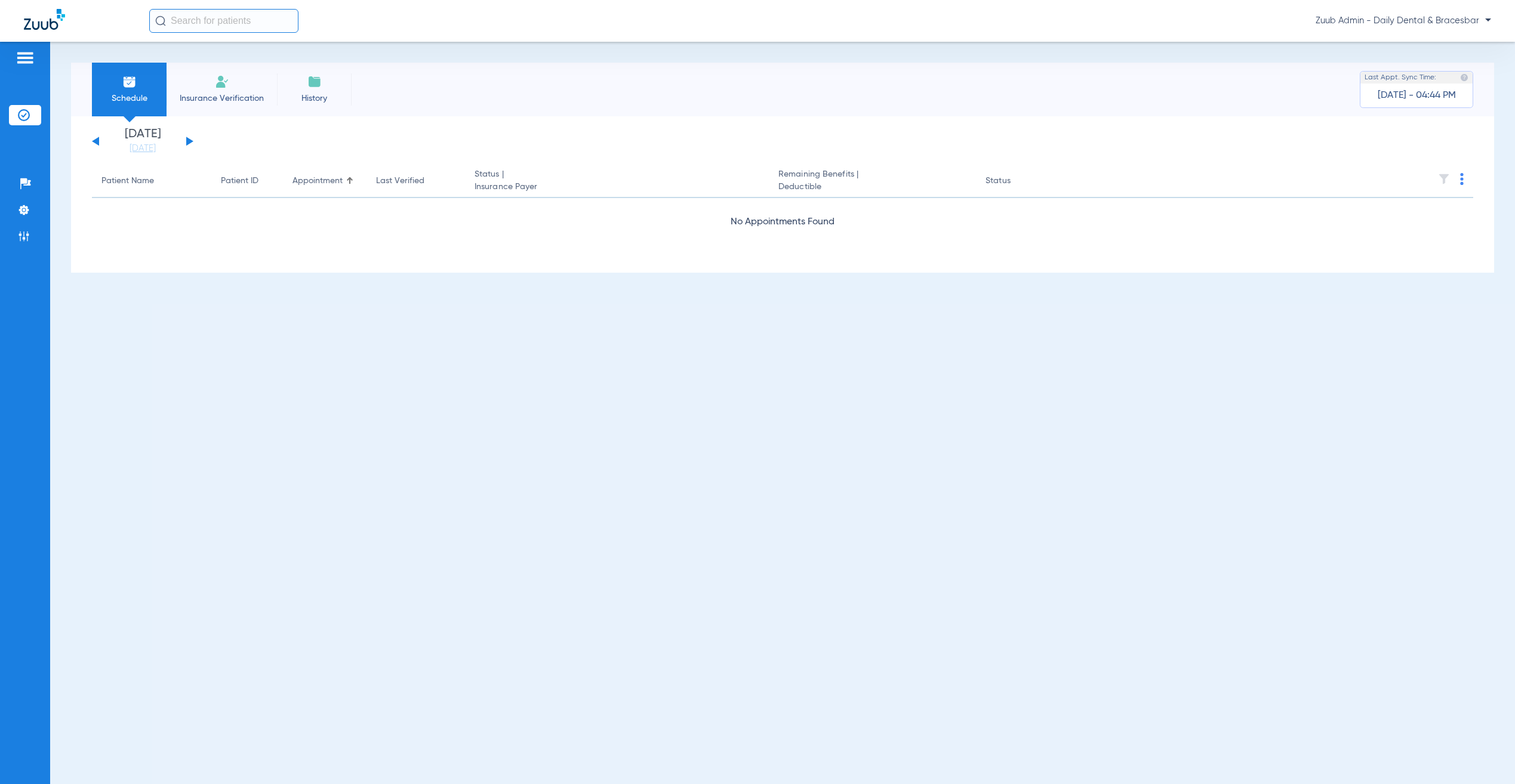
click at [99, 139] on div "[DATE] [DATE] [DATE] [DATE] [DATE] [DATE] [DATE] [DATE] [DATE] [DATE] [DATE] [D…" at bounding box center [142, 141] width 102 height 26
click at [95, 141] on button at bounding box center [95, 141] width 7 height 9
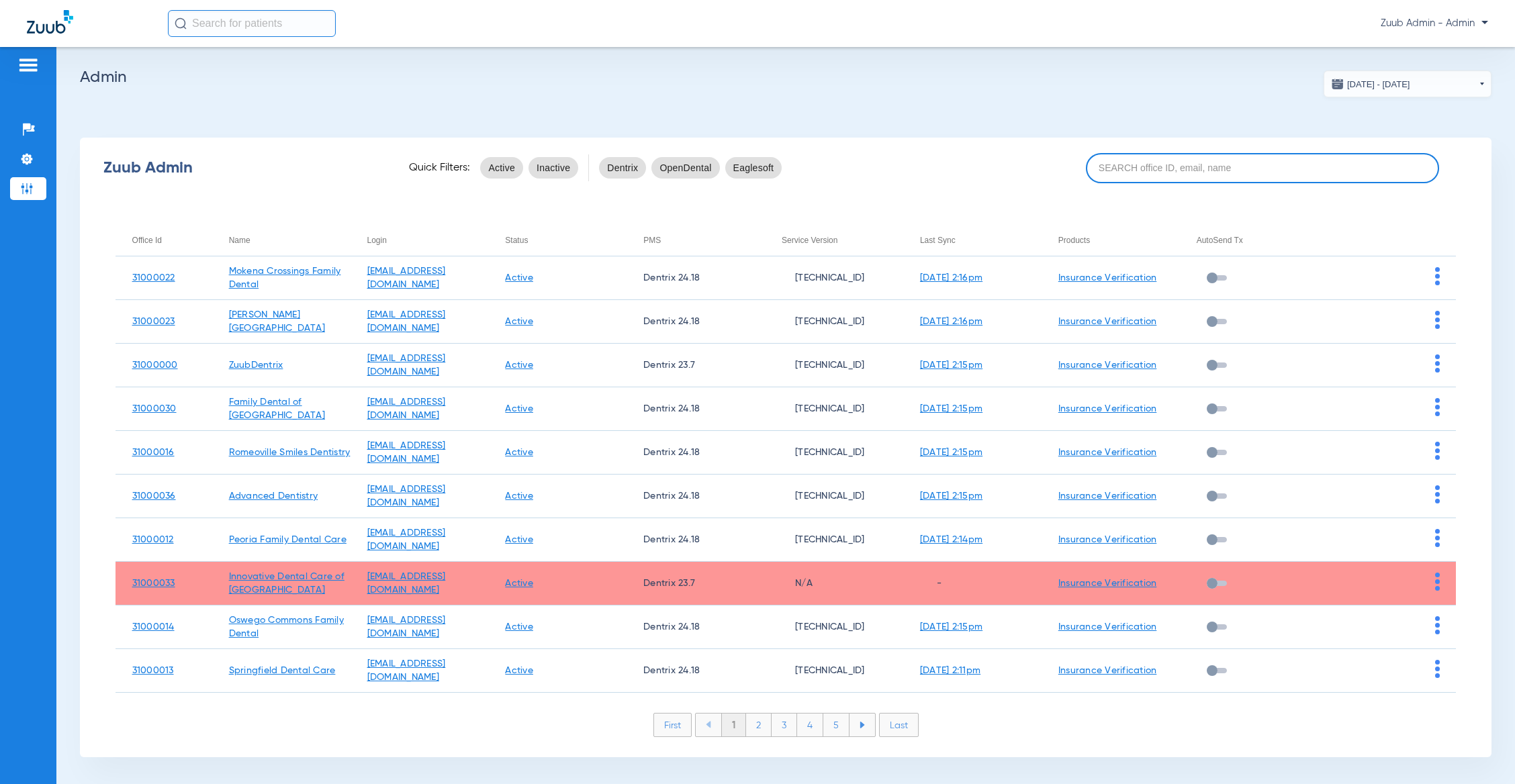
click at [1174, 161] on input at bounding box center [1262, 167] width 353 height 30
paste input "31000040"
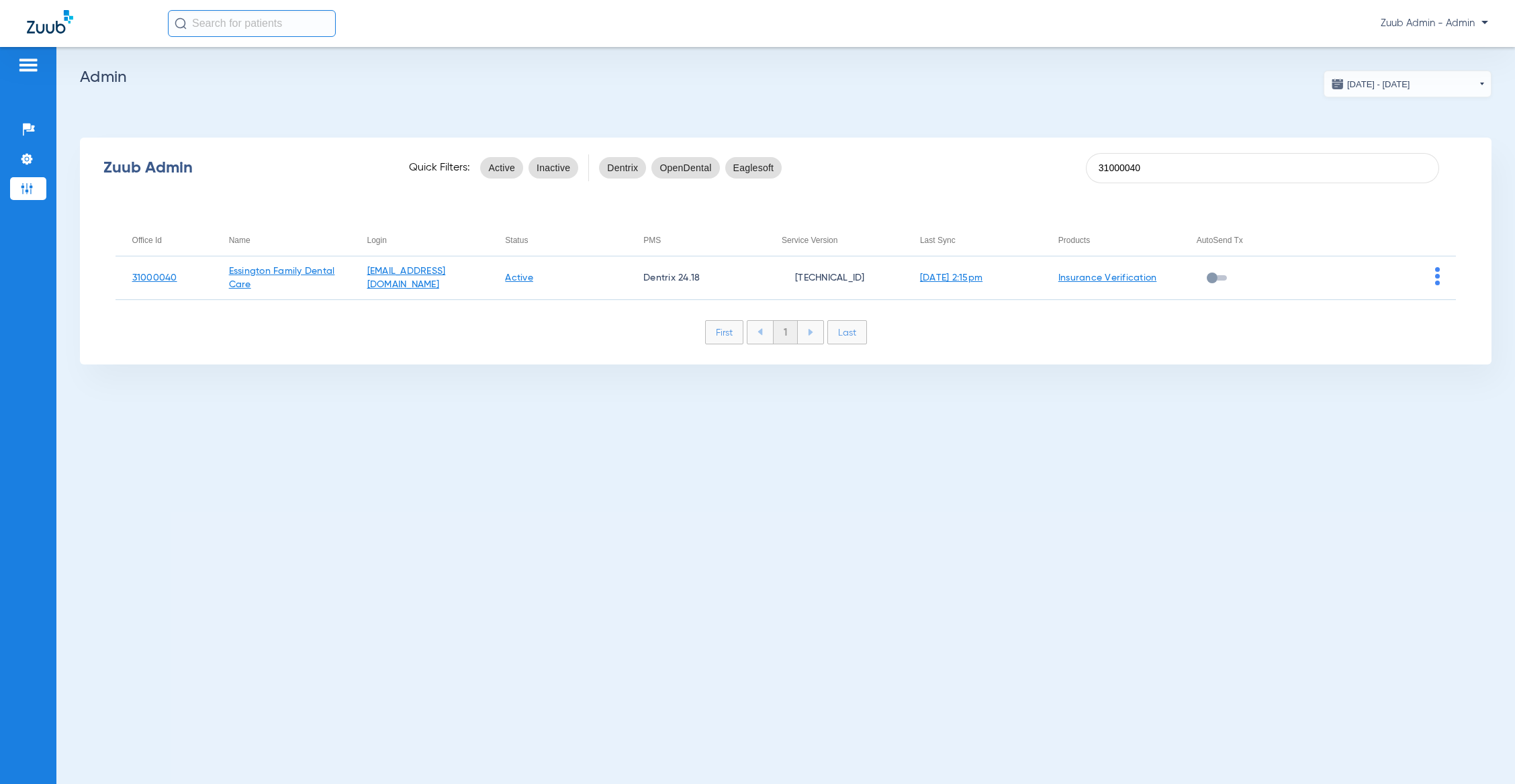
type input "31000040"
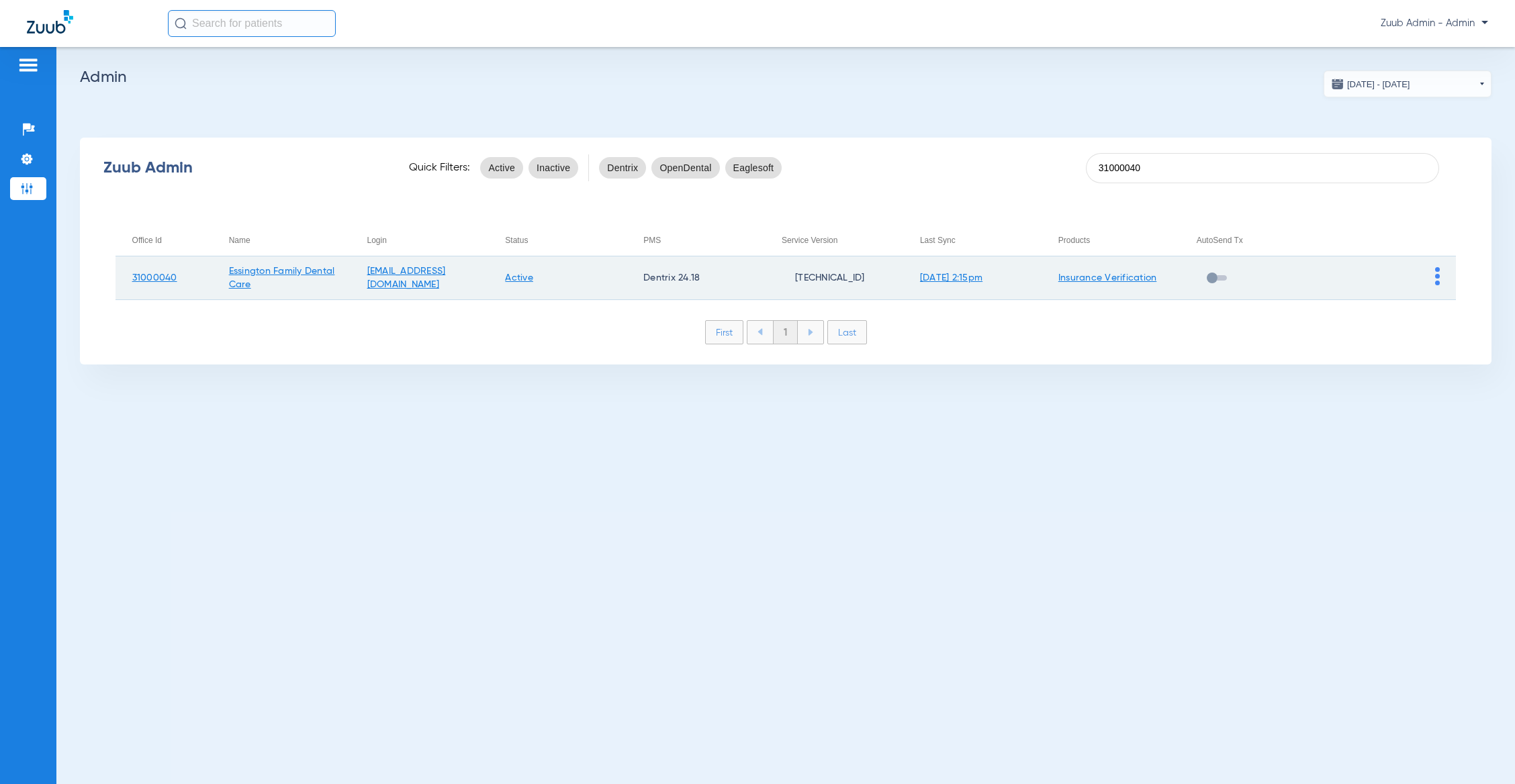
click at [1439, 273] on img at bounding box center [1437, 275] width 5 height 18
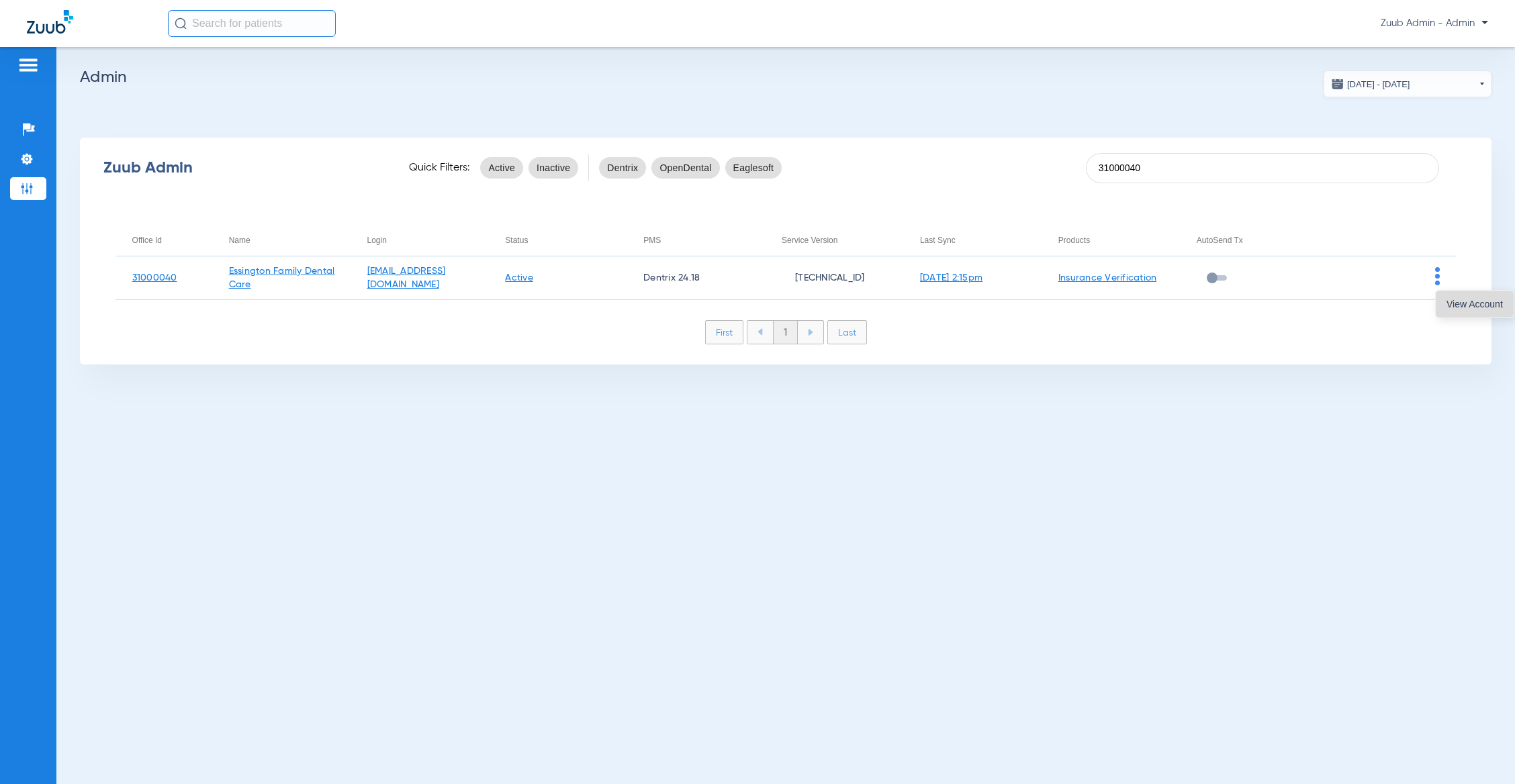
click at [1456, 307] on span "View Account" at bounding box center [1474, 304] width 57 height 9
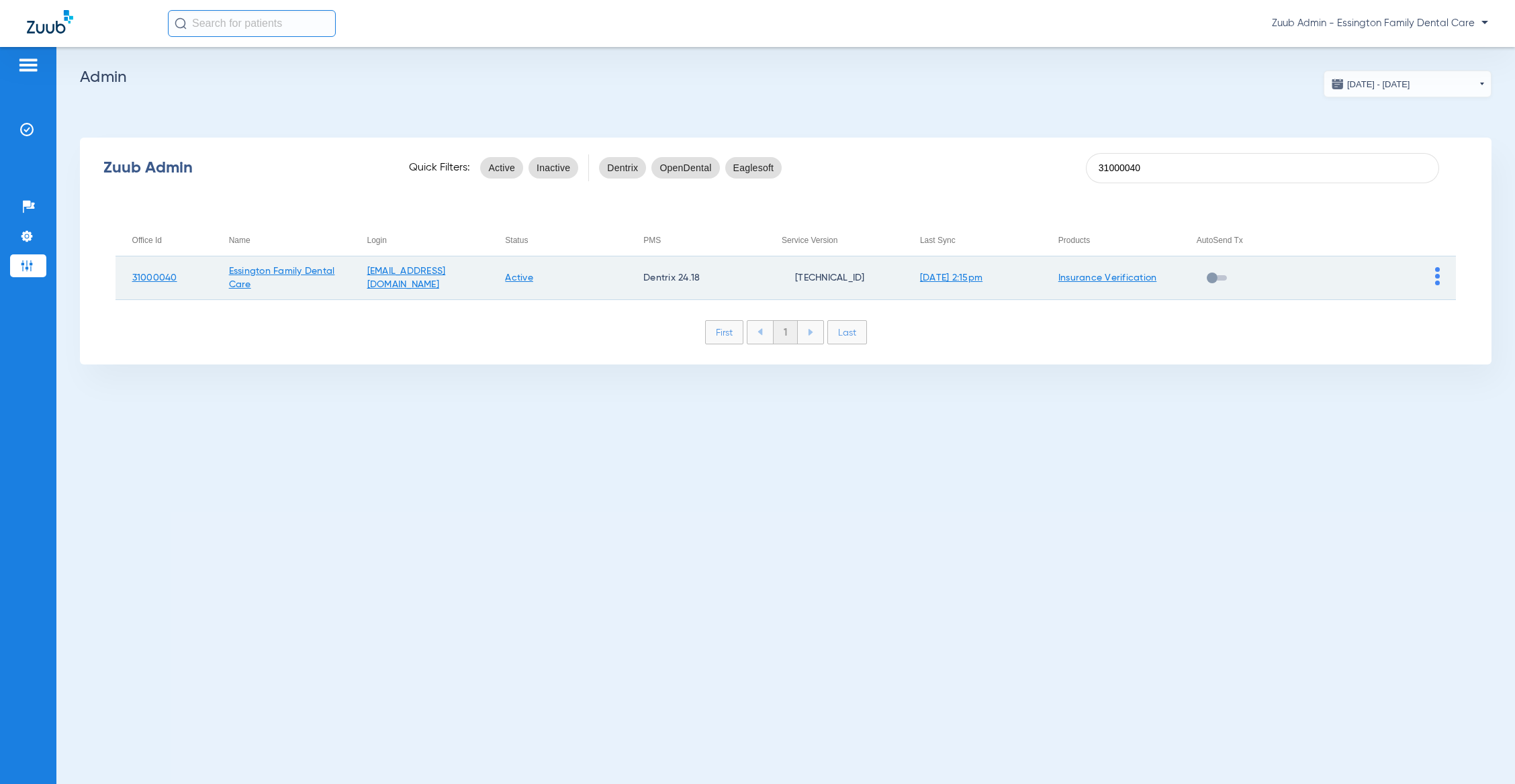
click at [1436, 273] on img at bounding box center [1437, 275] width 5 height 18
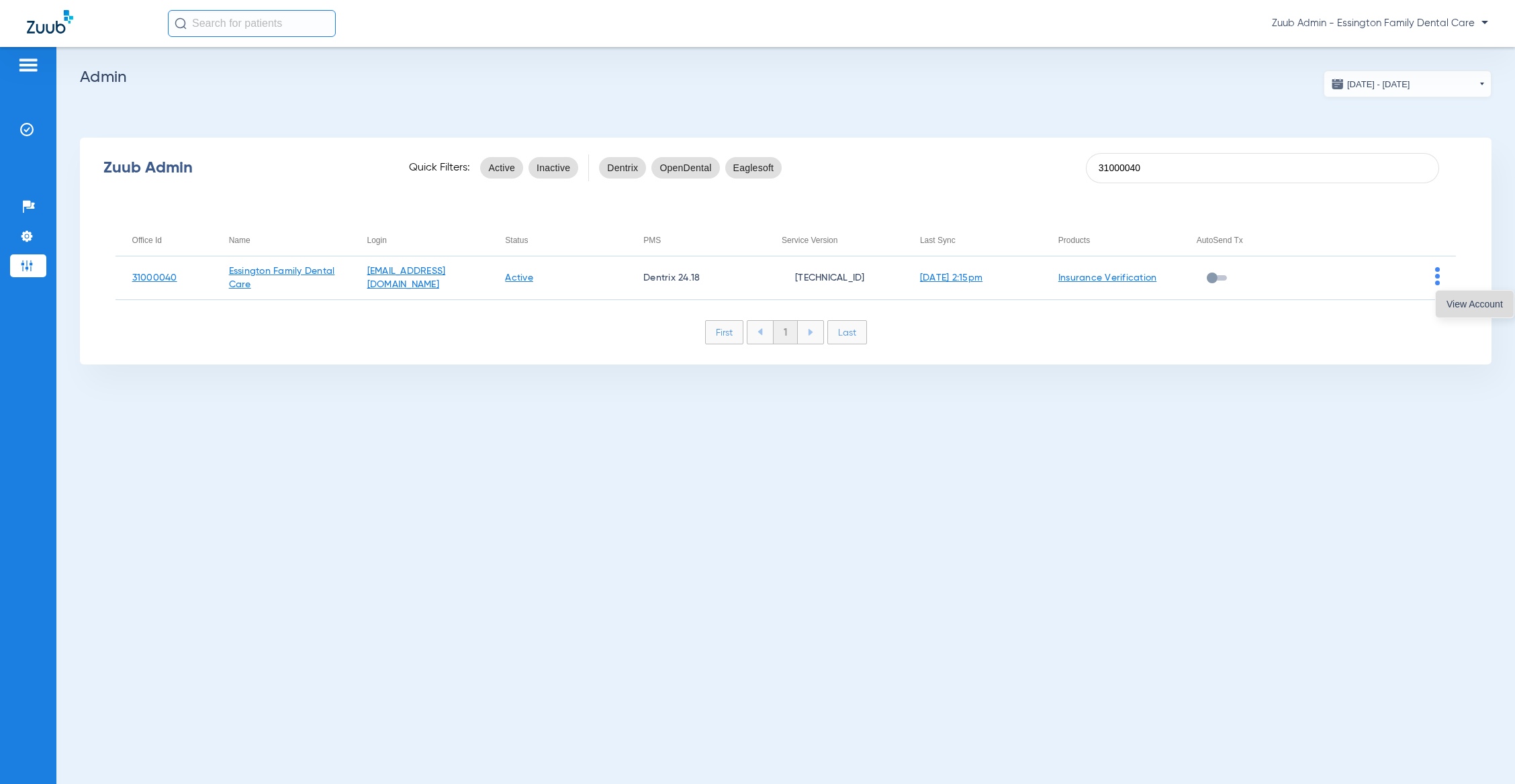
click at [1447, 299] on span "View Account" at bounding box center [1474, 304] width 57 height 9
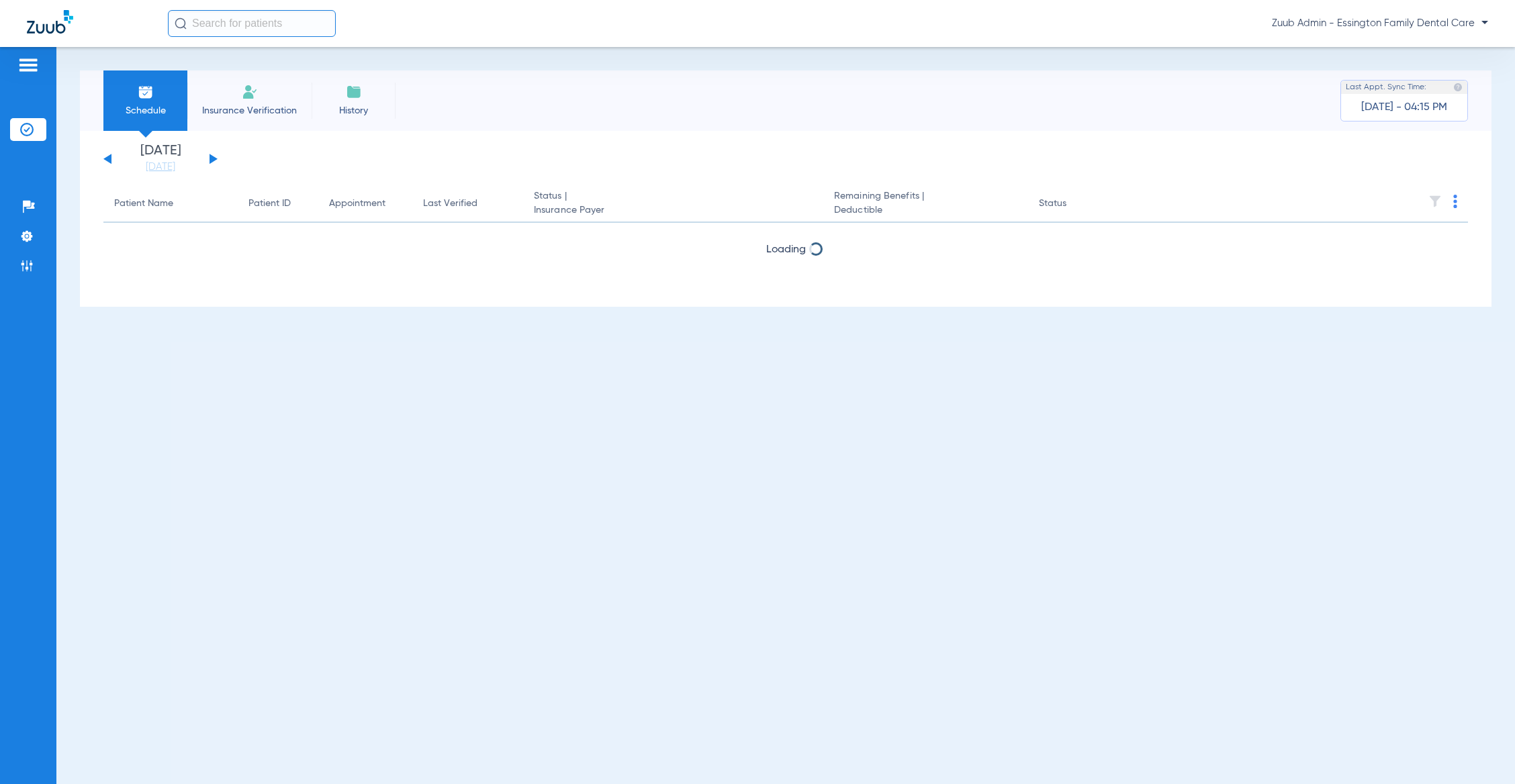
click at [318, 30] on input "text" at bounding box center [251, 23] width 168 height 27
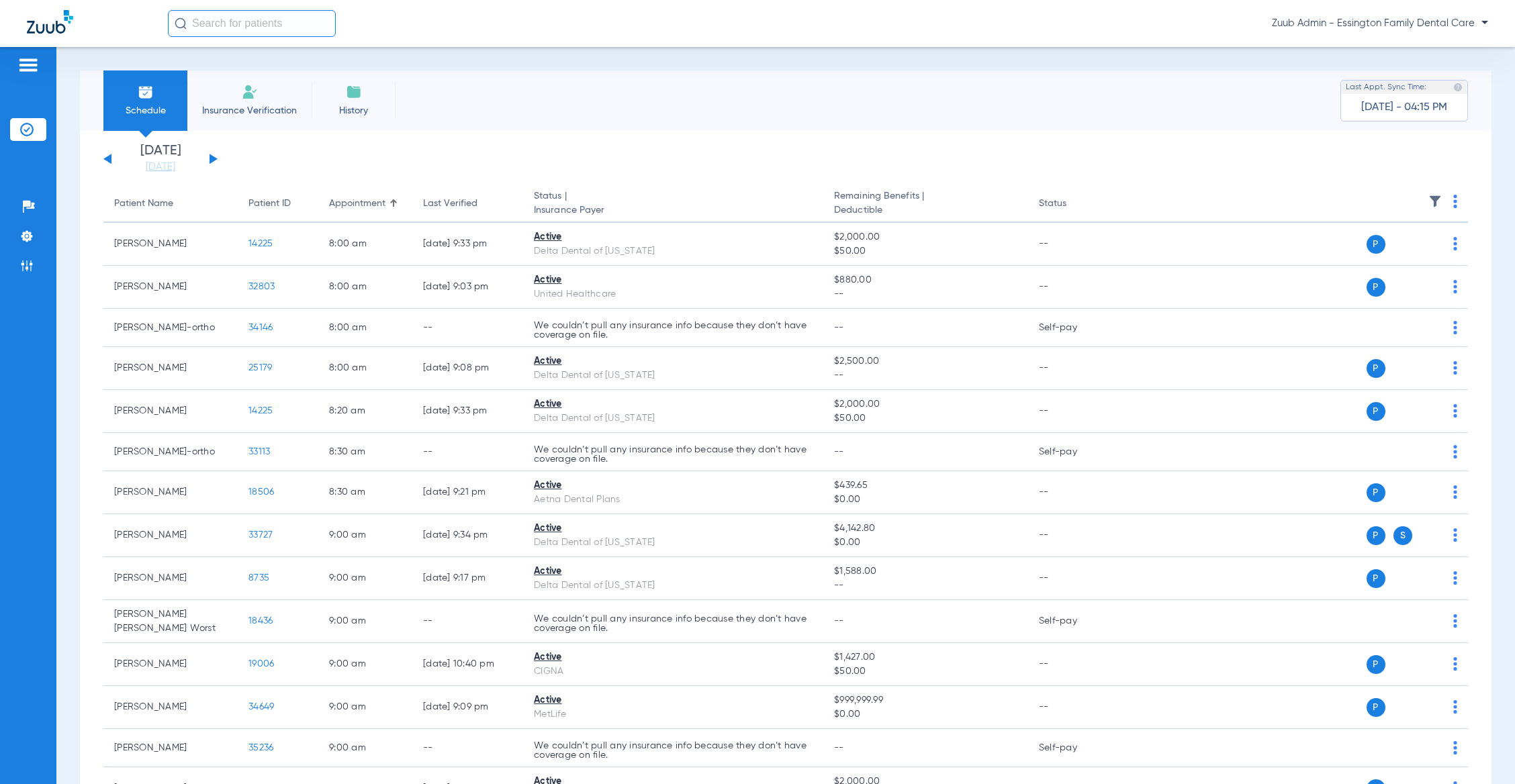
paste input "19458"
type input "19458"
click at [309, 69] on td "06/22/1947" at bounding box center [328, 72] width 39 height 19
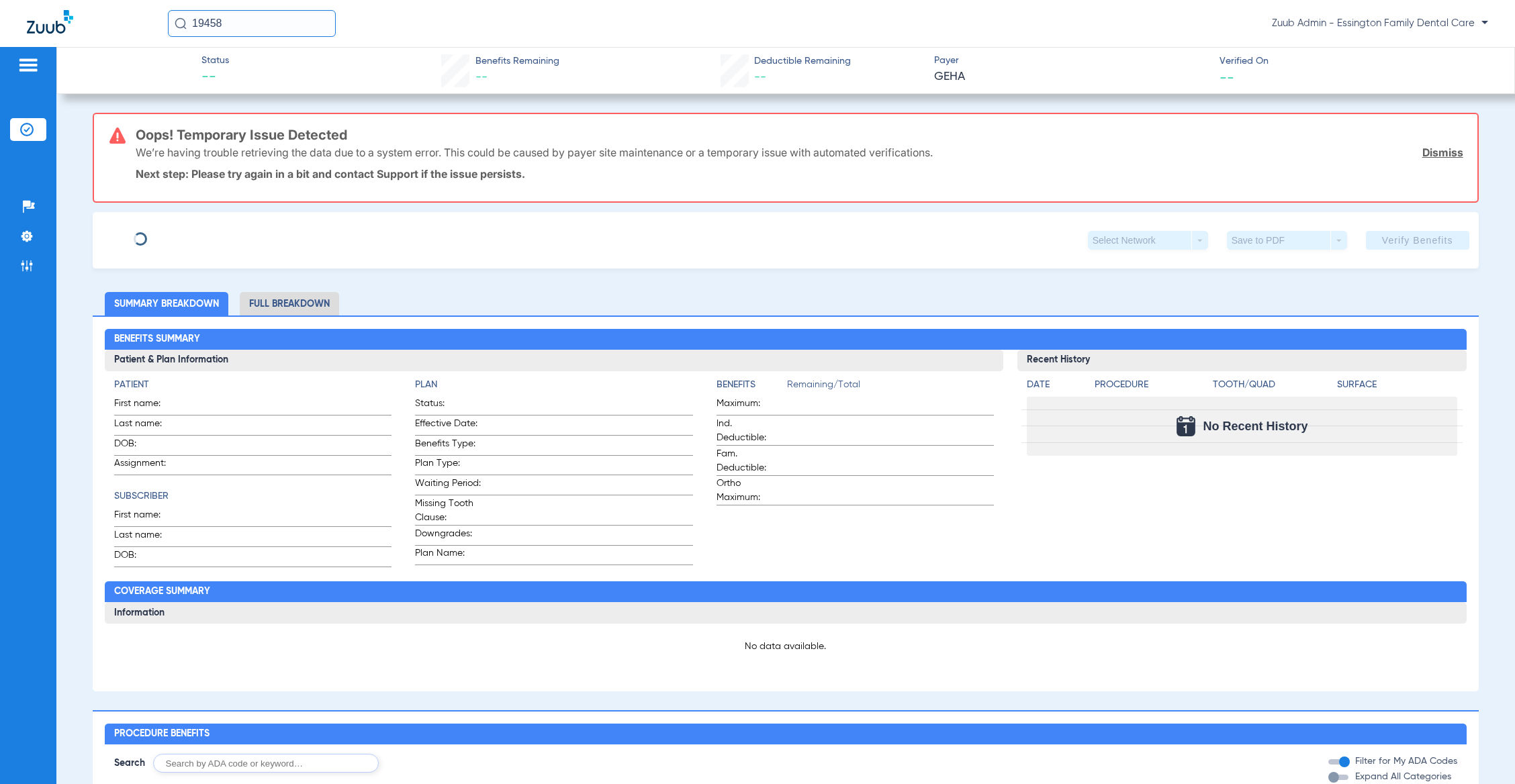
type input "Sarah"
type input "Howell"
type input "06/22/1947"
type input "23241841"
type input "AA"
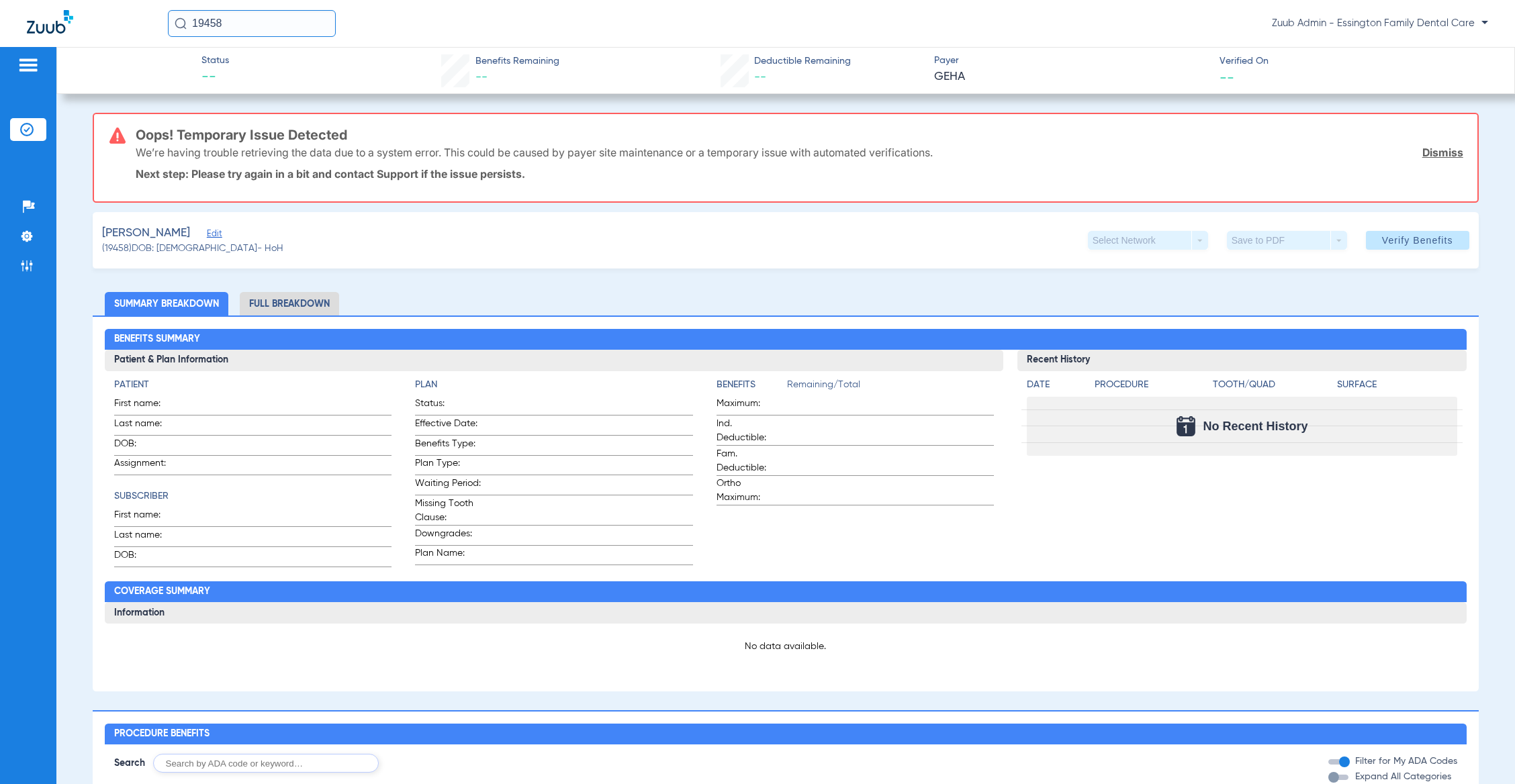
click at [204, 226] on div "Howell, Sarah Edit" at bounding box center [193, 233] width 181 height 17
click at [207, 230] on span "Edit" at bounding box center [212, 235] width 12 height 13
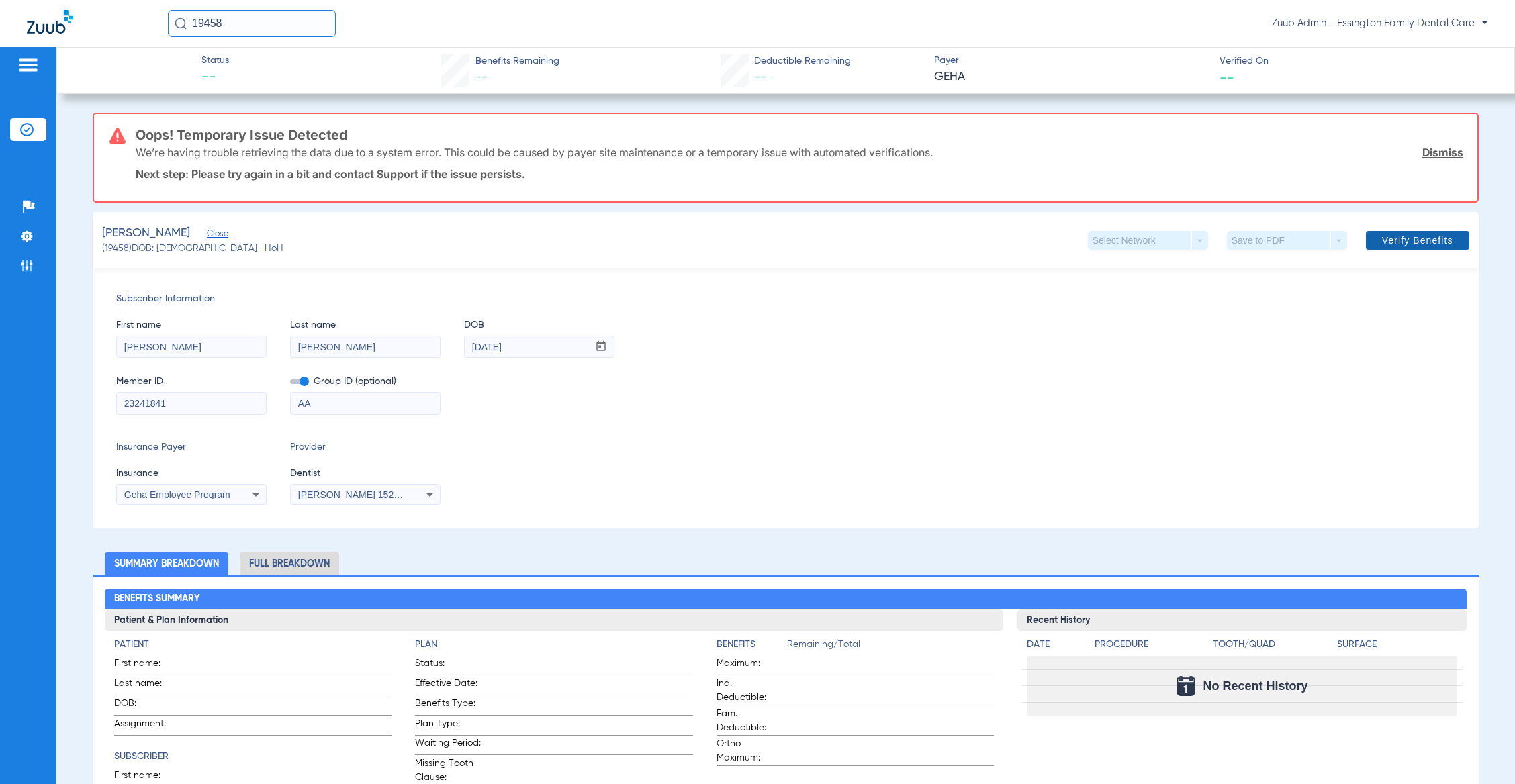
click at [1389, 240] on span "Verify Benefits" at bounding box center [1417, 240] width 71 height 11
